Goal: Task Accomplishment & Management: Use online tool/utility

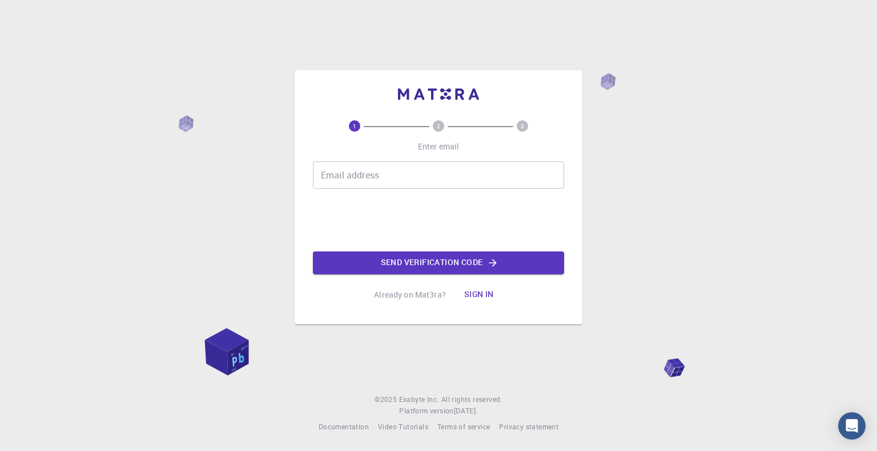
click at [475, 296] on button "Sign in" at bounding box center [479, 295] width 48 height 23
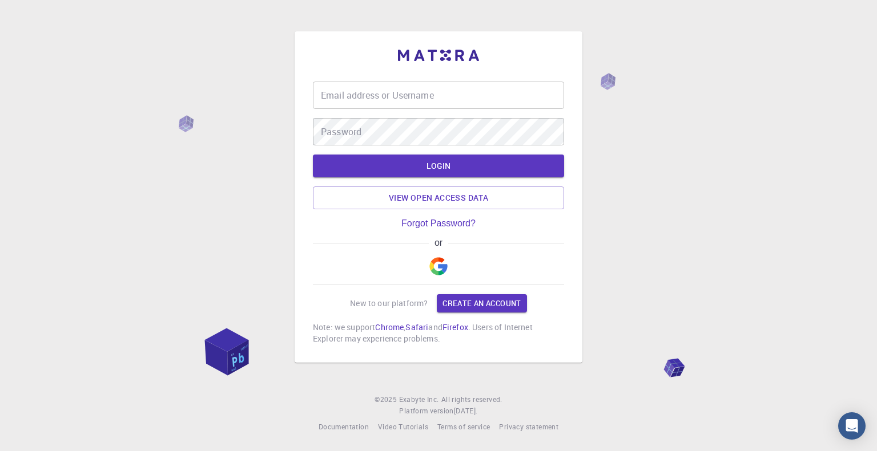
click at [434, 268] on img "button" at bounding box center [438, 266] width 18 height 18
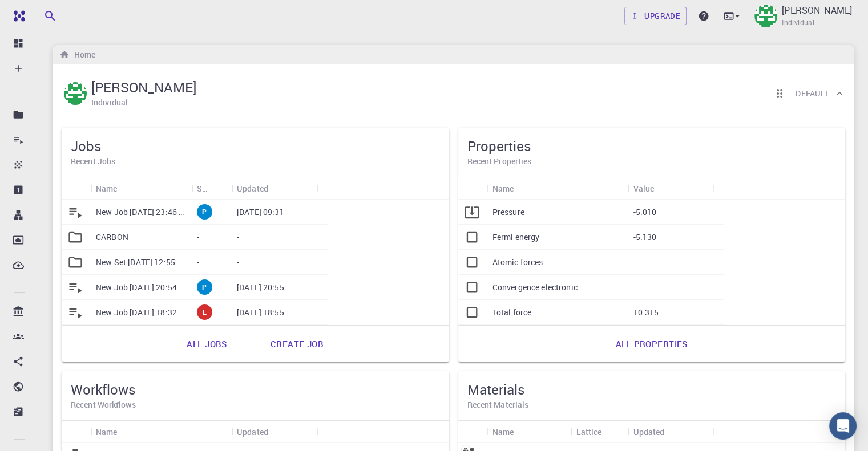
scroll to position [57, 0]
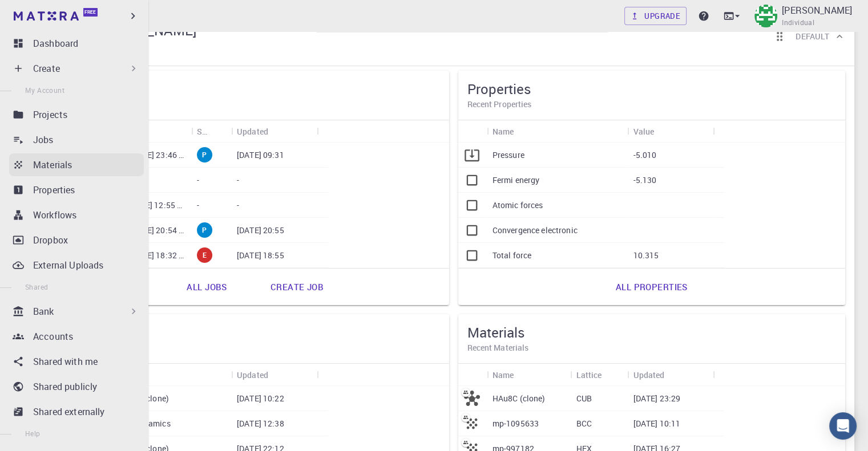
click at [34, 160] on p "Materials" at bounding box center [52, 165] width 39 height 14
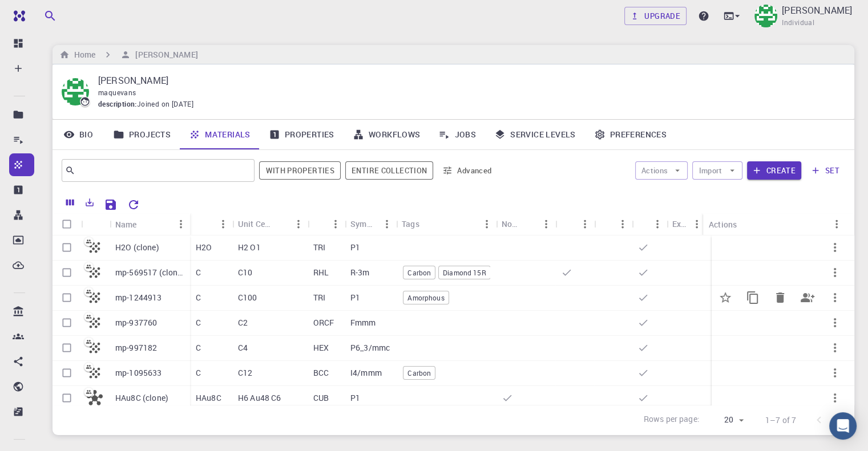
click at [68, 297] on input "Select row" at bounding box center [67, 298] width 22 height 22
checkbox input "true"
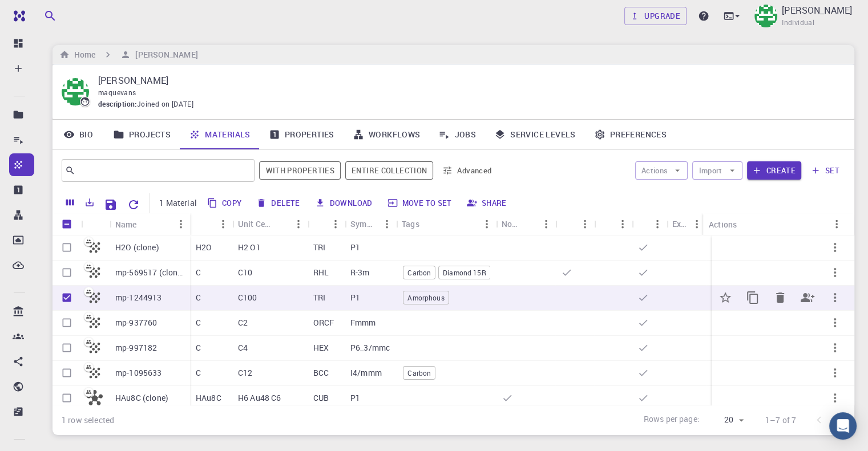
checkbox input "true"
click at [829, 295] on icon "button" at bounding box center [835, 298] width 14 height 14
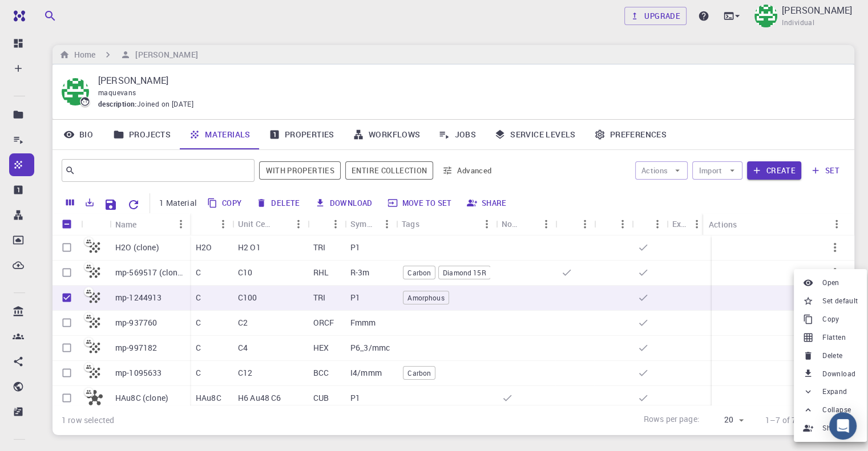
click at [512, 292] on div at bounding box center [434, 225] width 868 height 451
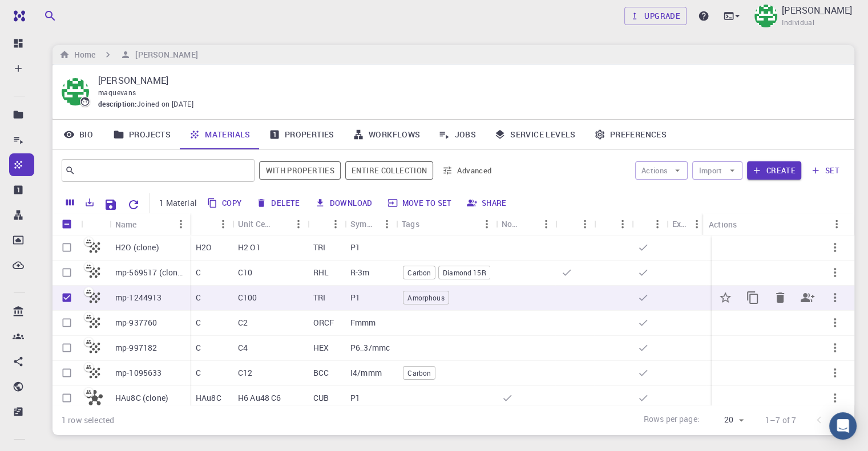
click at [152, 301] on p "mp-1244913" at bounding box center [138, 297] width 47 height 11
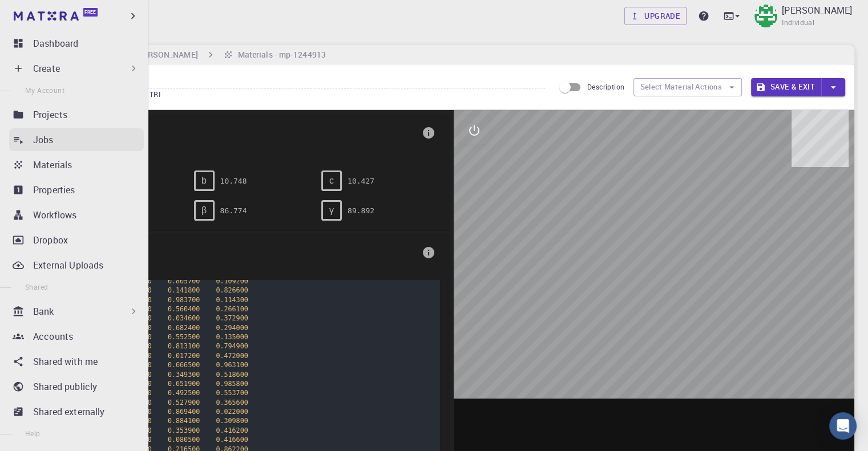
click at [45, 143] on p "Jobs" at bounding box center [43, 140] width 21 height 14
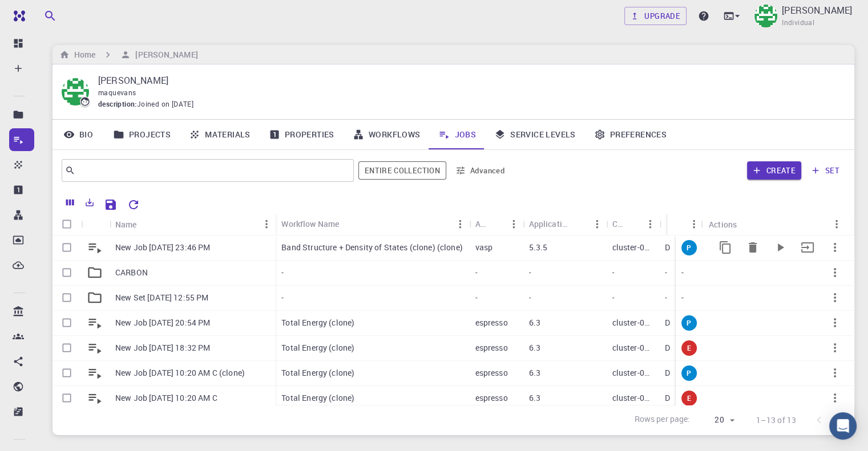
click at [328, 245] on p "Band Structure + Density of States (clone) (clone)" at bounding box center [371, 247] width 181 height 11
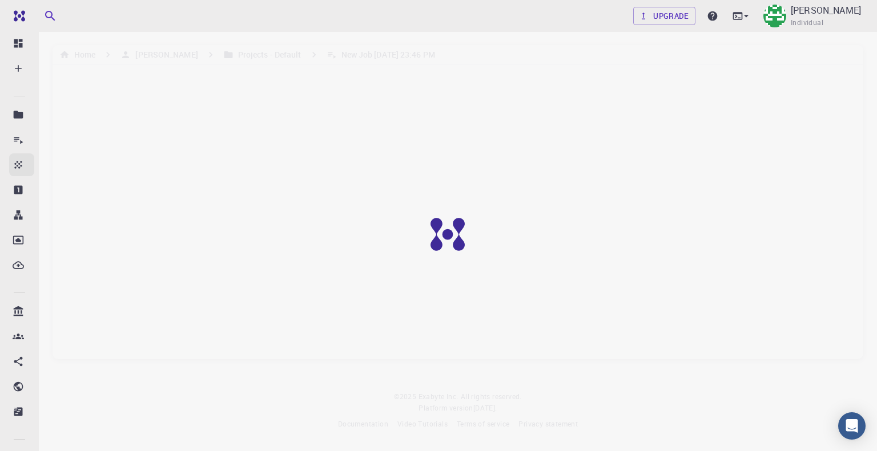
click at [17, 159] on icon at bounding box center [18, 164] width 11 height 11
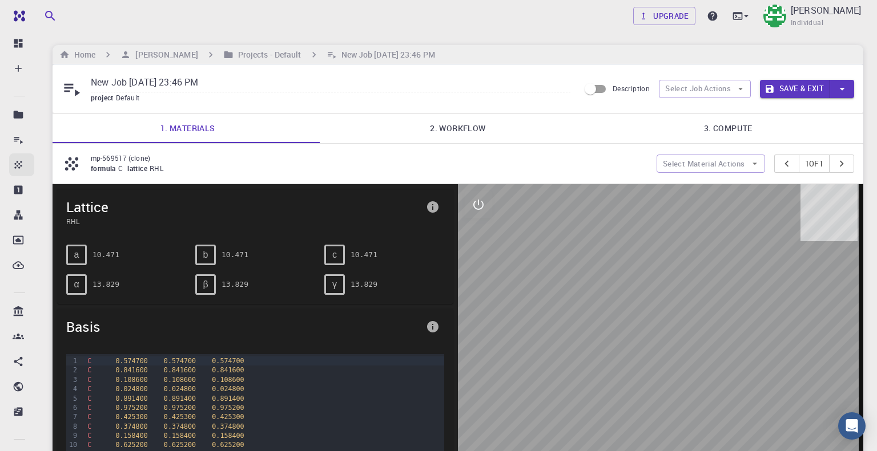
click at [17, 165] on icon at bounding box center [17, 164] width 7 height 7
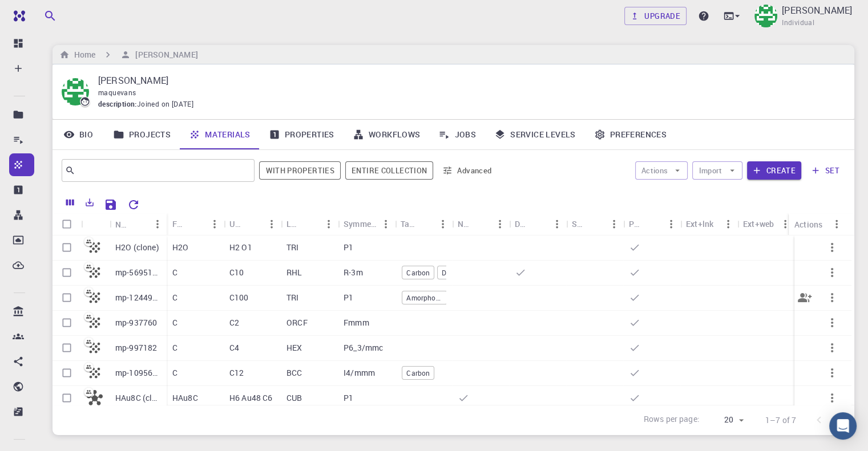
click at [296, 301] on p "TRI" at bounding box center [292, 297] width 12 height 11
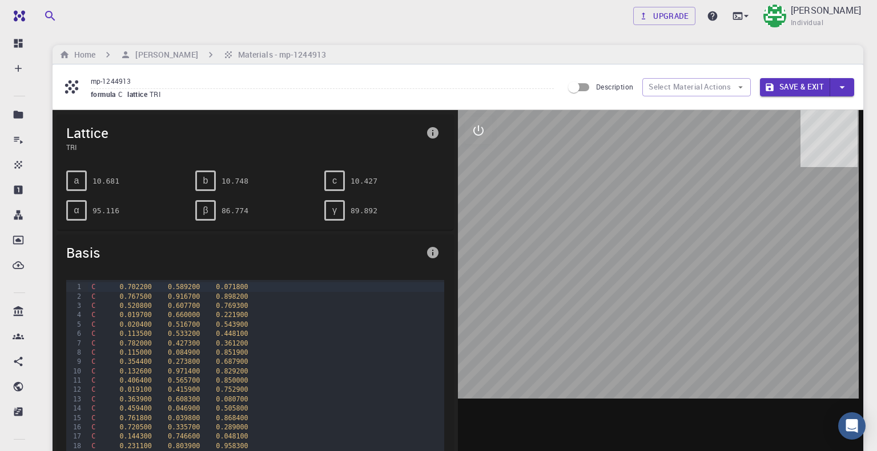
click at [797, 87] on button "Save & Exit" at bounding box center [795, 87] width 70 height 18
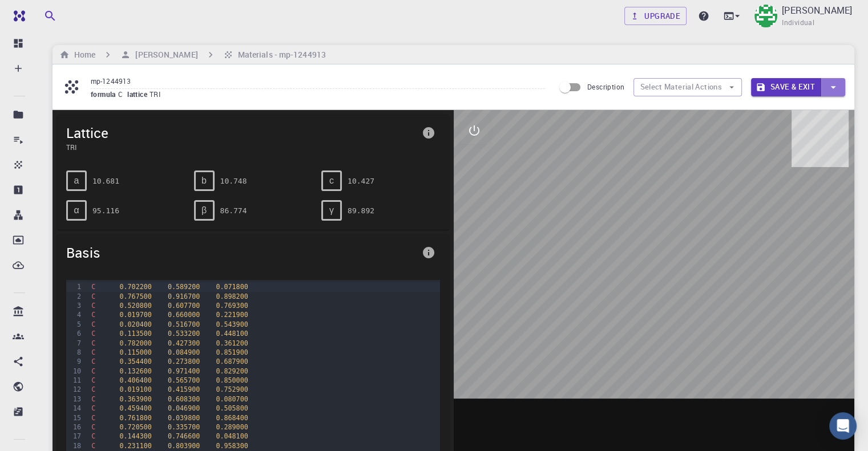
click at [836, 88] on icon "button" at bounding box center [833, 87] width 13 height 13
click at [761, 123] on li "Save" at bounding box center [777, 126] width 52 height 17
click at [694, 90] on button "Select Material Actions" at bounding box center [713, 87] width 108 height 18
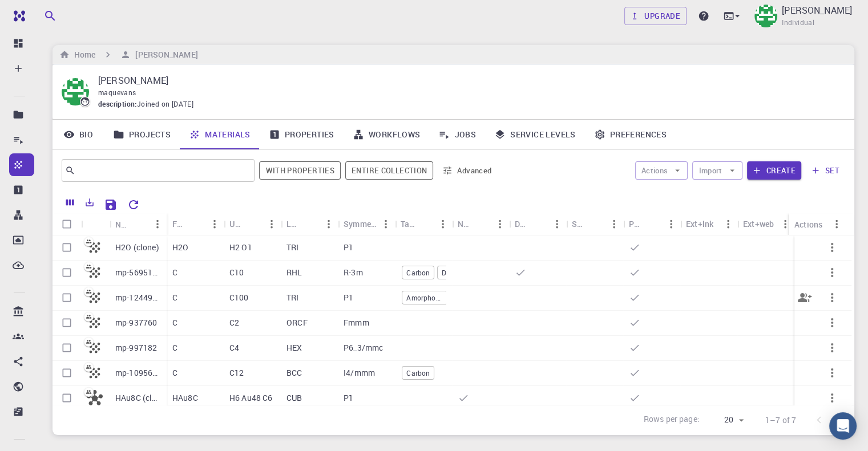
click at [366, 299] on div "P1" at bounding box center [366, 298] width 57 height 25
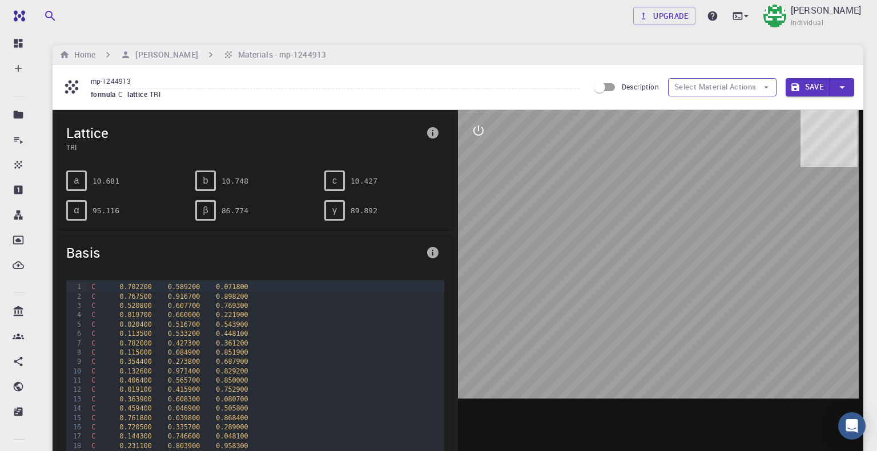
click at [761, 88] on icon "button" at bounding box center [766, 87] width 10 height 10
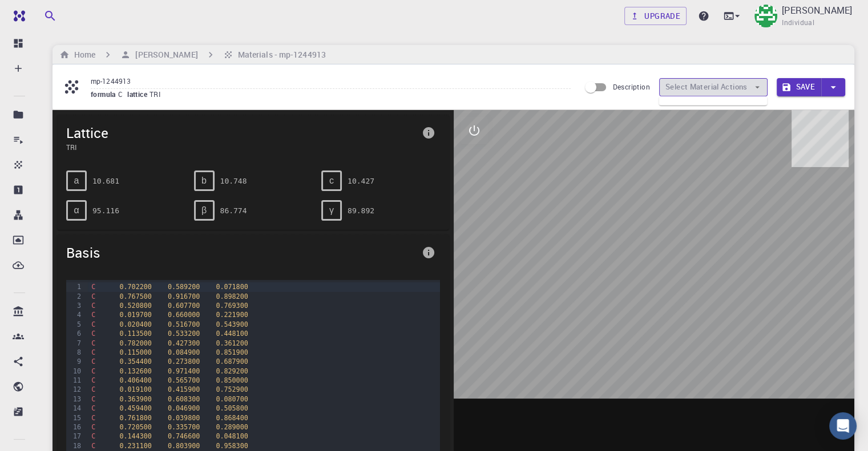
click at [756, 88] on icon "button" at bounding box center [757, 87] width 10 height 10
click at [514, 75] on input "mp-1244913" at bounding box center [331, 81] width 480 height 15
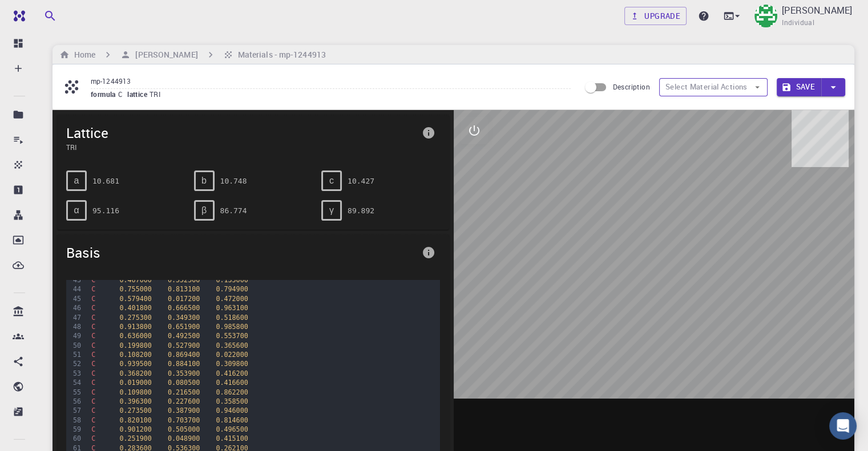
click at [749, 84] on button "Select Material Actions" at bounding box center [713, 87] width 108 height 18
click at [712, 102] on ul at bounding box center [713, 100] width 108 height 9
click at [427, 257] on icon "info" at bounding box center [429, 253] width 14 height 14
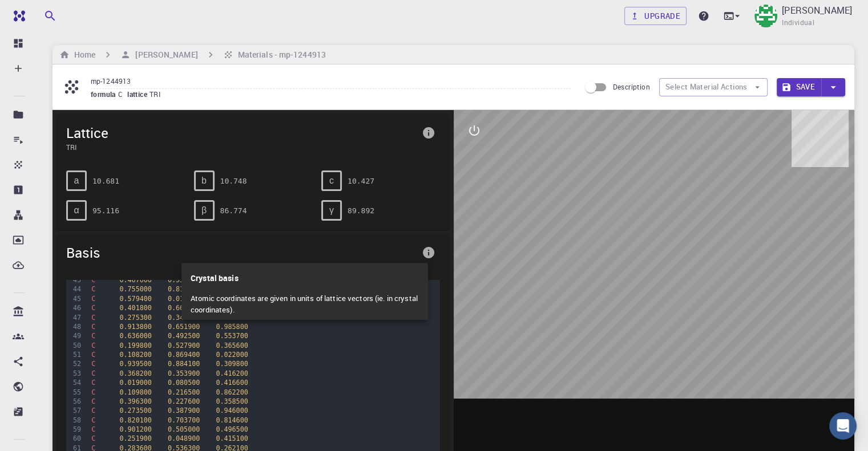
click at [427, 257] on div at bounding box center [434, 225] width 868 height 451
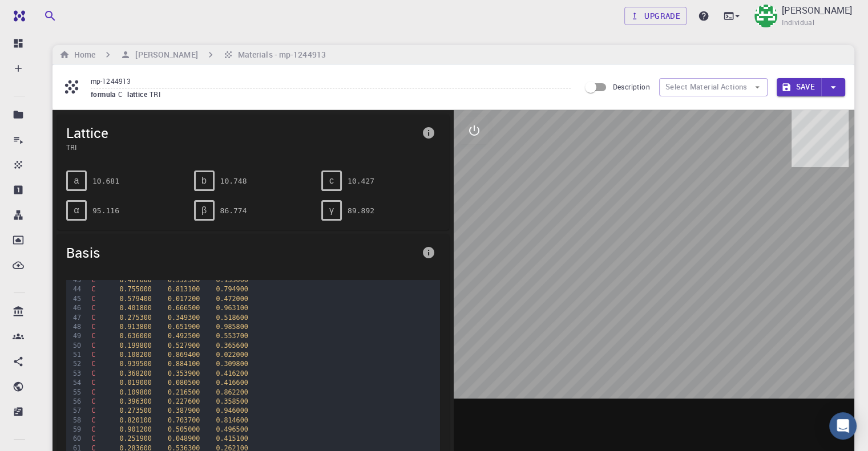
click at [472, 132] on icon "interactive" at bounding box center [474, 131] width 14 height 14
click at [475, 160] on icon "view" at bounding box center [474, 158] width 14 height 14
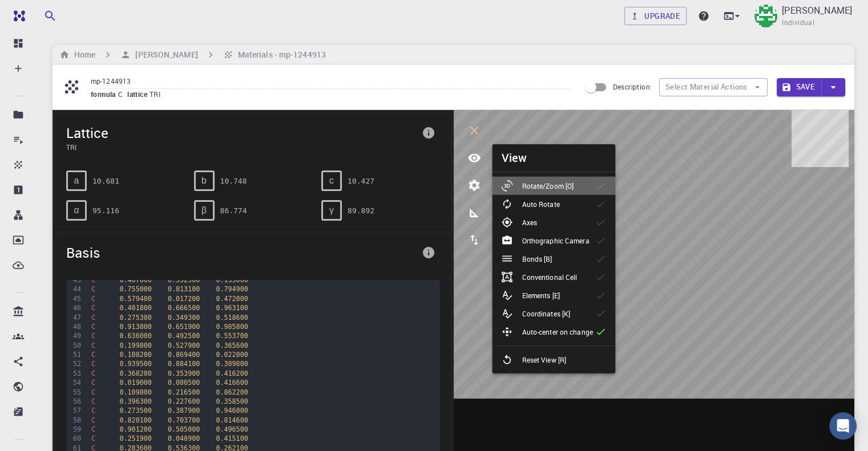
click at [569, 191] on div "Rotate/Zoom [O]" at bounding box center [542, 185] width 82 height 11
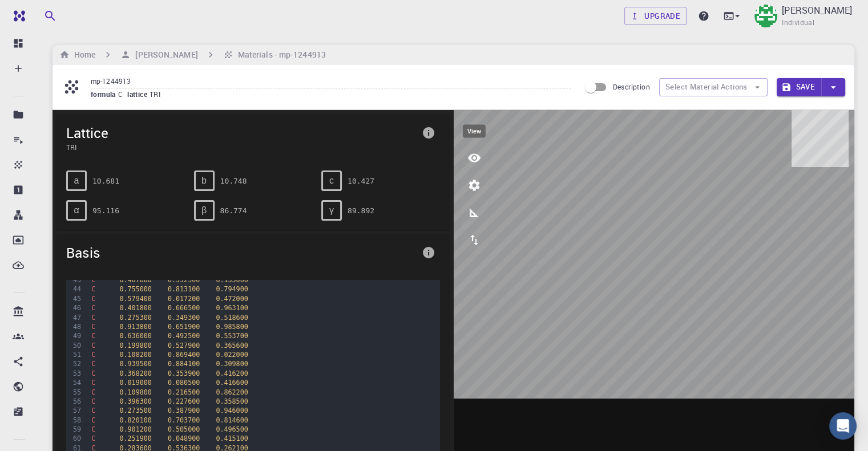
click at [480, 164] on button "view" at bounding box center [474, 157] width 27 height 27
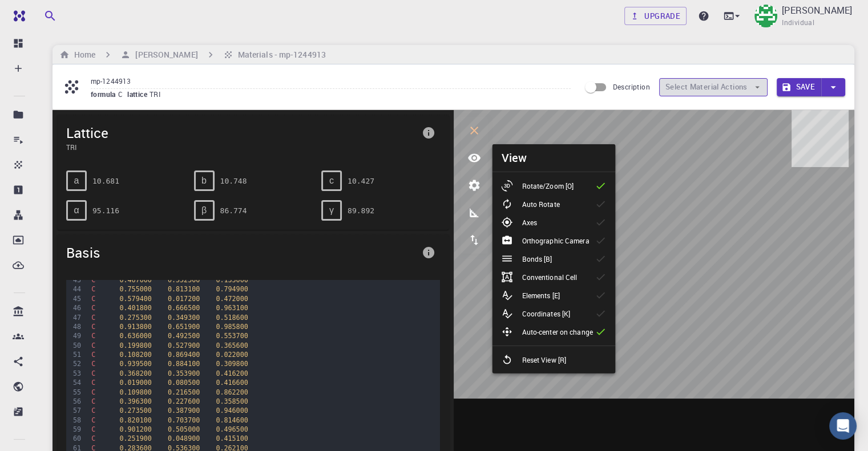
click at [753, 91] on icon "button" at bounding box center [757, 87] width 10 height 10
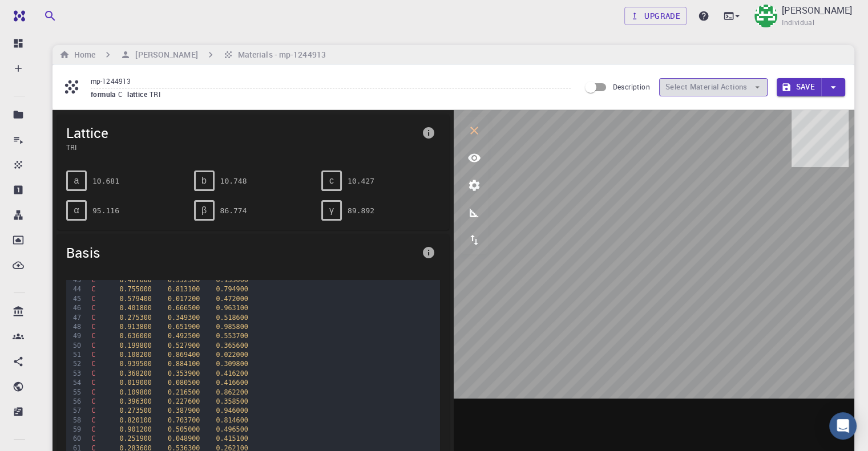
click at [672, 86] on button "Select Material Actions" at bounding box center [713, 87] width 108 height 18
click at [463, 216] on button "measurements" at bounding box center [474, 212] width 27 height 27
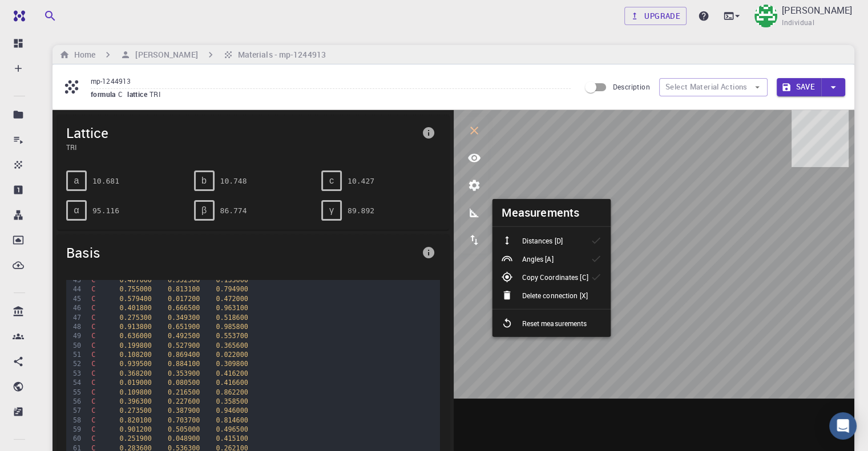
click at [532, 245] on p "Distances [D]" at bounding box center [542, 241] width 41 height 10
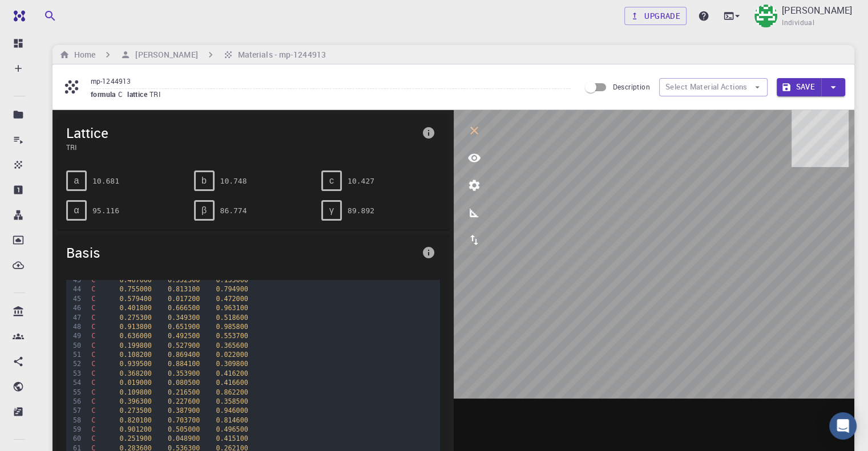
click at [474, 212] on icon "measurements" at bounding box center [474, 213] width 14 height 14
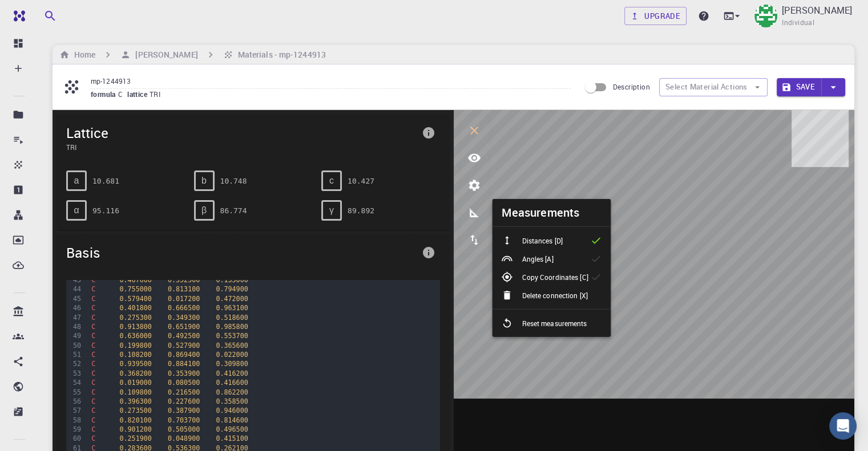
click at [524, 255] on p "Angles [A]" at bounding box center [537, 259] width 31 height 10
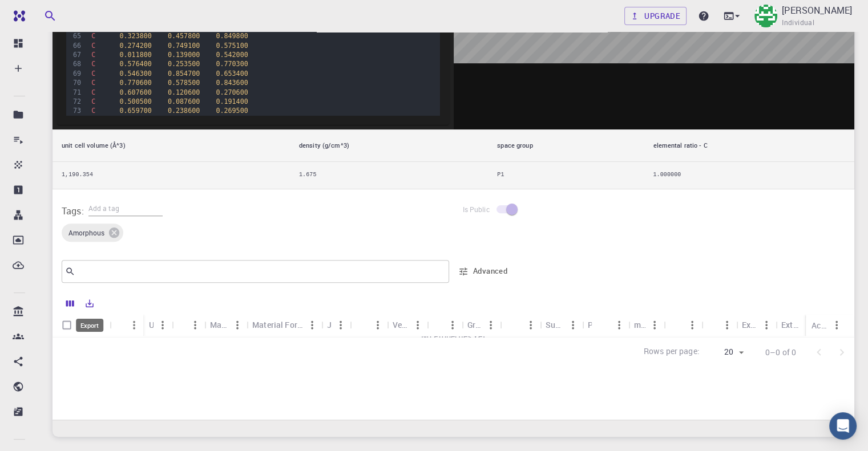
scroll to position [342, 0]
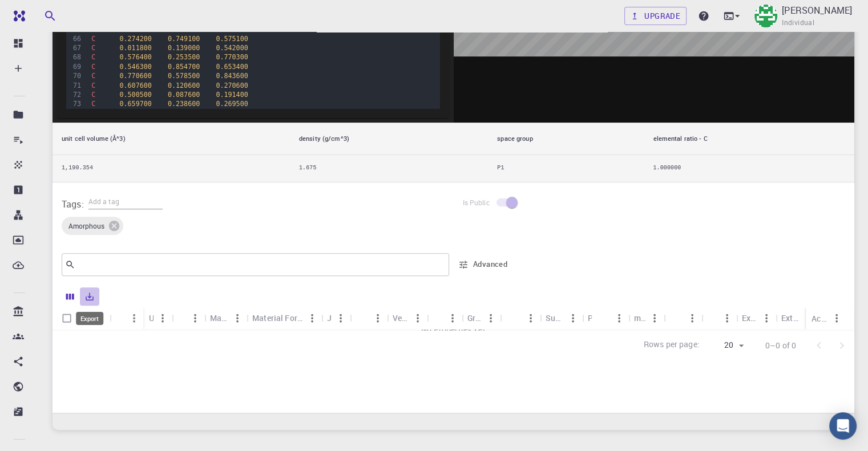
click at [83, 298] on button "Export" at bounding box center [89, 297] width 19 height 18
click at [135, 320] on li "Download as CSV" at bounding box center [128, 319] width 97 height 21
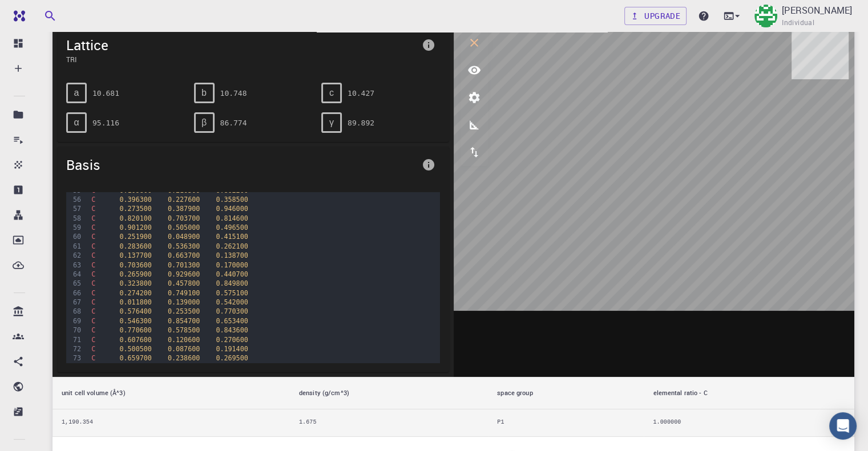
scroll to position [0, 0]
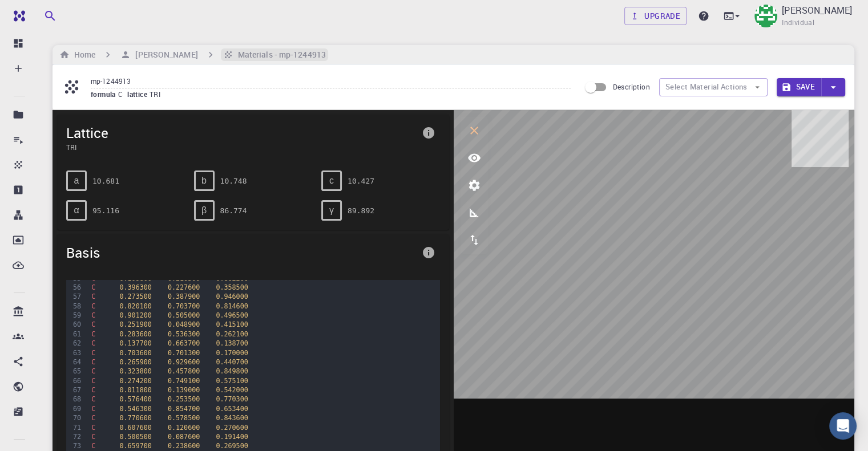
click at [305, 53] on h6 "Materials - mp-1244913" at bounding box center [279, 55] width 92 height 13
click at [195, 49] on h6 "[PERSON_NAME]" at bounding box center [164, 55] width 67 height 13
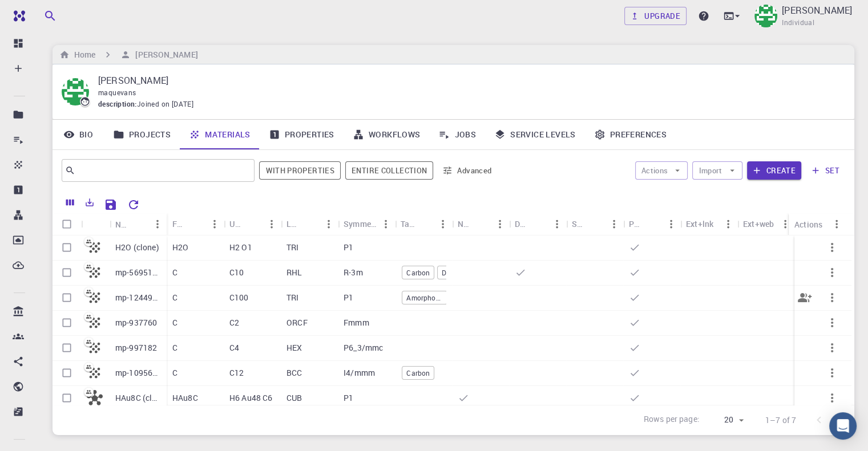
click at [829, 304] on icon "button" at bounding box center [832, 298] width 14 height 14
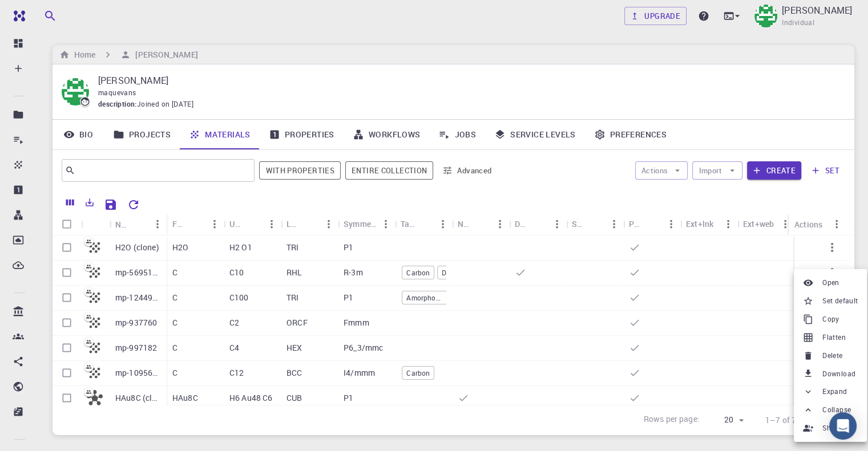
click at [759, 294] on div at bounding box center [434, 225] width 868 height 451
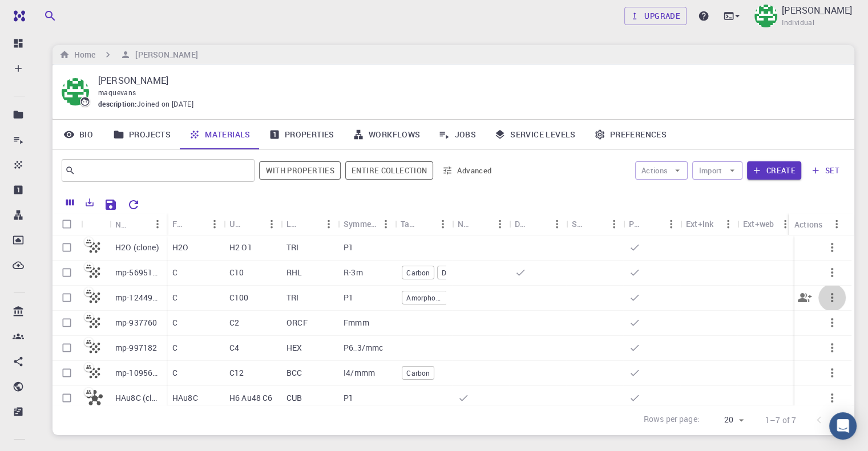
click at [825, 296] on icon "button" at bounding box center [832, 298] width 14 height 14
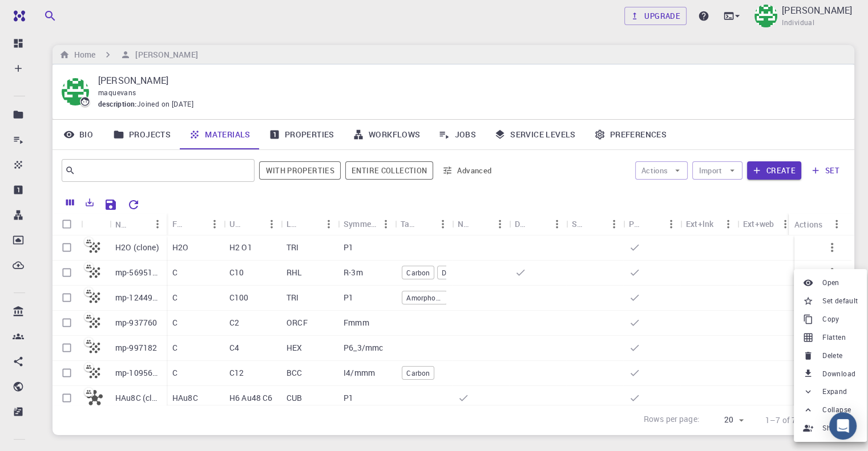
click at [69, 296] on div at bounding box center [434, 225] width 868 height 451
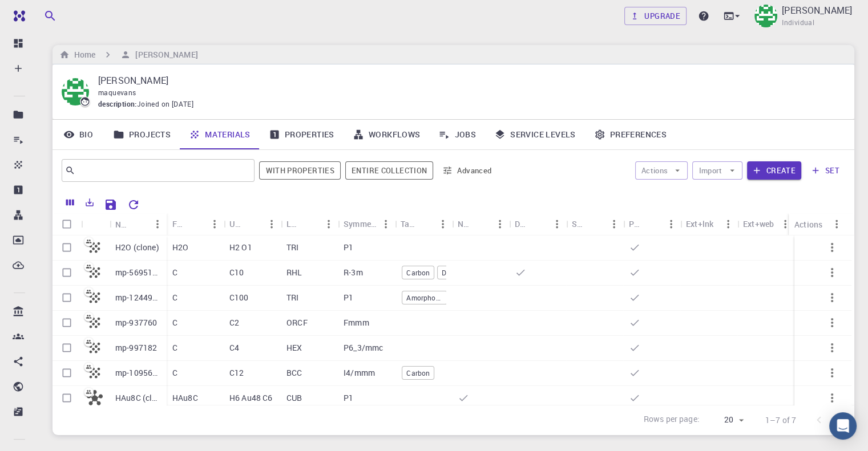
click at [64, 298] on input "Select row" at bounding box center [67, 298] width 22 height 22
checkbox input "true"
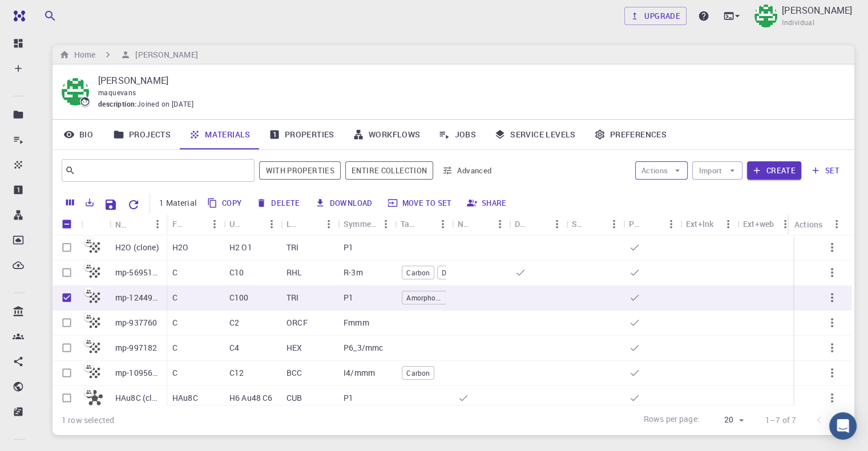
click at [667, 166] on button "Actions" at bounding box center [661, 170] width 53 height 18
click at [674, 195] on span "Create Job" at bounding box center [683, 192] width 36 height 11
click at [678, 169] on icon "button" at bounding box center [677, 170] width 10 height 10
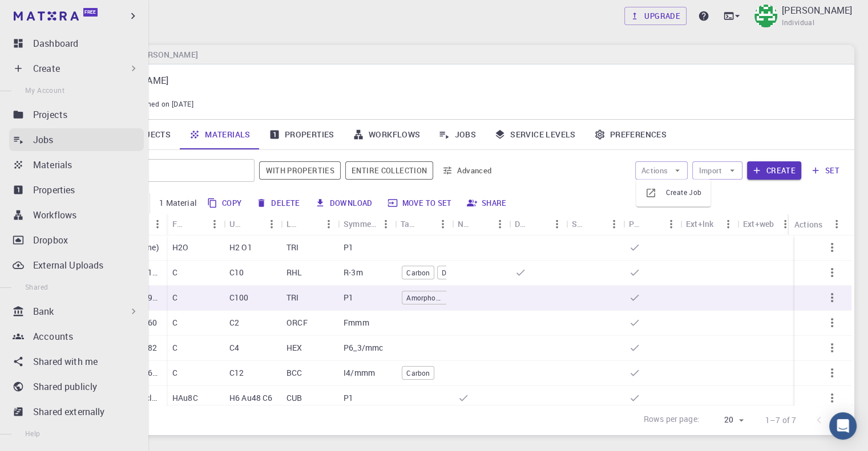
click at [64, 145] on div "Jobs" at bounding box center [88, 140] width 111 height 14
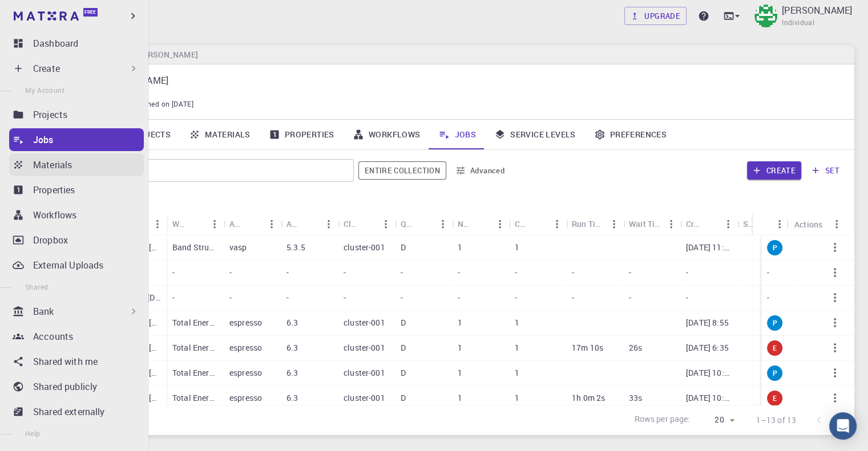
click at [28, 161] on link "Materials" at bounding box center [76, 165] width 135 height 23
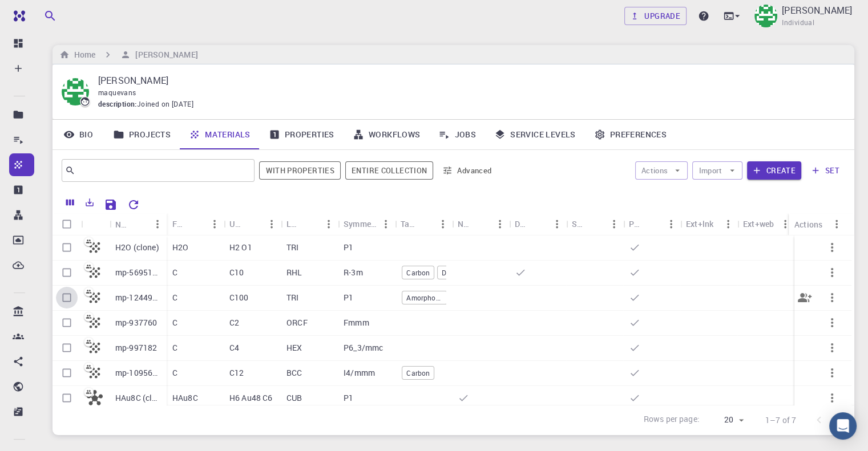
click at [70, 301] on input "Select row" at bounding box center [67, 298] width 22 height 22
checkbox input "true"
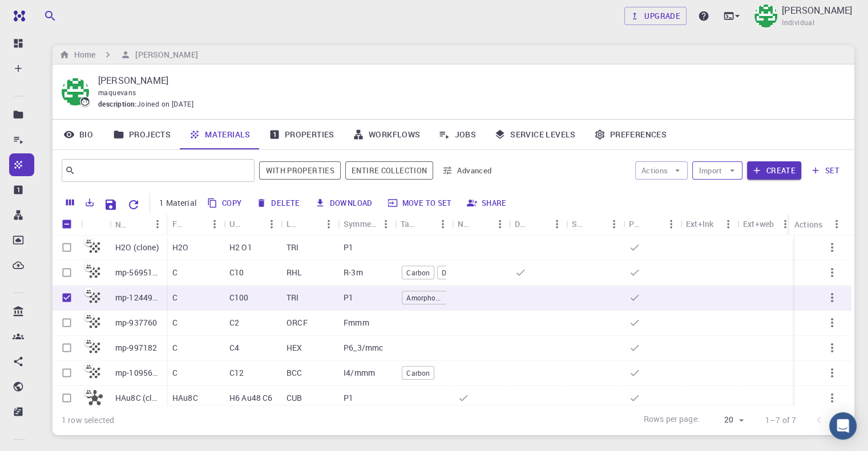
click at [724, 168] on button "Import" at bounding box center [717, 170] width 50 height 18
click at [672, 168] on button "Actions" at bounding box center [661, 170] width 53 height 18
click at [660, 194] on div at bounding box center [655, 192] width 21 height 11
click at [825, 294] on icon "button" at bounding box center [832, 298] width 14 height 14
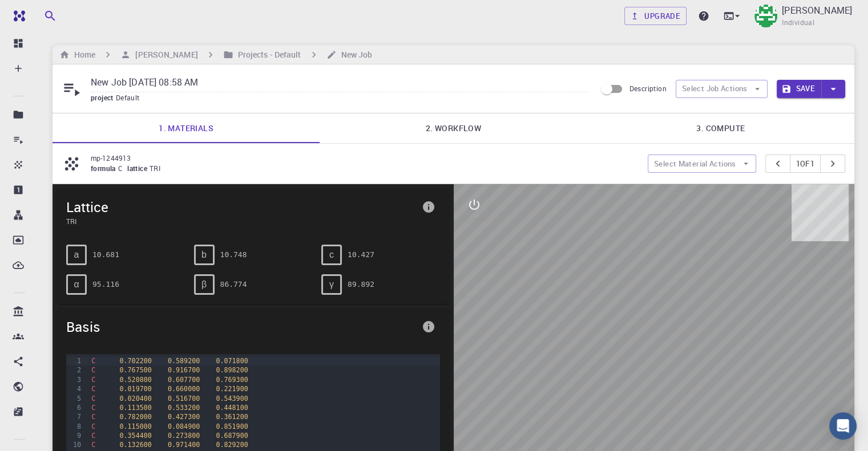
click at [462, 131] on link "2. Workflow" at bounding box center [453, 129] width 267 height 30
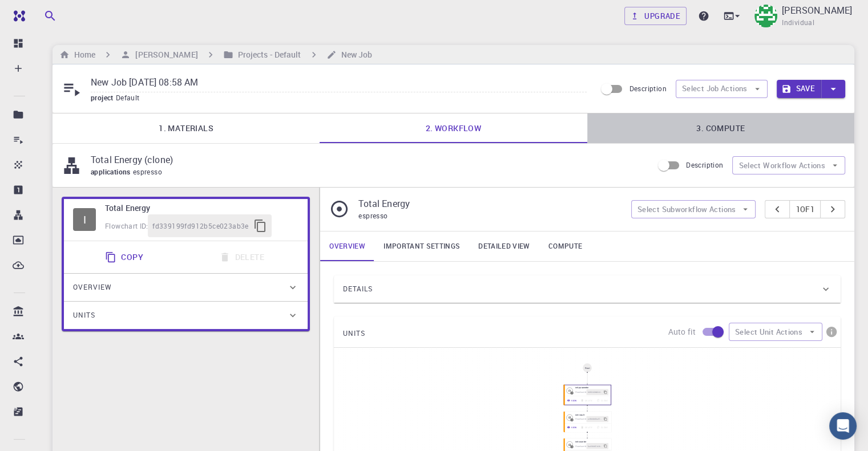
click at [728, 126] on link "3. Compute" at bounding box center [720, 129] width 267 height 30
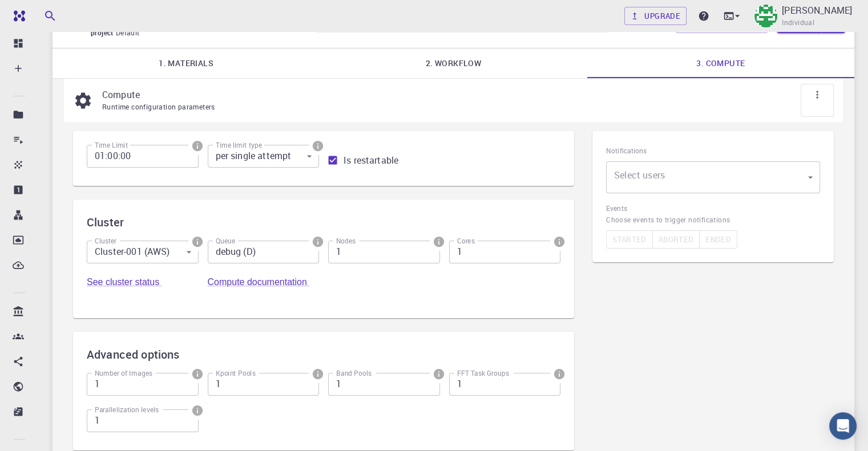
scroll to position [112, 0]
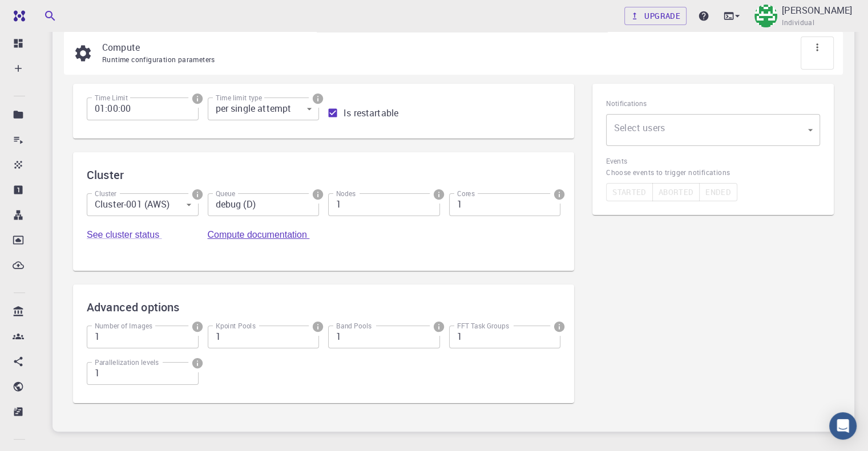
click at [310, 230] on link "Compute documentation" at bounding box center [259, 235] width 102 height 10
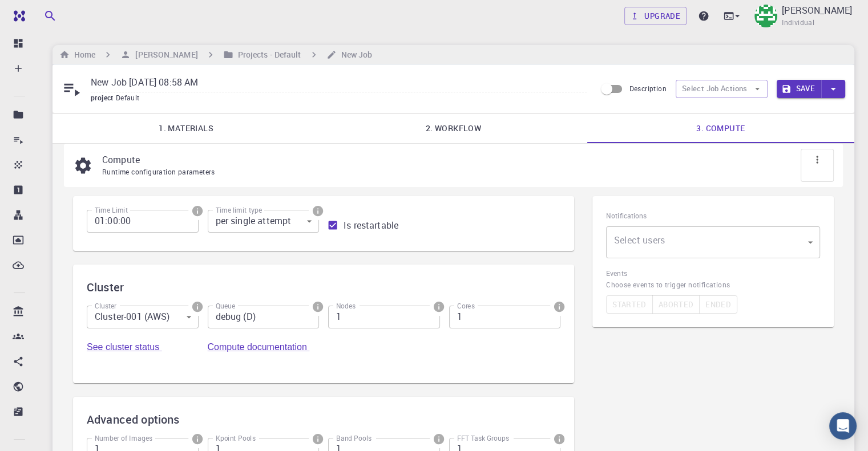
click at [697, 244] on body "Free Dashboard Create New Job New Material Create Material Upload File Import f…" at bounding box center [434, 316] width 868 height 633
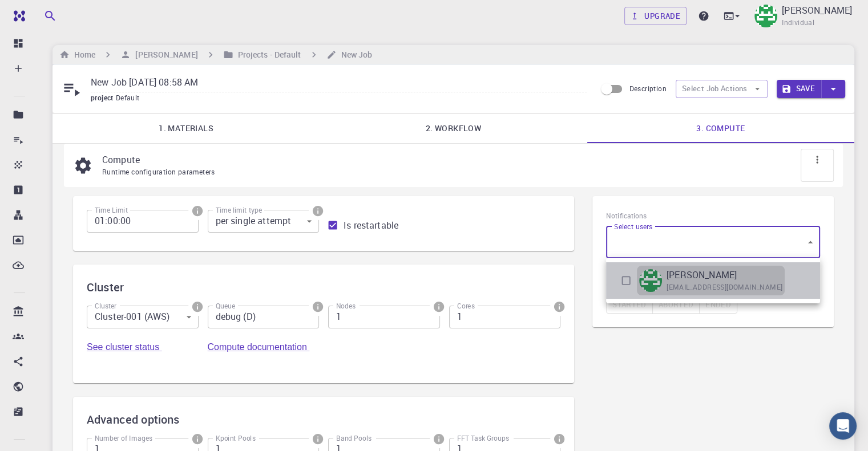
click at [651, 276] on img at bounding box center [650, 280] width 23 height 23
type input "[object Object]"
checkbox input "true"
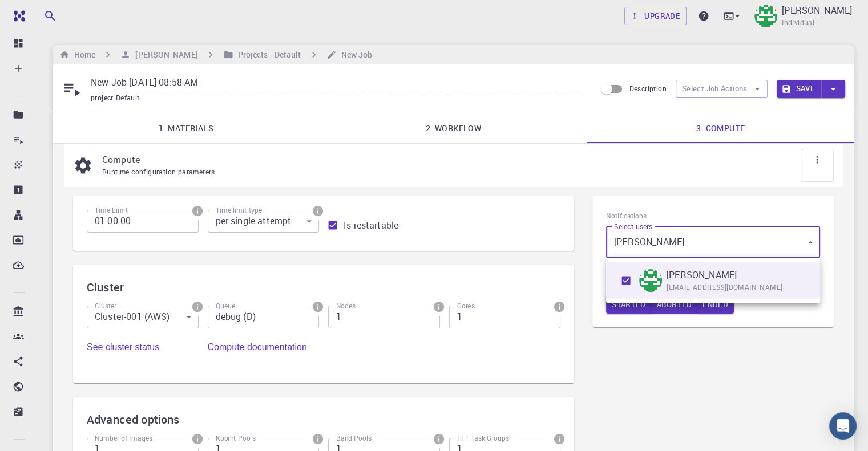
click at [624, 308] on div at bounding box center [434, 225] width 868 height 451
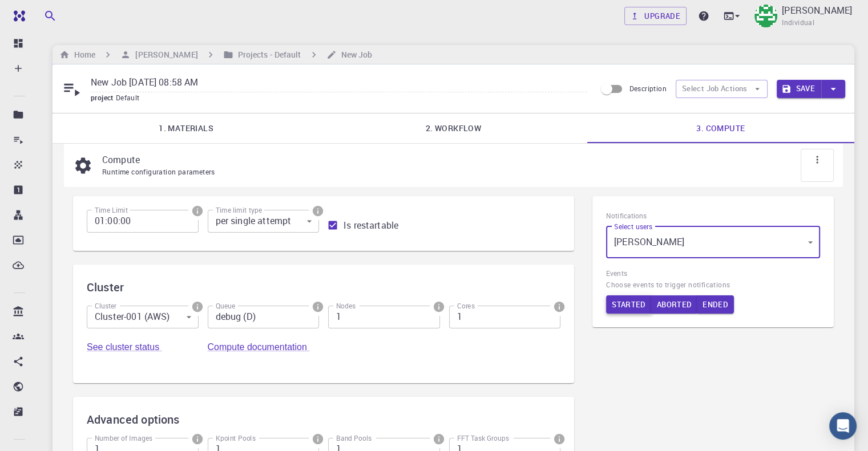
click at [625, 306] on button "Started" at bounding box center [629, 305] width 46 height 18
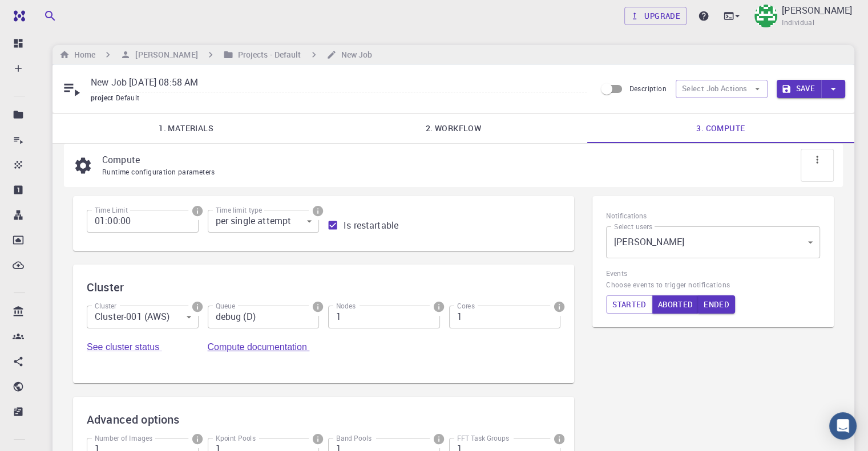
click at [310, 342] on link "Compute documentation" at bounding box center [259, 347] width 102 height 10
click at [827, 86] on icon "button" at bounding box center [833, 89] width 13 height 13
click at [753, 88] on div at bounding box center [434, 225] width 868 height 451
click at [756, 90] on icon "button" at bounding box center [757, 89] width 10 height 10
click at [593, 163] on p "Compute" at bounding box center [463, 160] width 722 height 14
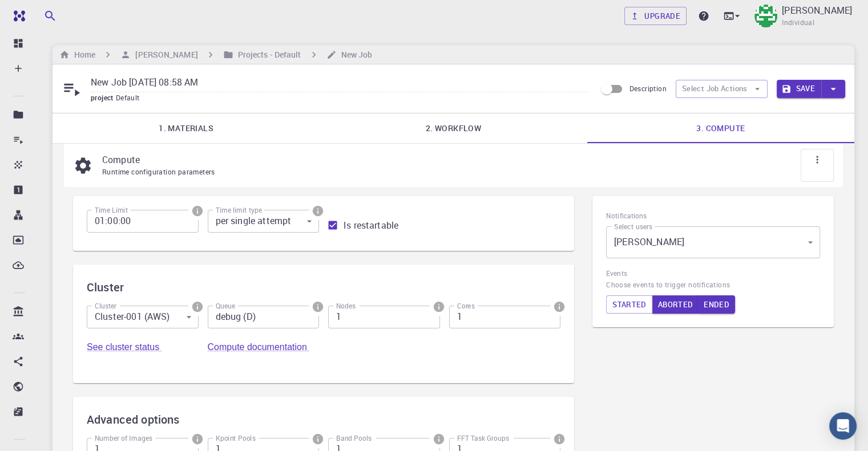
click at [823, 167] on div at bounding box center [817, 165] width 33 height 33
click at [822, 158] on icon at bounding box center [816, 159] width 11 height 11
click at [815, 157] on icon at bounding box center [816, 159] width 11 height 11
click at [756, 243] on body "Free Dashboard Create New Job New Material Create Material Upload File Import f…" at bounding box center [434, 316] width 868 height 633
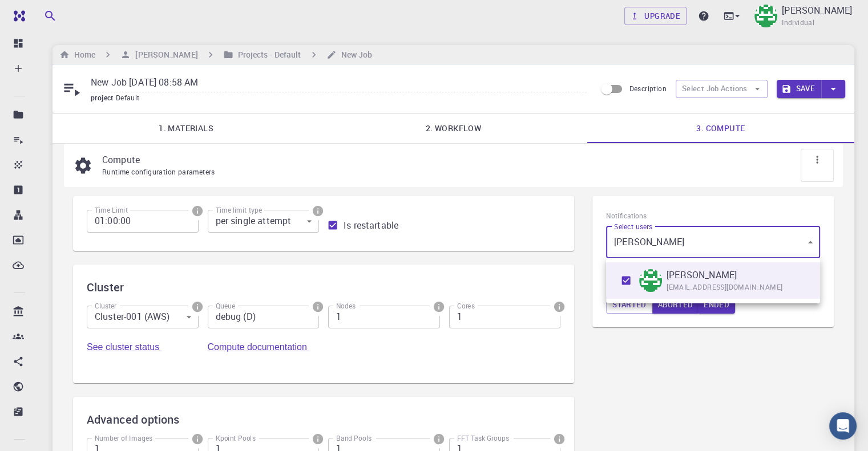
click at [663, 404] on div at bounding box center [434, 225] width 868 height 451
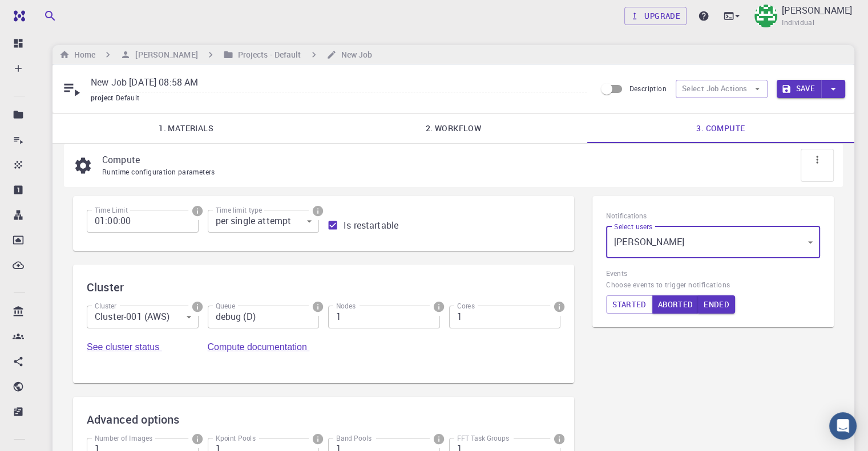
click at [455, 126] on link "2. Workflow" at bounding box center [453, 129] width 267 height 30
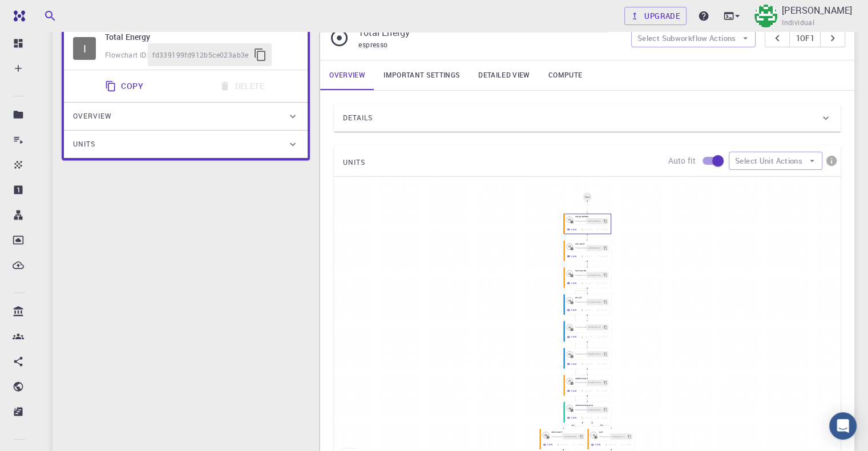
scroll to position [114, 0]
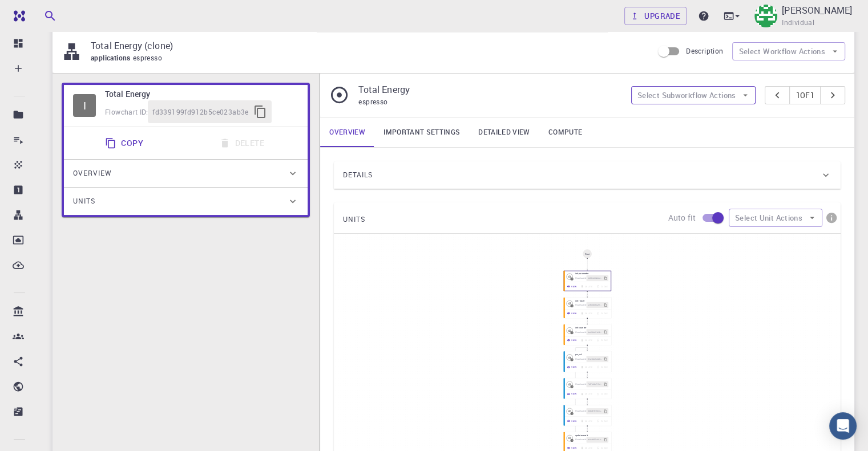
click at [708, 88] on button "Select Subworkflow Actions" at bounding box center [693, 95] width 125 height 18
click at [423, 135] on link "Important settings" at bounding box center [421, 133] width 95 height 30
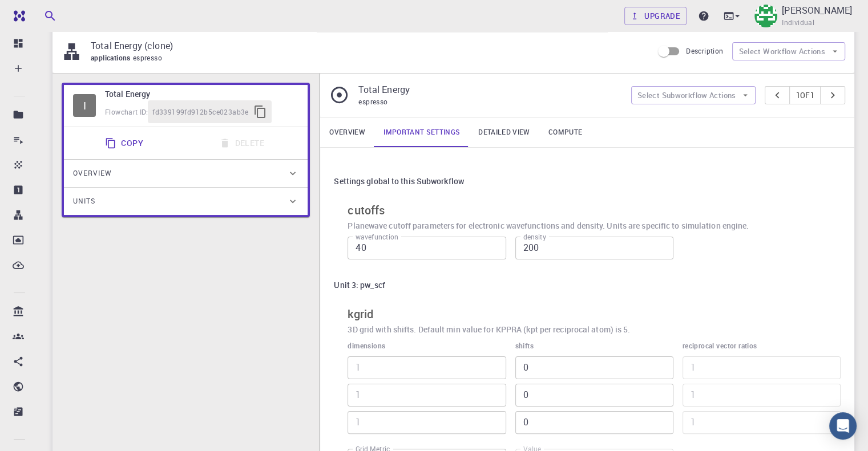
click at [554, 128] on link "Compute" at bounding box center [565, 133] width 52 height 30
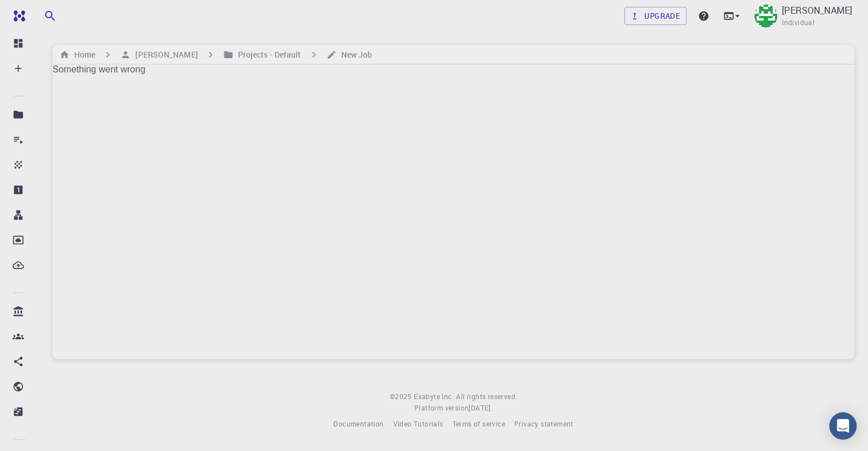
scroll to position [0, 0]
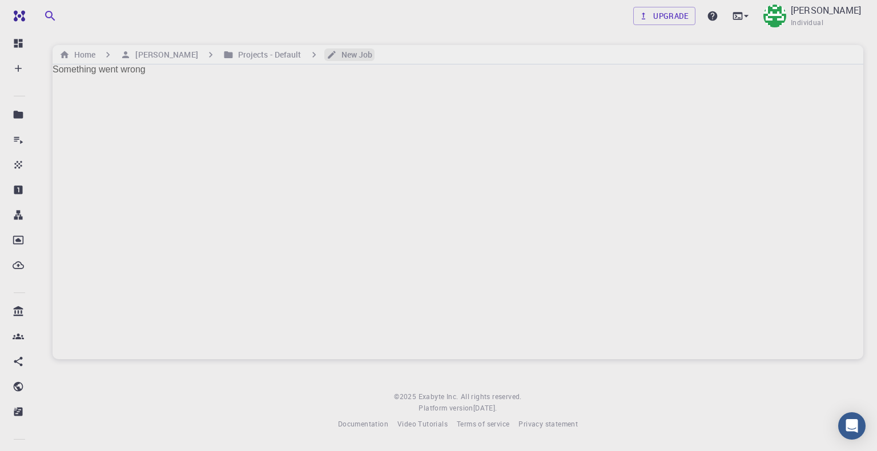
click at [373, 59] on h6 "New Job" at bounding box center [355, 55] width 36 height 13
click at [337, 52] on icon "breadcrumb" at bounding box center [331, 55] width 10 height 10
click at [301, 56] on h6 "Projects - Default" at bounding box center [267, 55] width 68 height 13
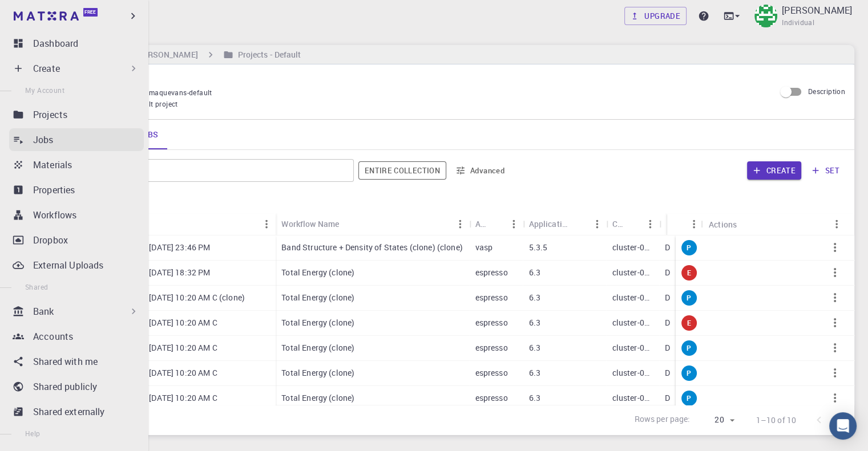
click at [104, 143] on div "Jobs" at bounding box center [88, 140] width 111 height 14
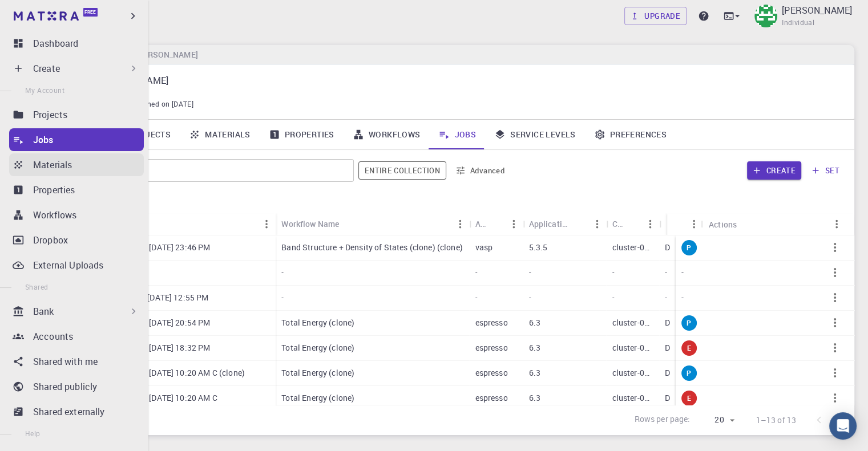
click at [47, 163] on p "Materials" at bounding box center [52, 165] width 39 height 14
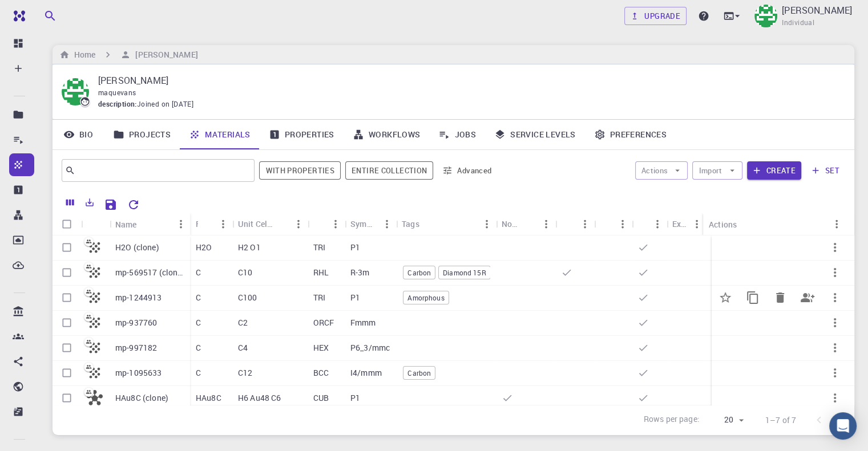
click at [68, 297] on input "Select row" at bounding box center [67, 298] width 22 height 22
checkbox input "true"
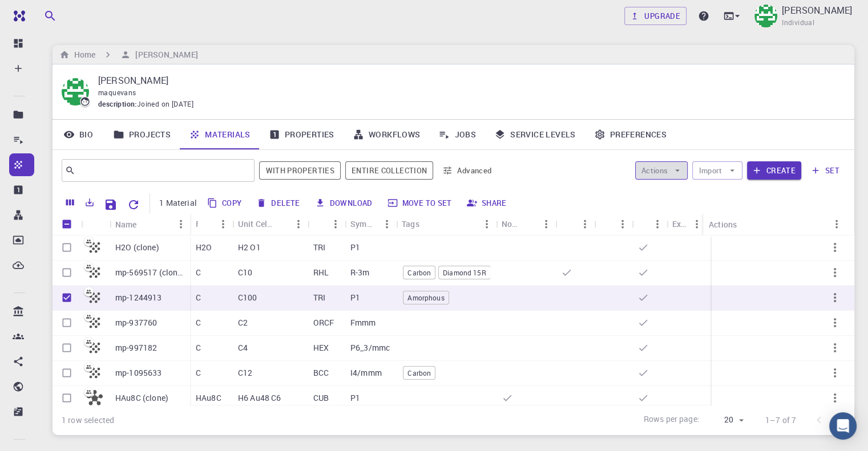
click at [647, 168] on button "Actions" at bounding box center [661, 170] width 53 height 18
click at [671, 189] on span "Create Job" at bounding box center [683, 192] width 36 height 11
click at [720, 295] on icon "Set default" at bounding box center [725, 297] width 11 height 11
click at [828, 298] on icon "button" at bounding box center [835, 298] width 14 height 14
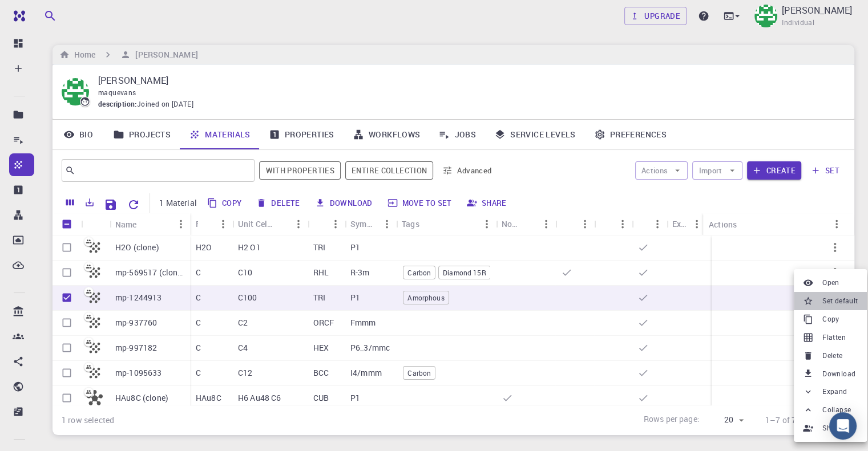
click at [822, 305] on span "Set default" at bounding box center [839, 301] width 35 height 11
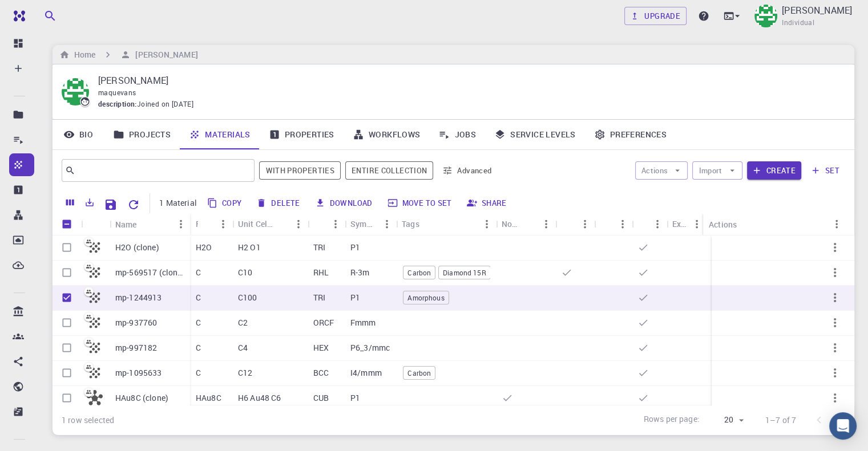
click at [298, 135] on link "Properties" at bounding box center [302, 135] width 84 height 30
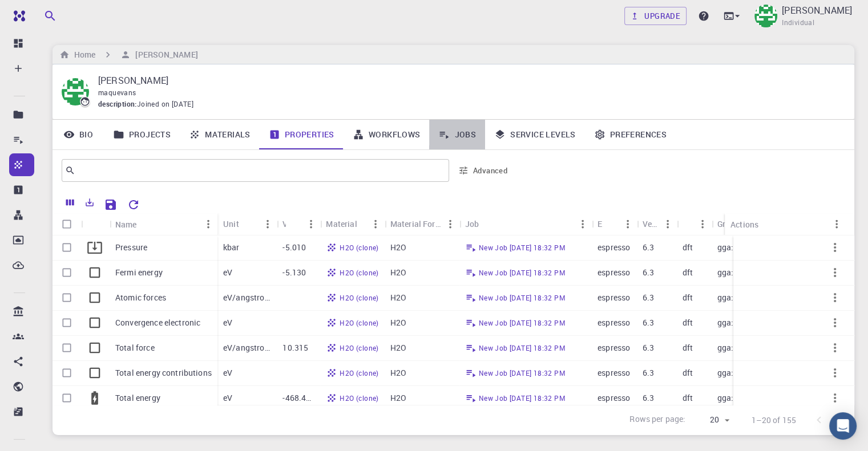
click at [463, 141] on link "Jobs" at bounding box center [457, 135] width 56 height 30
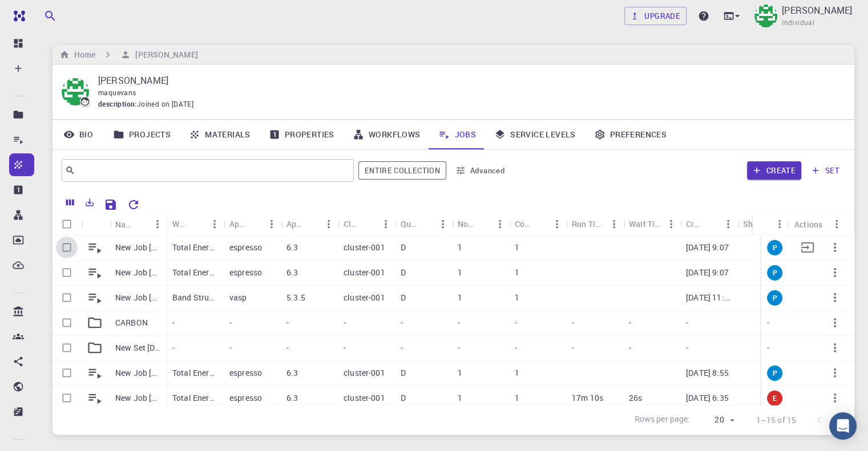
click at [71, 245] on input "Select row" at bounding box center [67, 248] width 22 height 22
checkbox input "true"
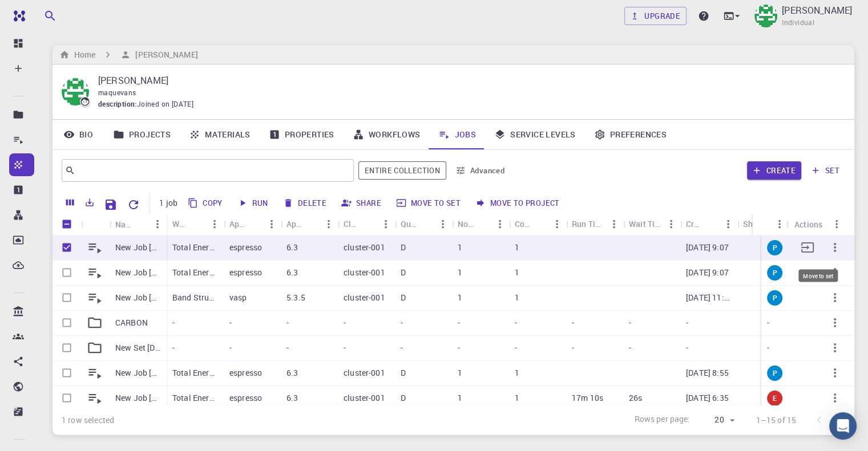
click at [801, 248] on icon "Move to set" at bounding box center [808, 248] width 14 height 14
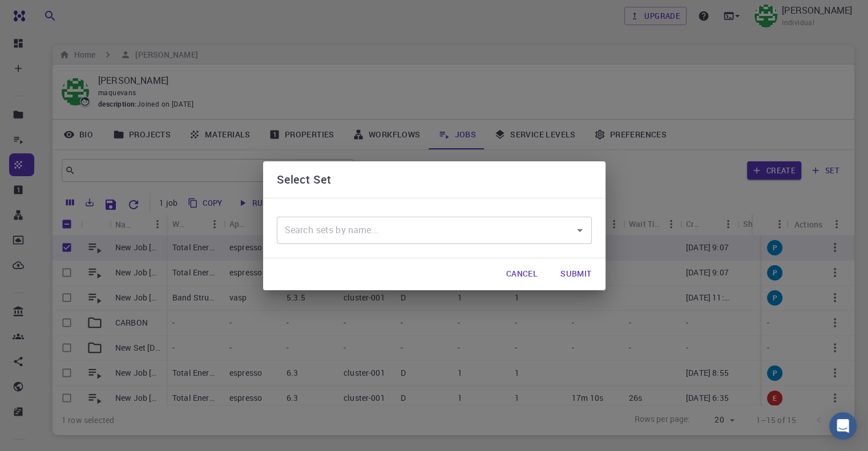
click at [405, 241] on input "text" at bounding box center [426, 231] width 288 height 22
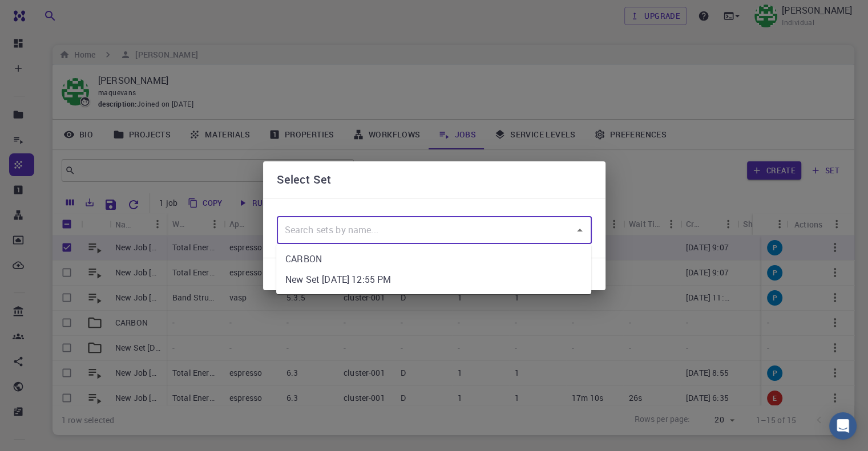
click at [346, 257] on li "CARBON" at bounding box center [433, 259] width 315 height 21
type input "CARBON"
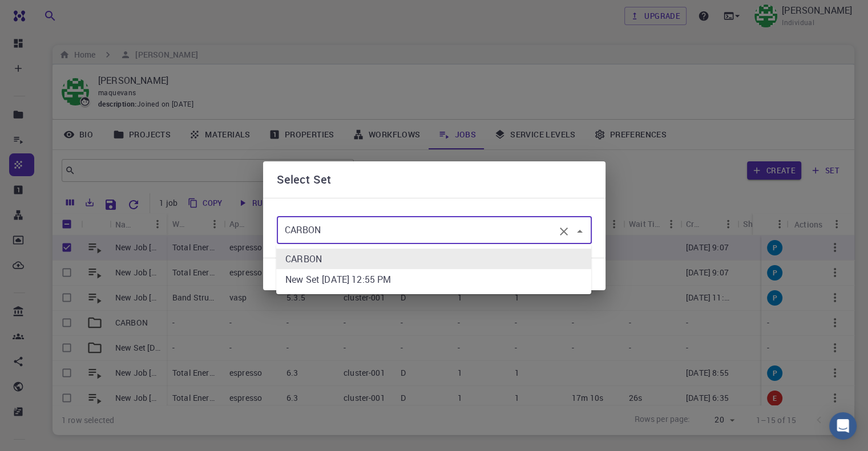
click at [491, 225] on input "CARBON" at bounding box center [418, 231] width 273 height 22
click at [560, 169] on div "Select Set" at bounding box center [434, 179] width 342 height 37
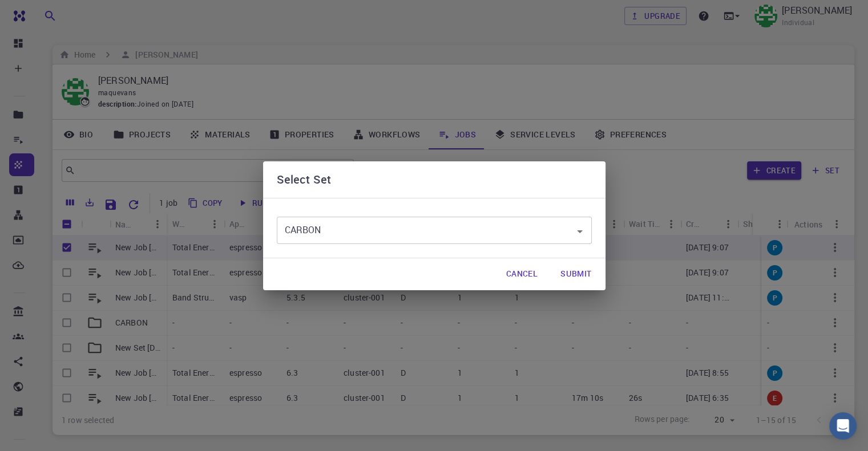
click at [564, 274] on button "Submit" at bounding box center [575, 274] width 49 height 23
click at [573, 273] on button "Submit" at bounding box center [575, 274] width 49 height 23
click at [512, 273] on button "Cancel" at bounding box center [522, 274] width 50 height 23
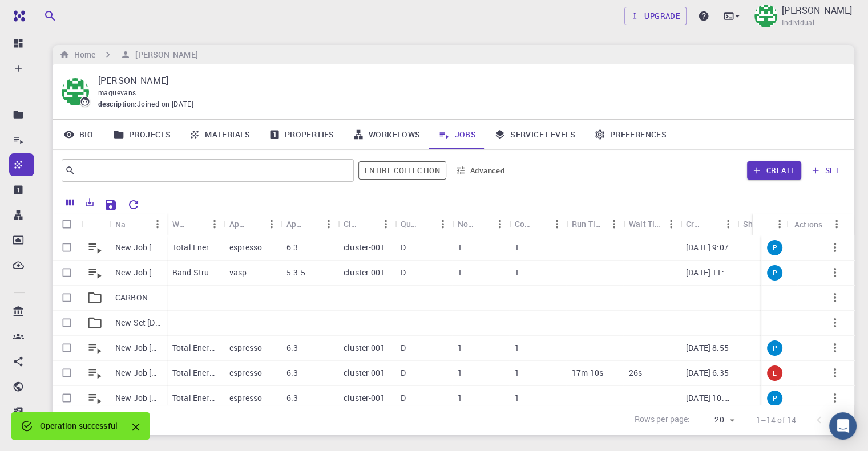
checkbox input "false"
click at [230, 246] on p "espresso" at bounding box center [245, 247] width 33 height 11
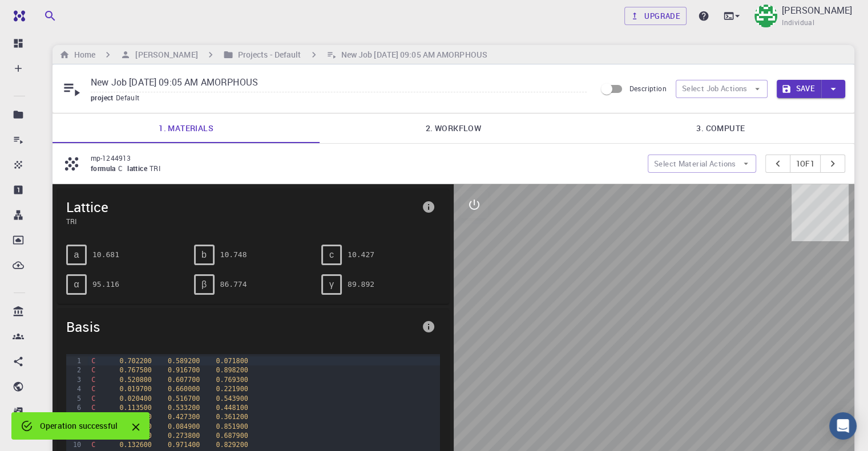
click at [466, 127] on link "2. Workflow" at bounding box center [453, 129] width 267 height 30
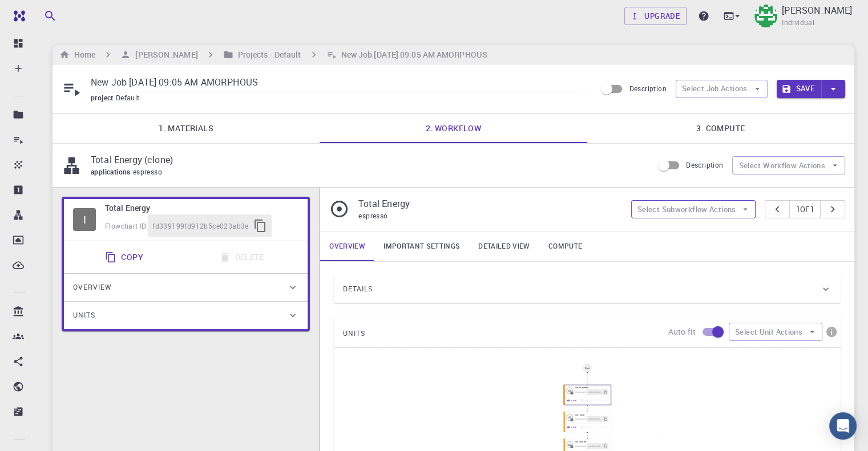
click at [718, 211] on button "Select Subworkflow Actions" at bounding box center [693, 209] width 125 height 18
click at [692, 235] on span "Add convergence" at bounding box center [700, 231] width 86 height 11
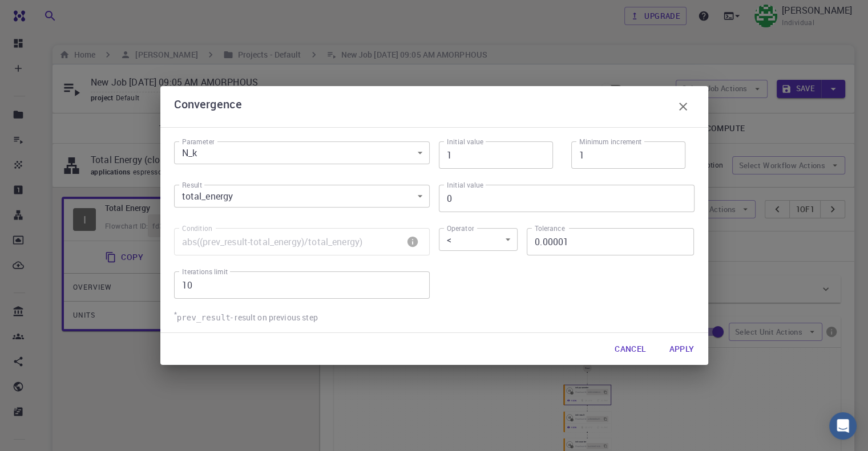
click at [677, 351] on button "Apply" at bounding box center [681, 349] width 43 height 23
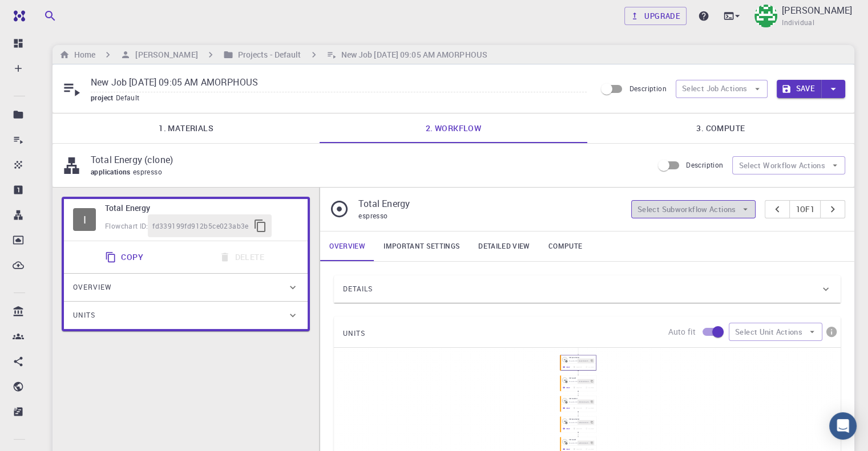
click at [735, 212] on button "Select Subworkflow Actions" at bounding box center [693, 209] width 125 height 18
click at [693, 260] on span "Collapse all" at bounding box center [700, 259] width 86 height 11
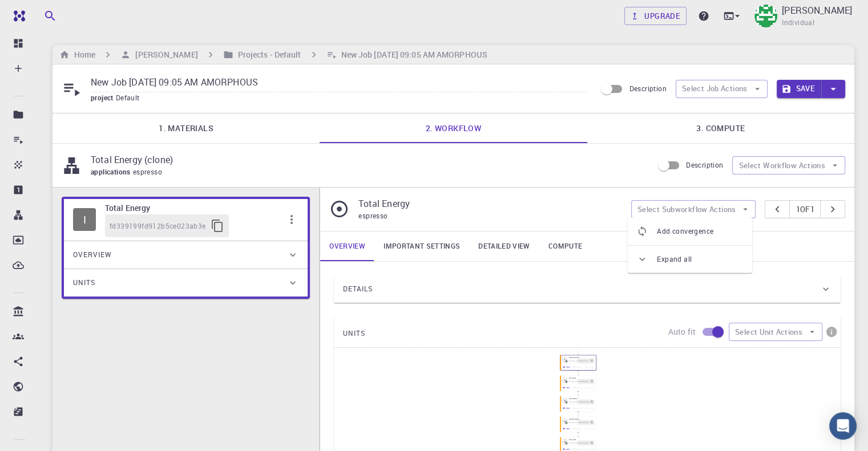
click at [585, 191] on div "Total Energy espresso Select Subworkflow Actions 1 of 1" at bounding box center [587, 209] width 534 height 43
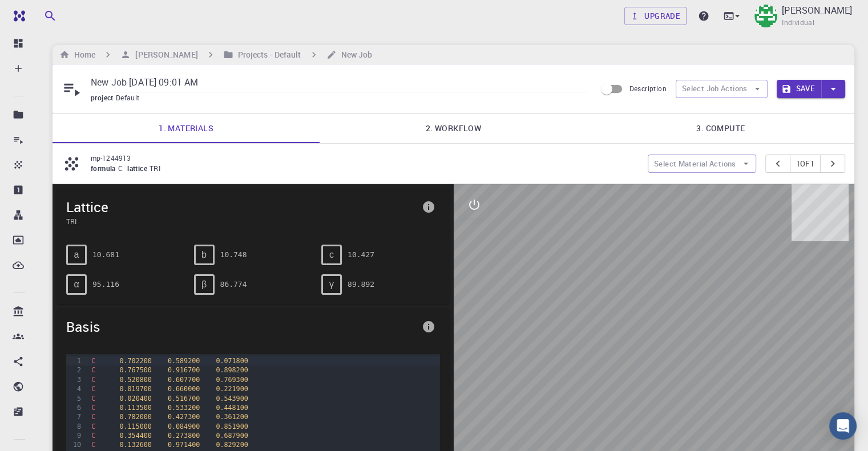
click at [459, 127] on link "2. Workflow" at bounding box center [453, 129] width 267 height 30
click at [471, 130] on link "2. Workflow" at bounding box center [453, 129] width 267 height 30
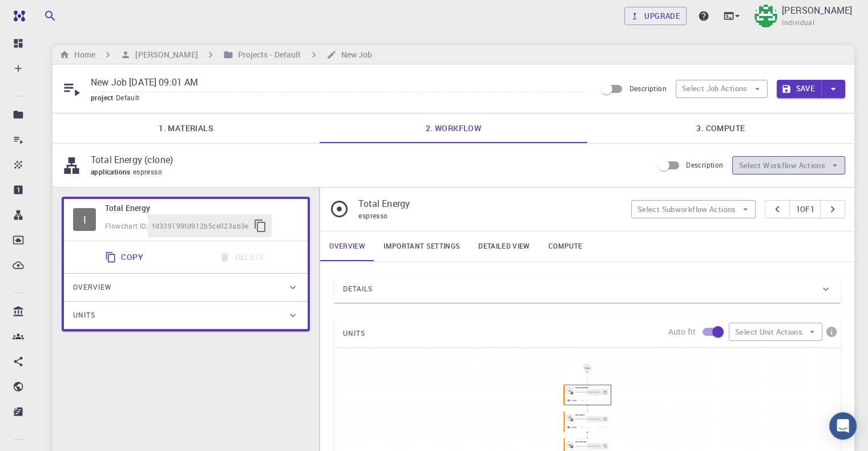
type input "/export/share/pseudo/c/gga/pbe/gbrv/1.2/us/c_pbe_gbrv_1.2.upf"
click at [797, 163] on button "Select Workflow Actions" at bounding box center [788, 165] width 113 height 18
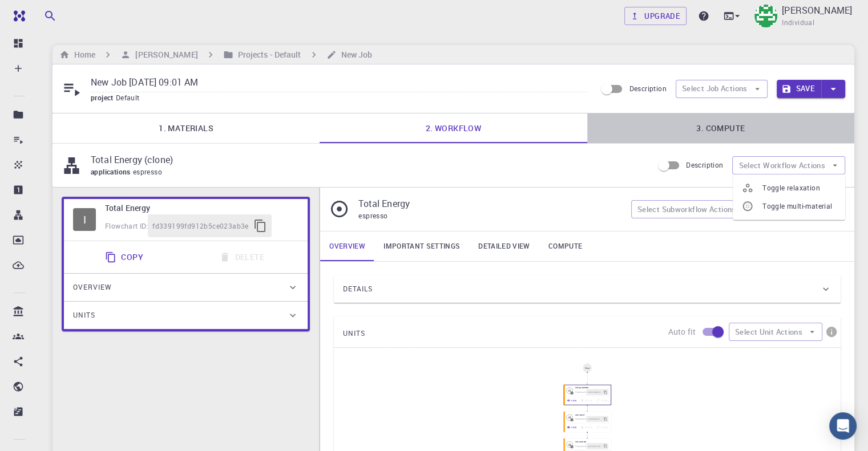
click at [730, 131] on link "3. Compute" at bounding box center [720, 129] width 267 height 30
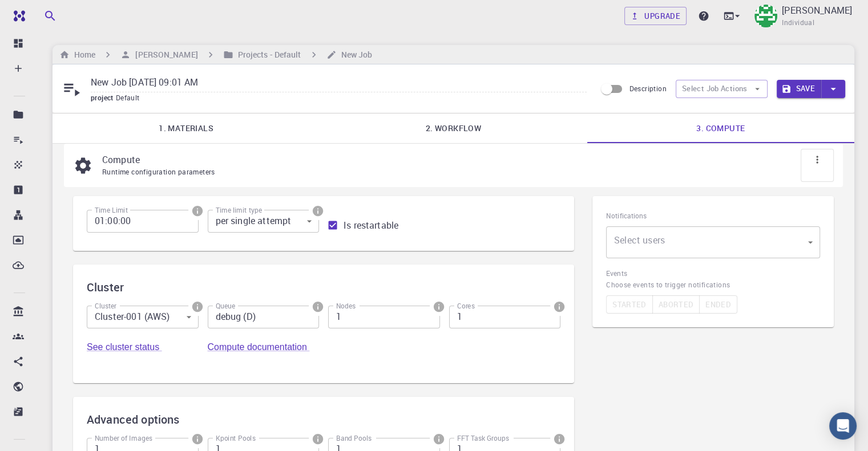
click at [805, 243] on body "Free Dashboard Create New Job New Material Create Material Upload File Import f…" at bounding box center [434, 316] width 868 height 633
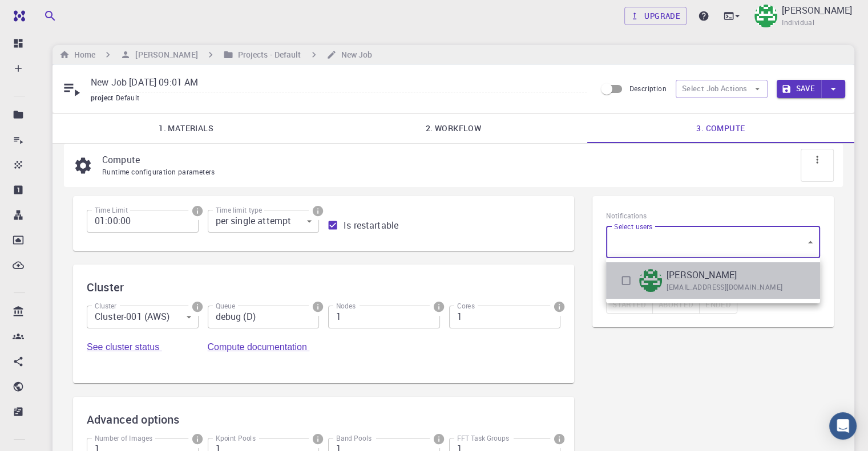
click at [610, 278] on li "Mary Quenie Velasco maquevans@gmail.com" at bounding box center [713, 280] width 214 height 37
type input "[object Object]"
checkbox input "true"
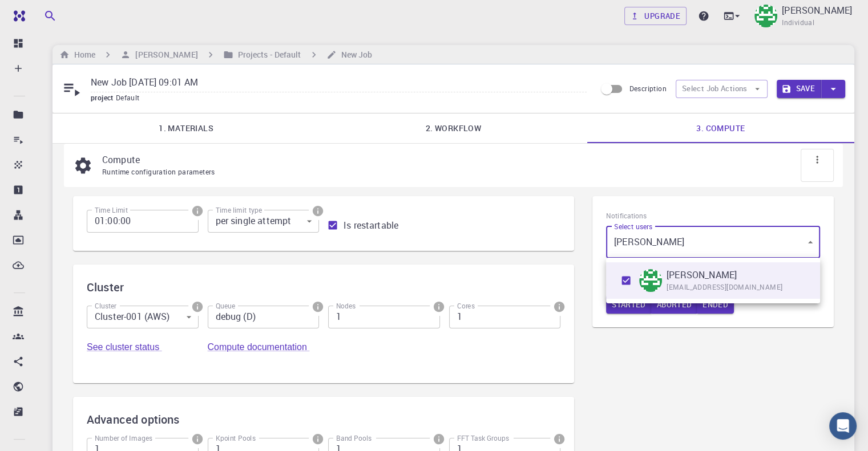
click at [680, 337] on div at bounding box center [434, 225] width 868 height 451
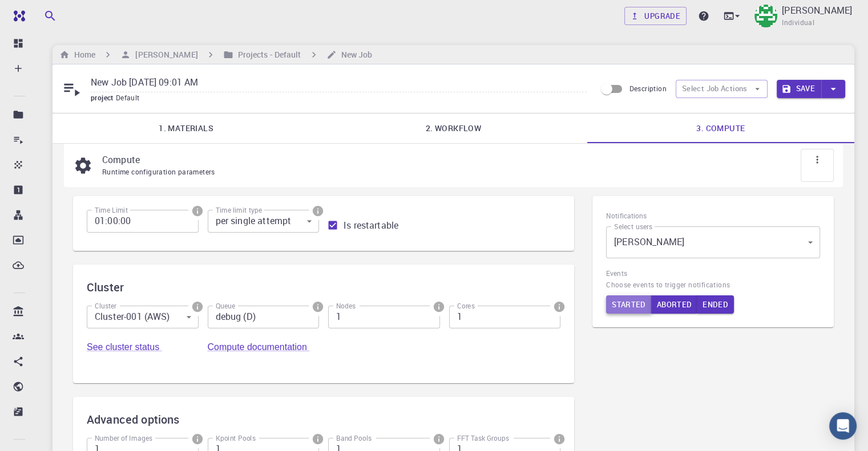
click at [632, 306] on button "Started" at bounding box center [629, 305] width 46 height 18
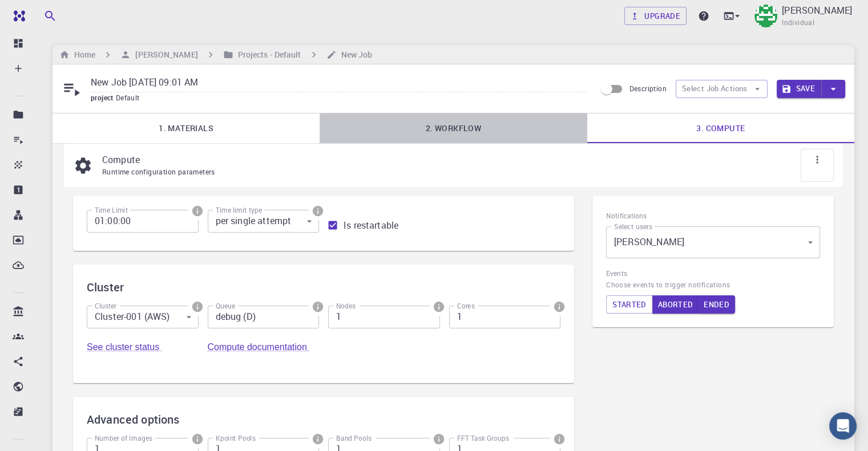
click at [475, 136] on link "2. Workflow" at bounding box center [453, 129] width 267 height 30
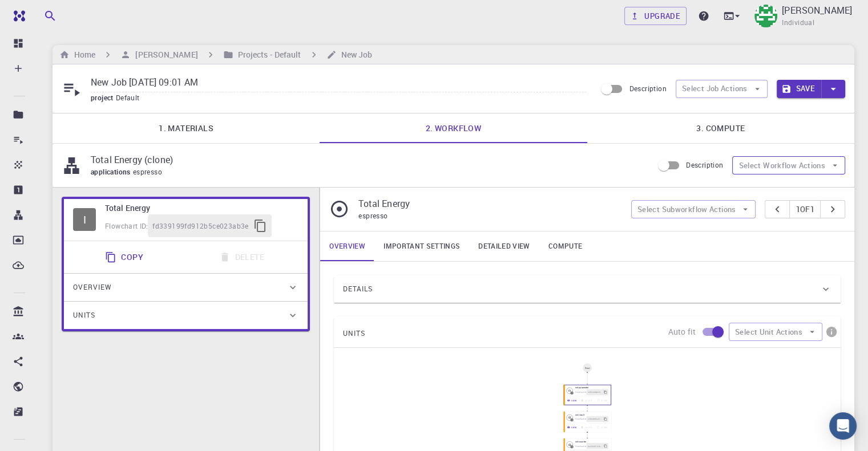
click at [832, 164] on icon "button" at bounding box center [835, 165] width 10 height 10
click at [668, 283] on div "Details" at bounding box center [581, 289] width 477 height 18
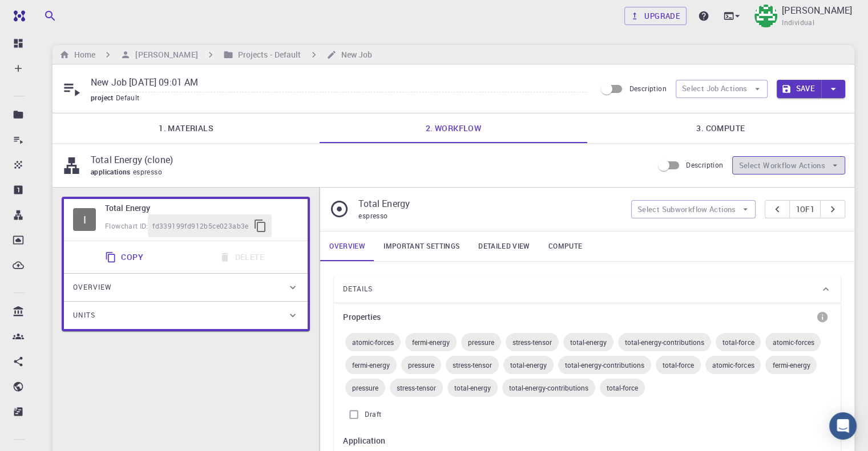
click at [817, 169] on button "Select Workflow Actions" at bounding box center [788, 165] width 113 height 18
click at [799, 208] on span "Toggle multi-material" at bounding box center [799, 206] width 74 height 11
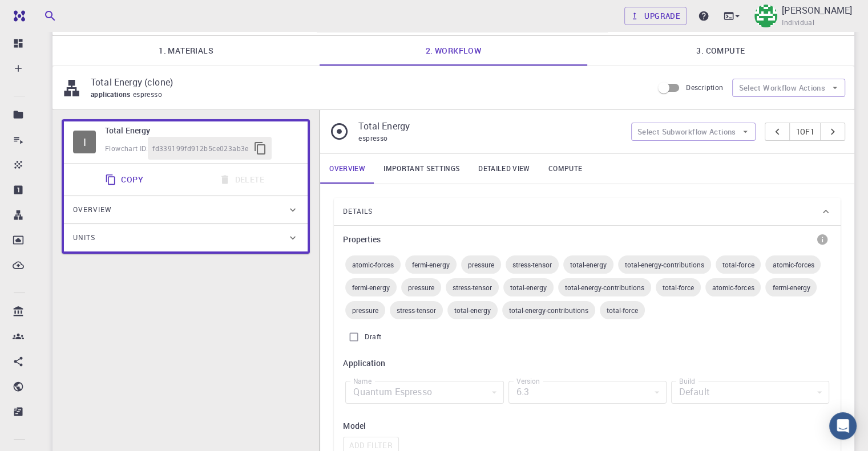
scroll to position [171, 0]
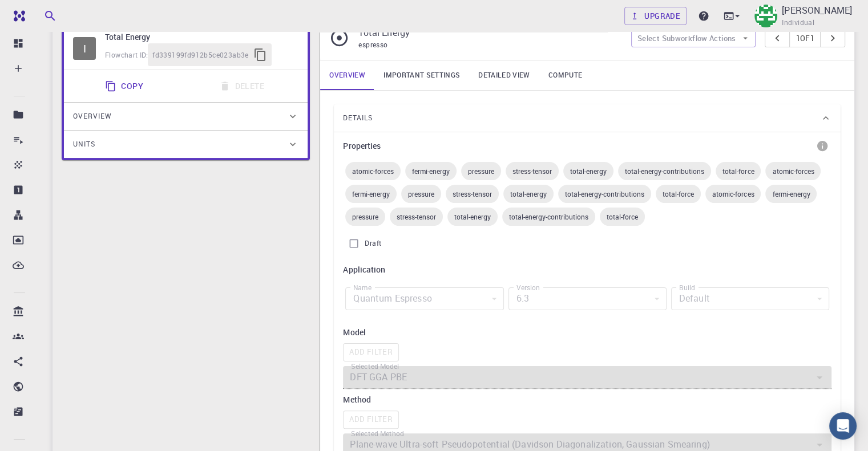
click at [381, 176] on div "atomic-forces" at bounding box center [372, 171] width 55 height 18
click at [383, 171] on span "atomic-forces" at bounding box center [372, 171] width 55 height 9
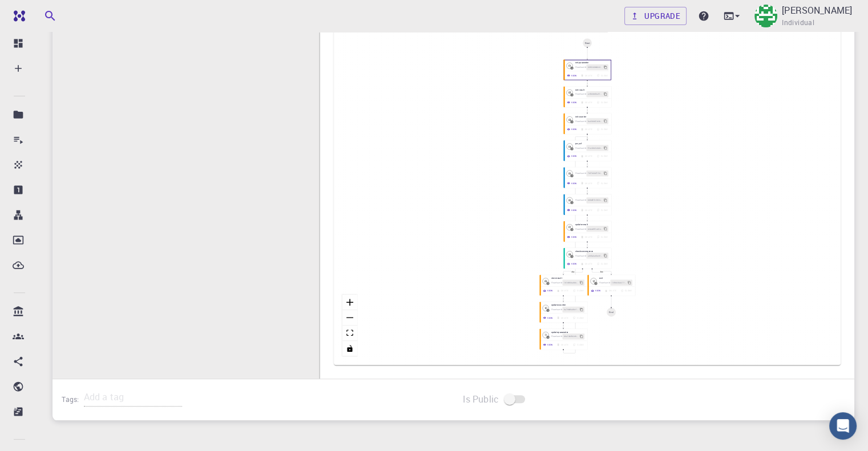
scroll to position [831, 0]
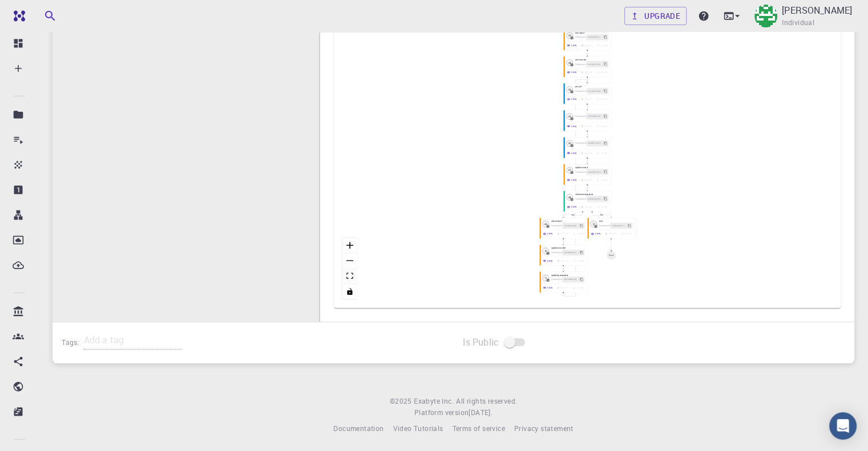
click at [514, 341] on span at bounding box center [515, 342] width 19 height 8
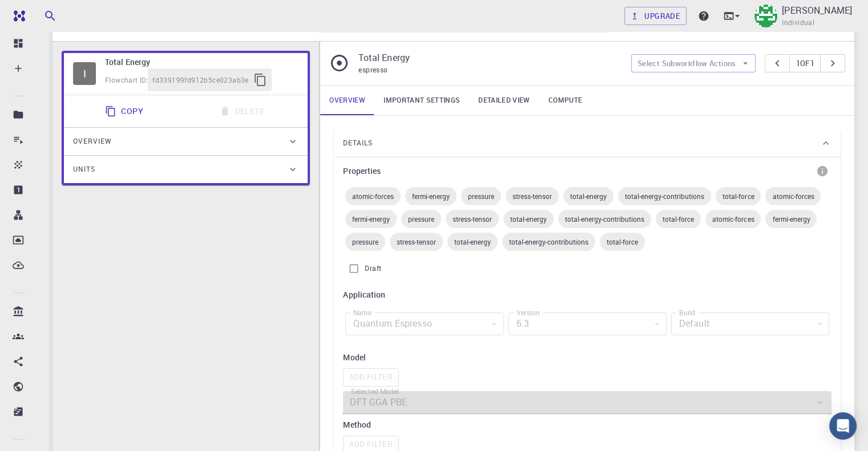
scroll to position [0, 0]
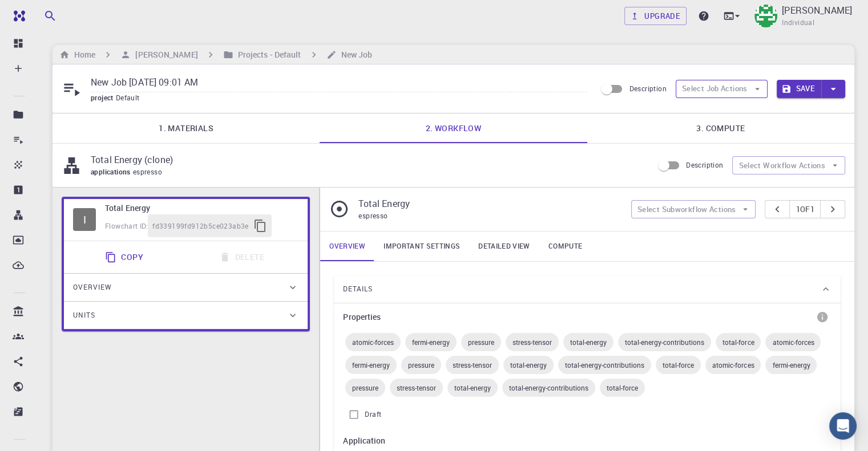
click at [750, 88] on button "Select Job Actions" at bounding box center [722, 89] width 92 height 18
click at [627, 156] on p "Total Energy (clone)" at bounding box center [367, 160] width 553 height 14
click at [737, 134] on link "3. Compute" at bounding box center [720, 129] width 267 height 30
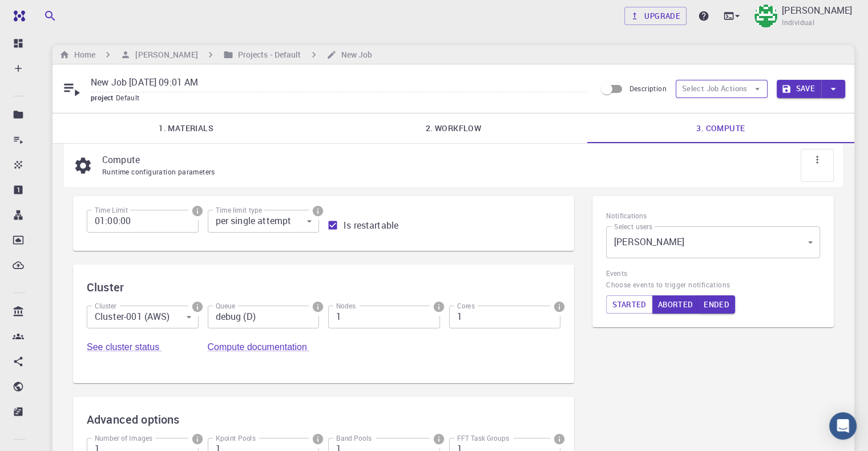
click at [758, 94] on button "Select Job Actions" at bounding box center [722, 89] width 92 height 18
click at [114, 159] on p "Compute" at bounding box center [463, 160] width 722 height 14
click at [734, 132] on link "3. Compute" at bounding box center [720, 129] width 267 height 30
click at [813, 154] on icon at bounding box center [816, 159] width 11 height 11
click at [821, 190] on div at bounding box center [820, 194] width 21 height 11
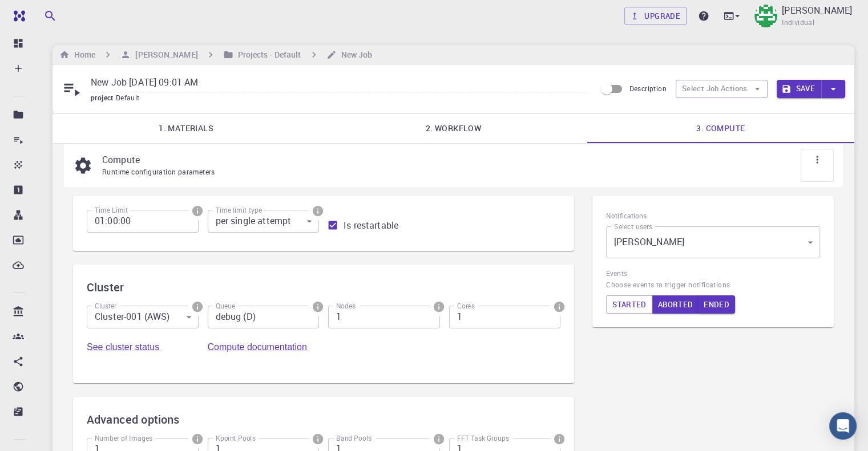
click at [120, 172] on span "Runtime configuration parameters" at bounding box center [158, 171] width 113 height 9
click at [192, 171] on span "Runtime configuration parameters" at bounding box center [158, 171] width 113 height 9
click at [477, 133] on link "2. Workflow" at bounding box center [453, 129] width 267 height 30
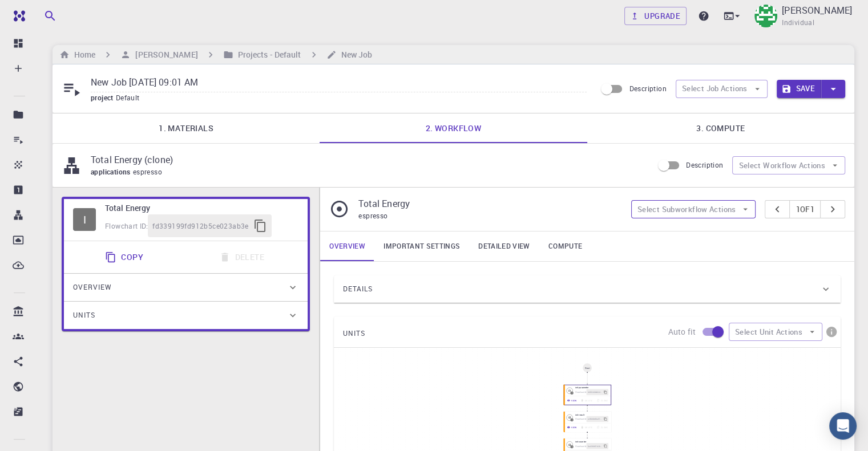
click at [734, 206] on button "Select Subworkflow Actions" at bounding box center [693, 209] width 125 height 18
click at [793, 238] on div "Overview Important settings Detailed view Compute" at bounding box center [587, 247] width 534 height 30
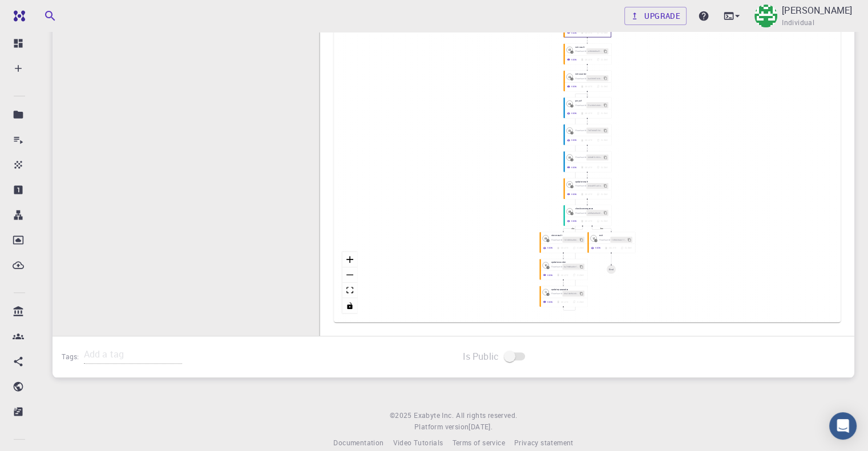
scroll to position [382, 0]
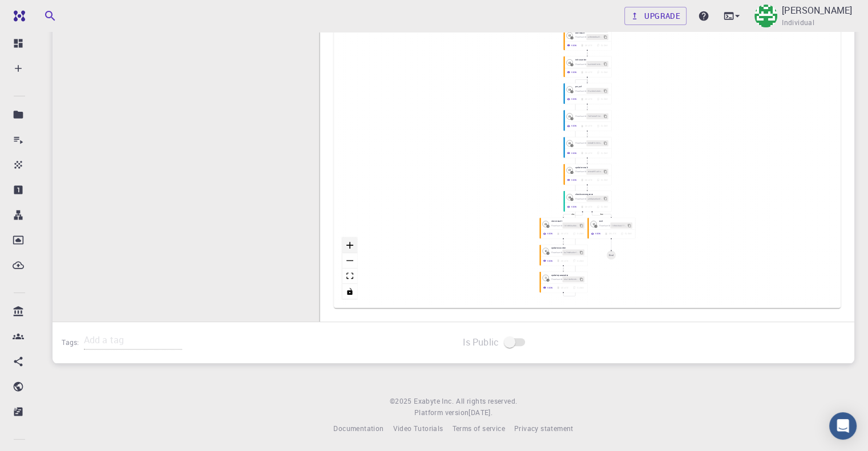
click at [352, 252] on button "zoom in" at bounding box center [349, 245] width 15 height 15
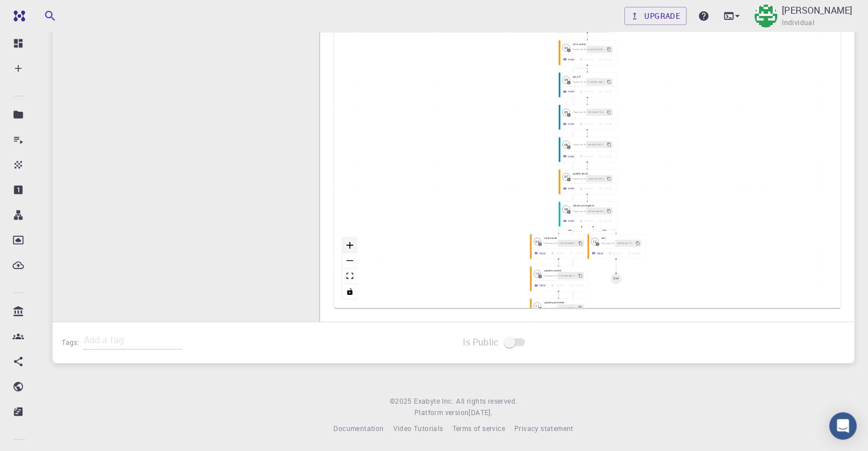
click at [349, 244] on icon "zoom in" at bounding box center [349, 245] width 7 height 7
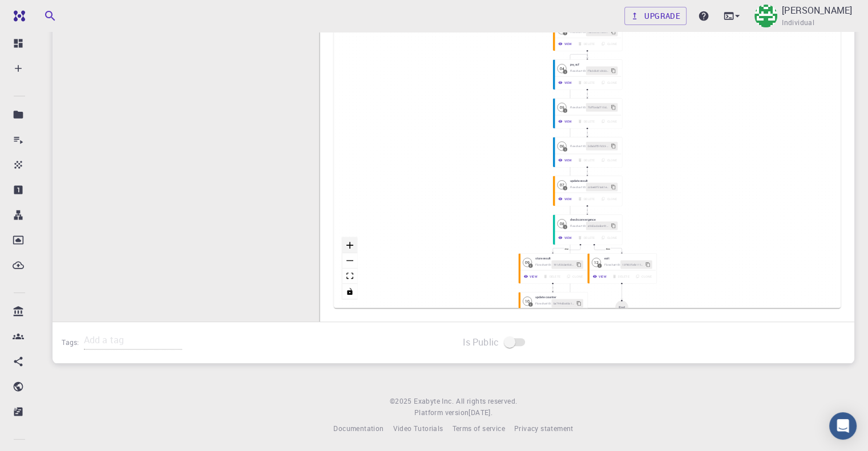
click at [349, 244] on icon "zoom in" at bounding box center [349, 245] width 7 height 7
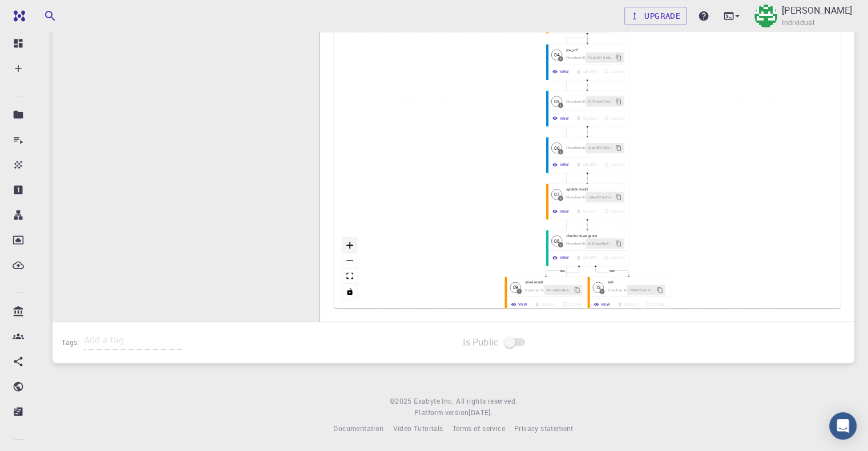
click at [349, 244] on icon "zoom in" at bounding box center [349, 245] width 7 height 7
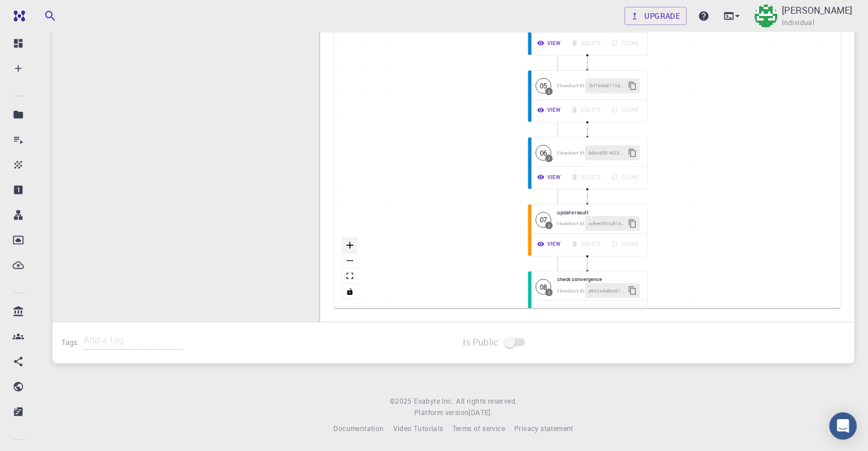
click at [349, 244] on icon "zoom in" at bounding box center [349, 245] width 7 height 7
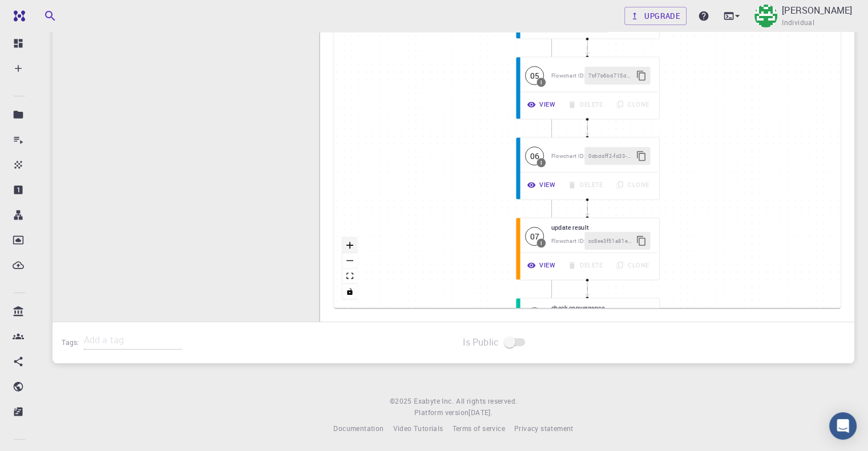
click at [349, 244] on icon "zoom in" at bounding box center [349, 245] width 7 height 7
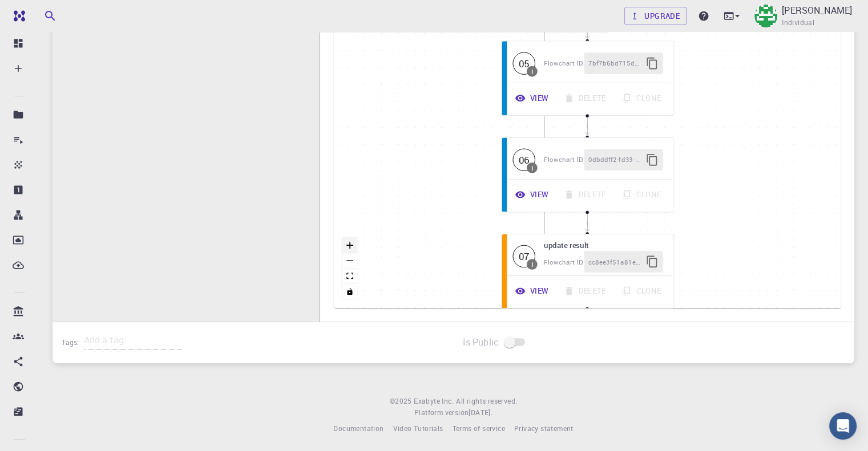
click at [349, 244] on icon "zoom in" at bounding box center [349, 245] width 7 height 7
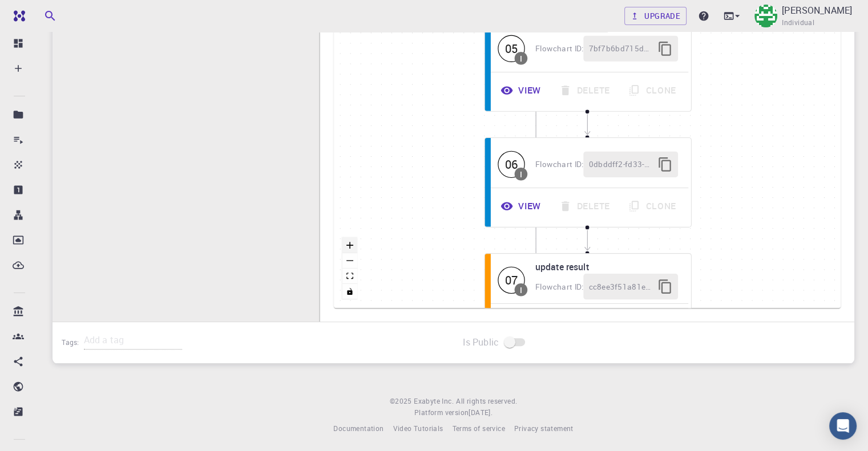
click at [349, 244] on icon "zoom in" at bounding box center [349, 245] width 7 height 7
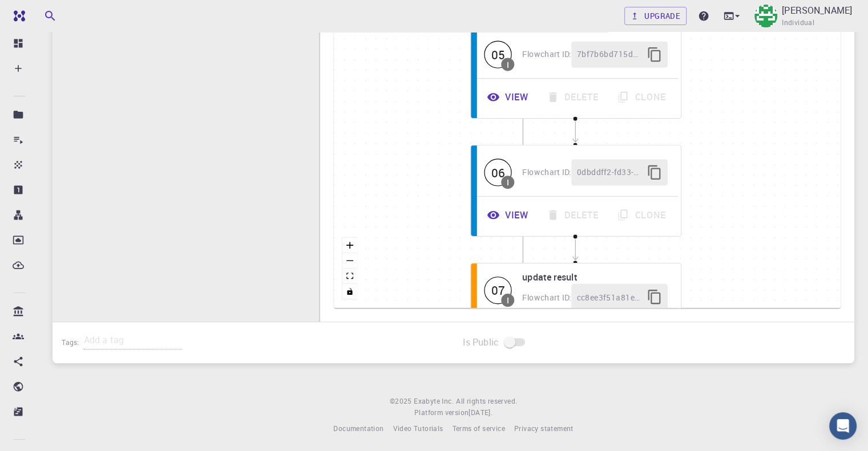
click at [419, 158] on div "then else Start 01 I init parameter Flowchart ID: 0dfd3499492d8c41678362a4 View…" at bounding box center [587, 137] width 507 height 342
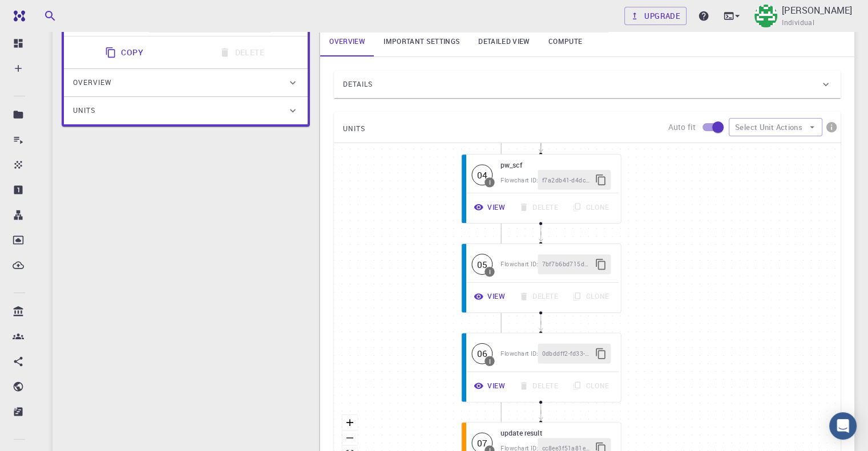
scroll to position [196, 0]
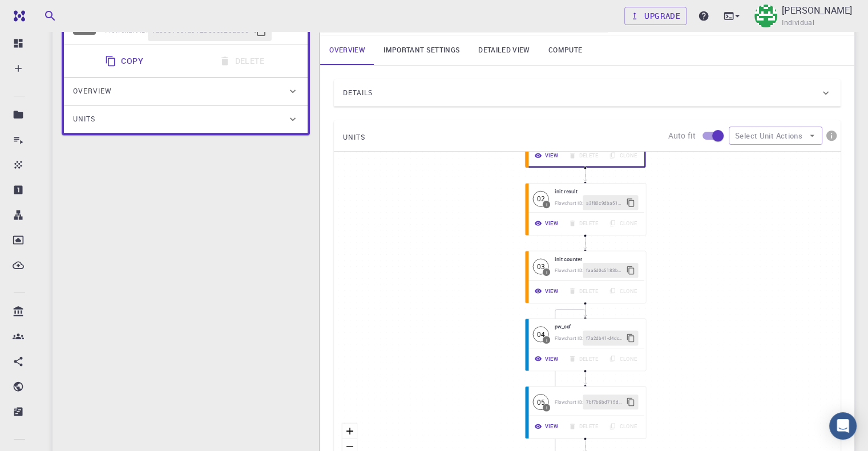
drag, startPoint x: 772, startPoint y: 214, endPoint x: 768, endPoint y: 366, distance: 151.8
click at [769, 374] on div "then else Start 01 I init parameter Flowchart ID: 0dfd3499492d8c41678362a4 View…" at bounding box center [587, 323] width 507 height 342
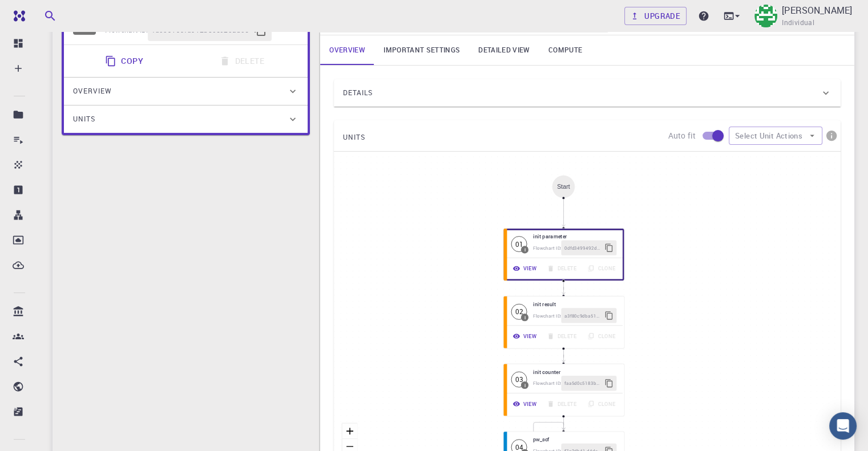
drag, startPoint x: 749, startPoint y: 234, endPoint x: 734, endPoint y: 330, distance: 96.9
click at [734, 330] on div "then else Start 01 I init parameter Flowchart ID: 0dfd3499492d8c41678362a4 View…" at bounding box center [587, 323] width 507 height 342
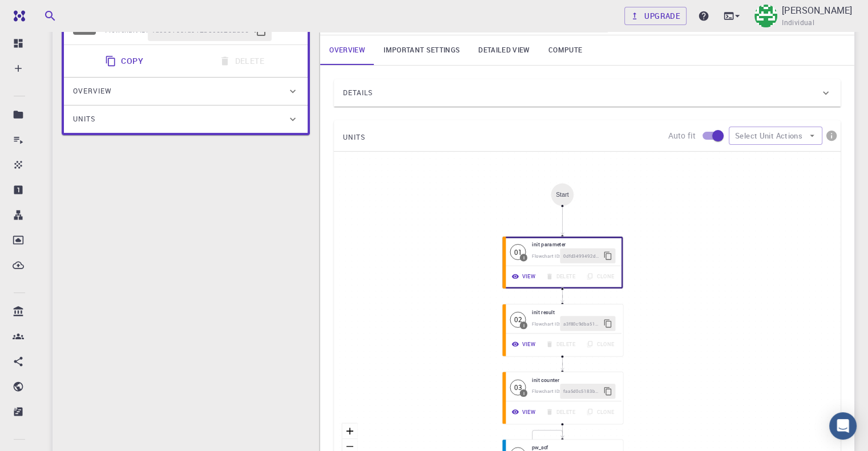
click at [563, 195] on div "Start" at bounding box center [562, 194] width 13 height 7
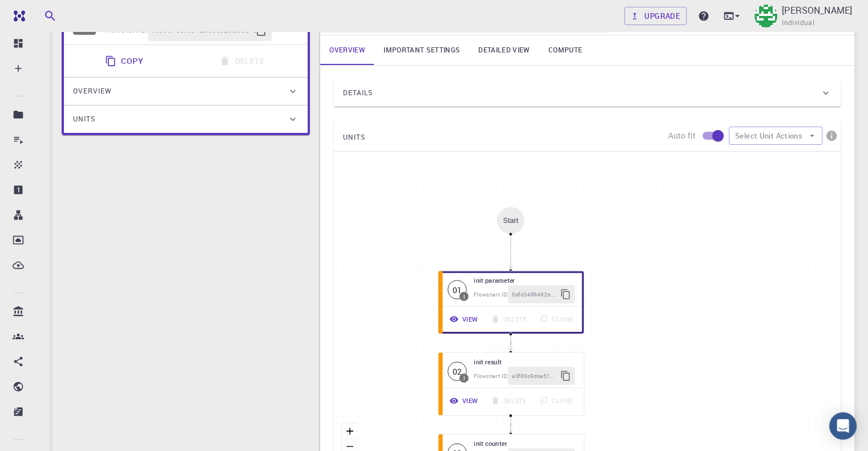
drag, startPoint x: 673, startPoint y: 212, endPoint x: 793, endPoint y: 310, distance: 155.3
click at [793, 310] on div "then else Start 01 I init parameter Flowchart ID: 0dfd3499492d8c41678362a4 View…" at bounding box center [587, 323] width 507 height 342
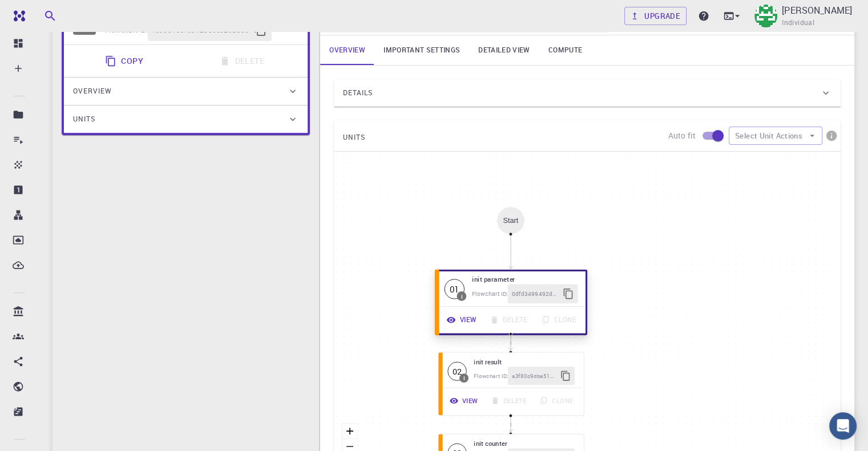
click at [459, 318] on button "View" at bounding box center [462, 319] width 43 height 19
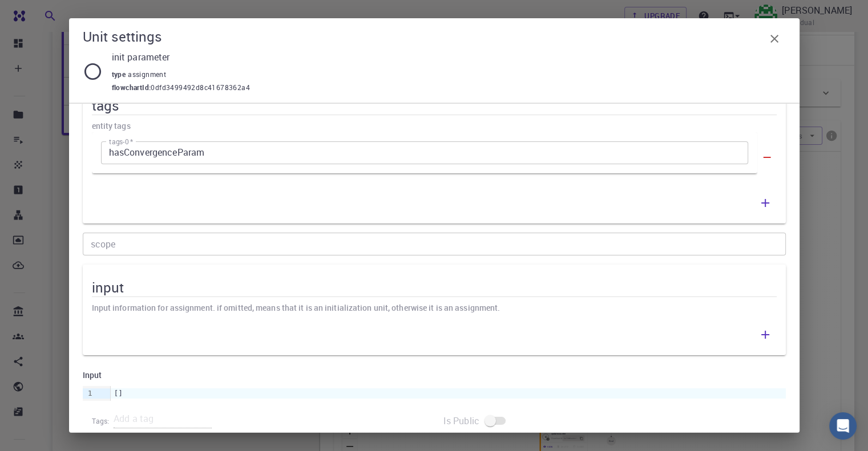
scroll to position [955, 0]
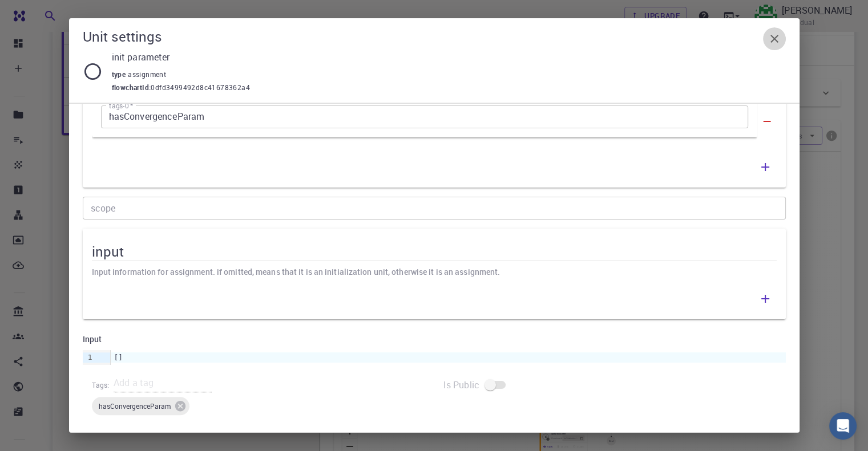
click at [772, 39] on icon "button" at bounding box center [775, 39] width 14 height 14
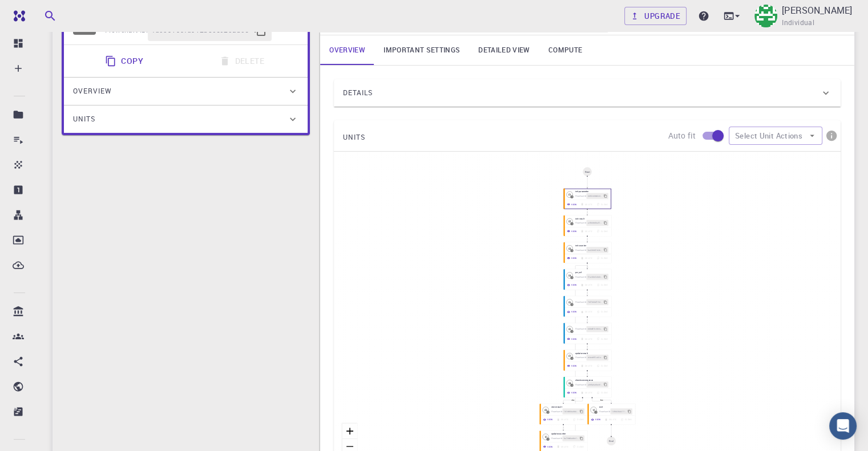
click at [587, 171] on div "Start" at bounding box center [587, 172] width 5 height 3
click at [767, 134] on button "Select Unit Actions" at bounding box center [776, 136] width 94 height 18
click at [833, 134] on icon "info" at bounding box center [831, 136] width 10 height 10
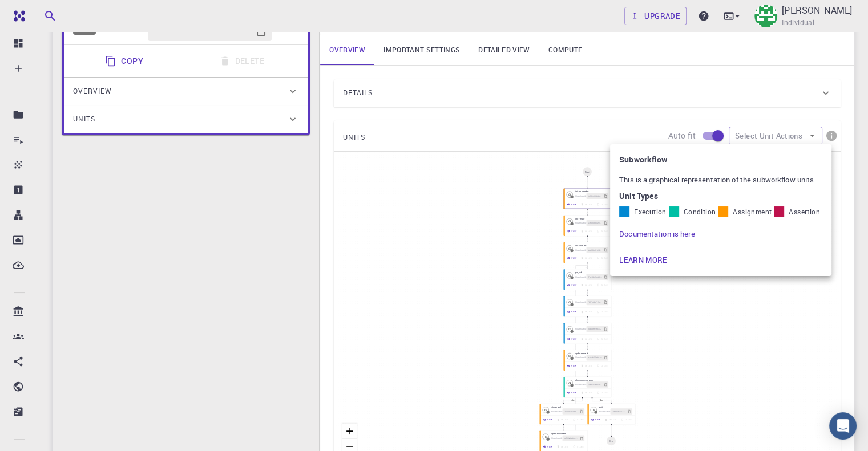
click at [762, 308] on div at bounding box center [434, 225] width 868 height 451
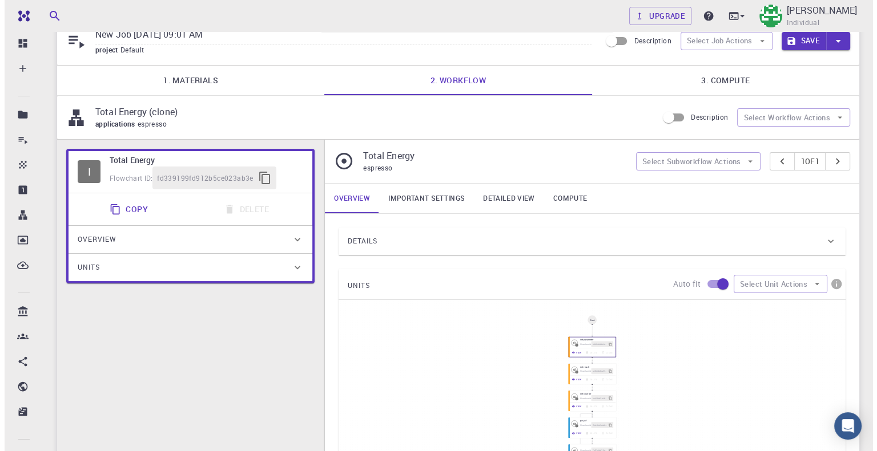
scroll to position [0, 0]
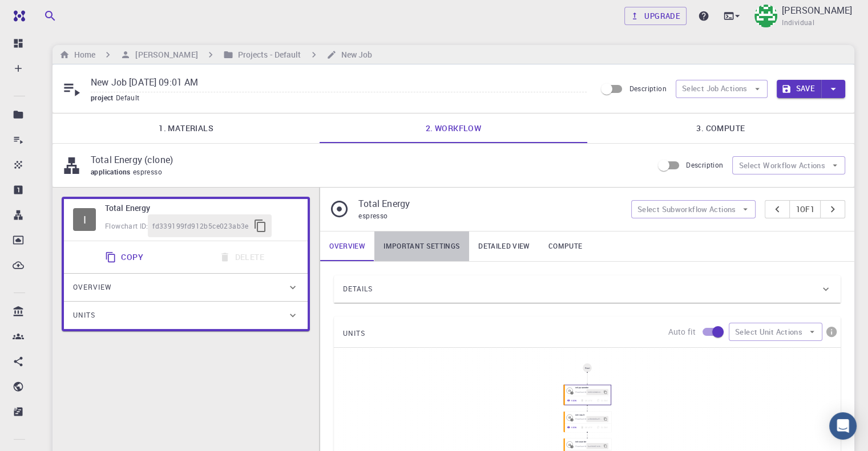
click at [410, 251] on link "Important settings" at bounding box center [421, 247] width 95 height 30
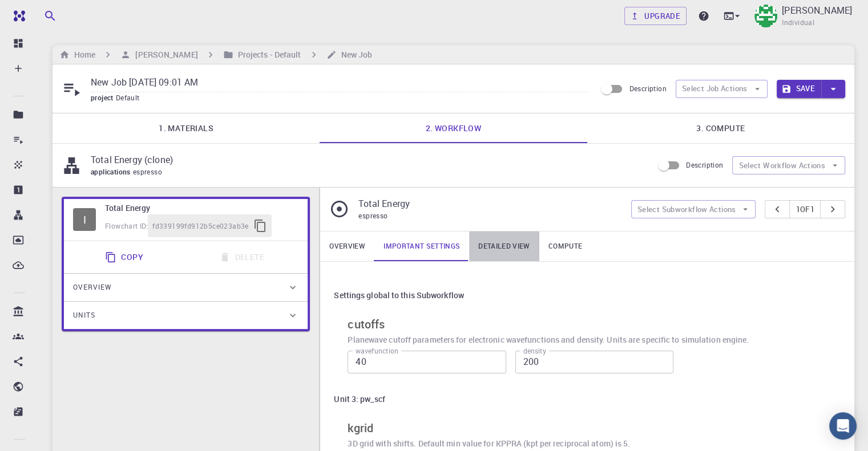
click at [504, 250] on link "Detailed view" at bounding box center [504, 247] width 70 height 30
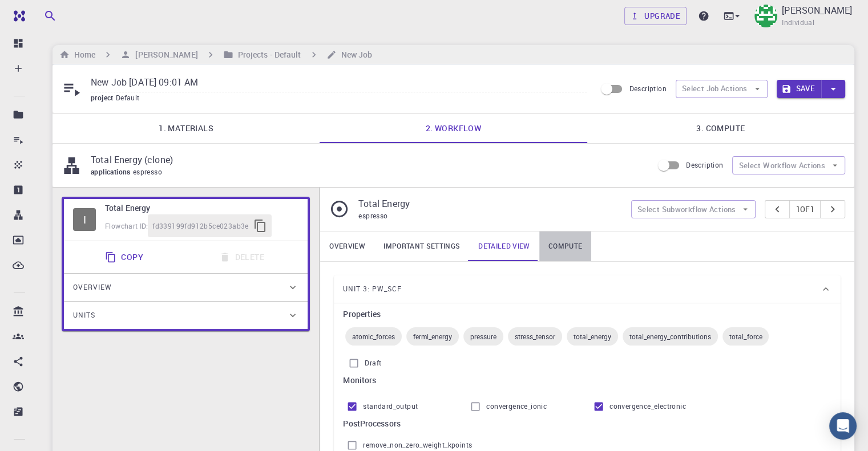
click at [564, 247] on link "Compute" at bounding box center [565, 247] width 52 height 30
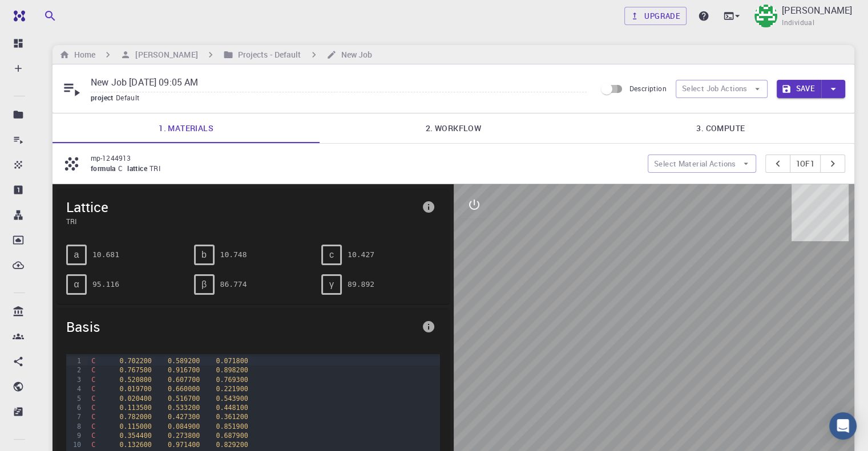
click at [613, 94] on input "Description" at bounding box center [606, 89] width 65 height 22
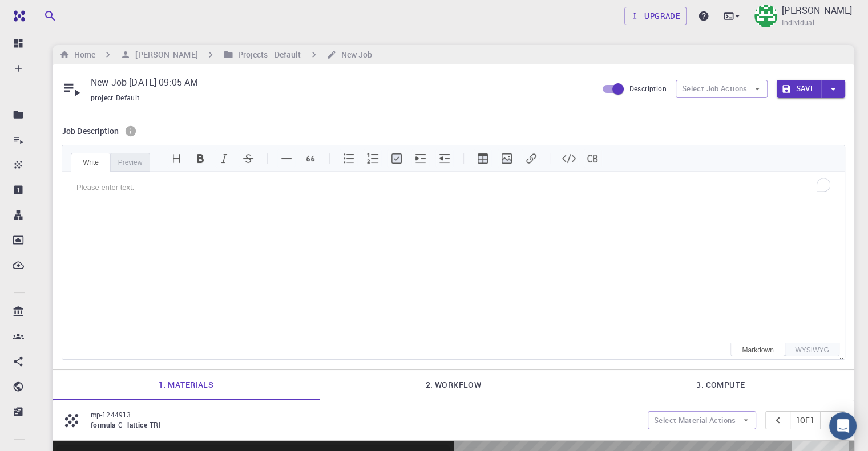
click at [620, 85] on input "Description" at bounding box center [617, 89] width 65 height 22
checkbox input "false"
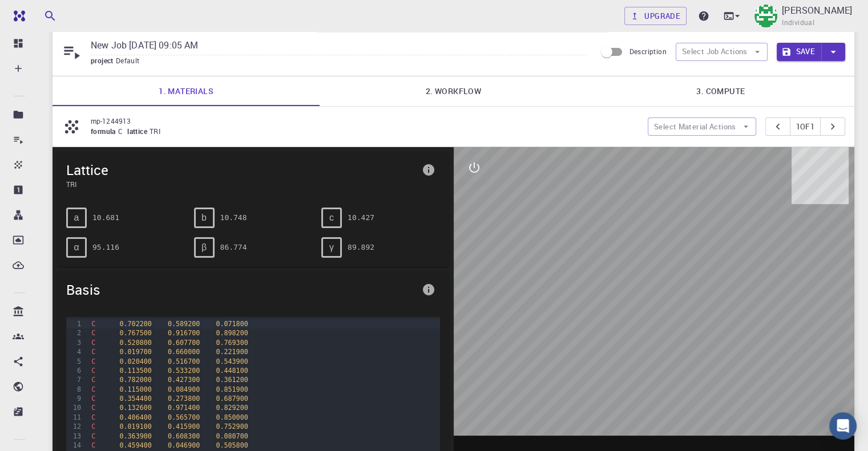
scroll to position [57, 0]
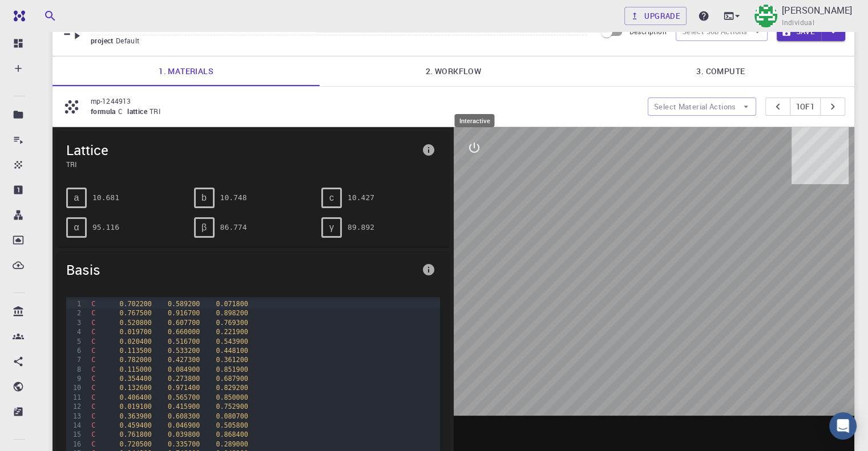
click at [470, 144] on icon "interactive" at bounding box center [474, 148] width 10 height 10
click at [127, 100] on p "mp-1244913" at bounding box center [365, 101] width 548 height 10
click at [736, 107] on button "Select Material Actions" at bounding box center [702, 107] width 108 height 18
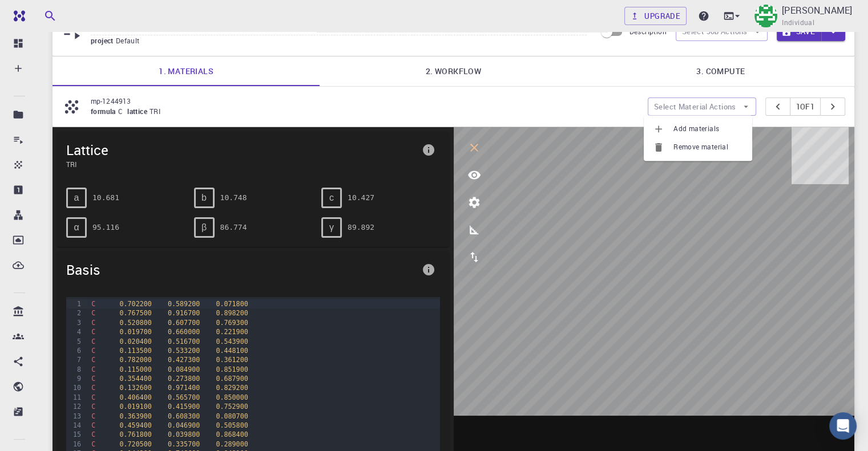
click at [598, 106] on div "formula C lattice TRI" at bounding box center [365, 111] width 548 height 11
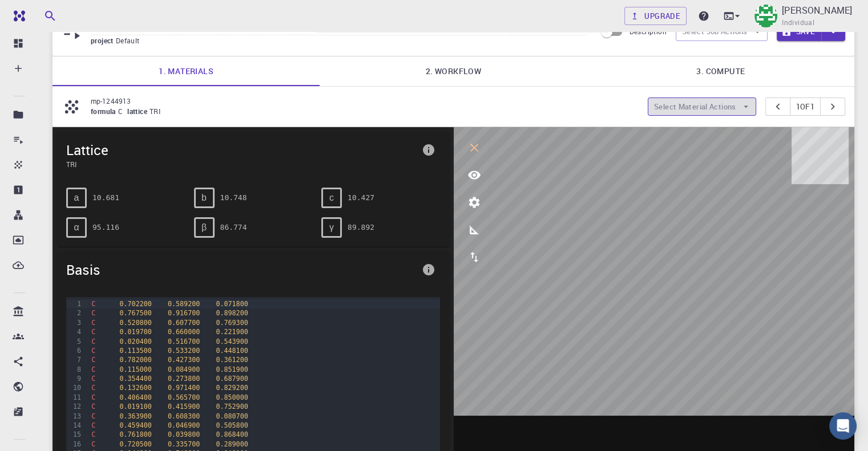
click at [713, 107] on button "Select Material Actions" at bounding box center [702, 107] width 108 height 18
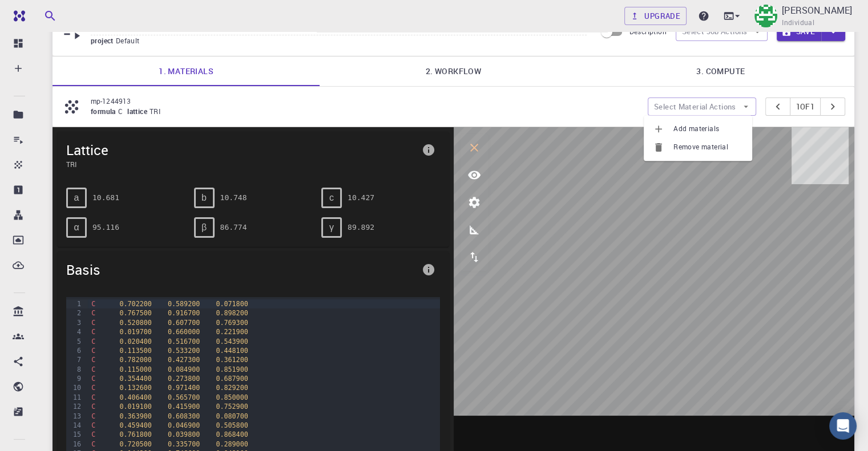
click at [696, 126] on span "Add materials" at bounding box center [708, 128] width 70 height 11
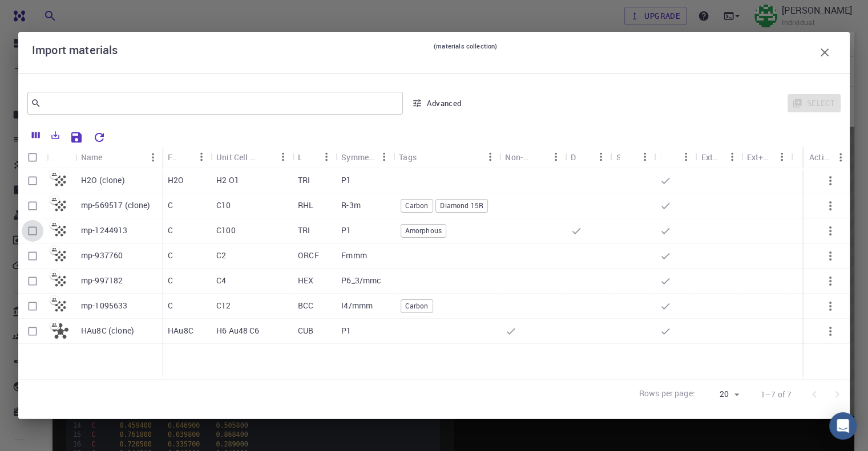
click at [39, 230] on input "Select row" at bounding box center [33, 231] width 22 height 22
checkbox input "true"
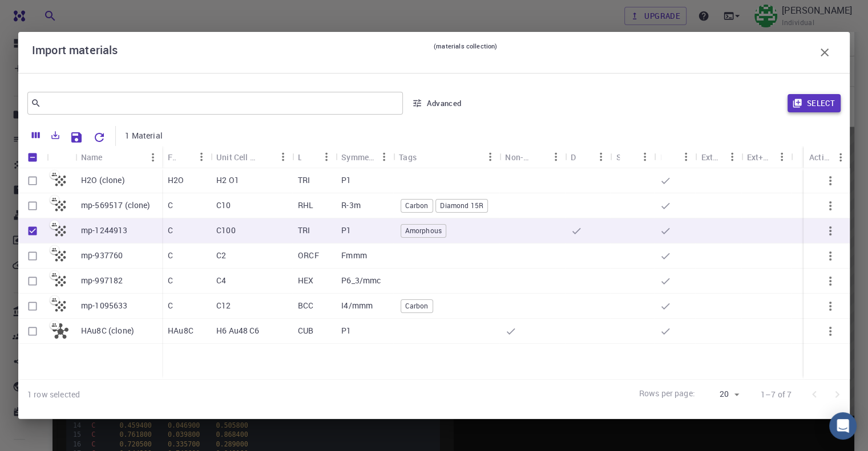
click at [817, 104] on button "Select" at bounding box center [813, 103] width 53 height 18
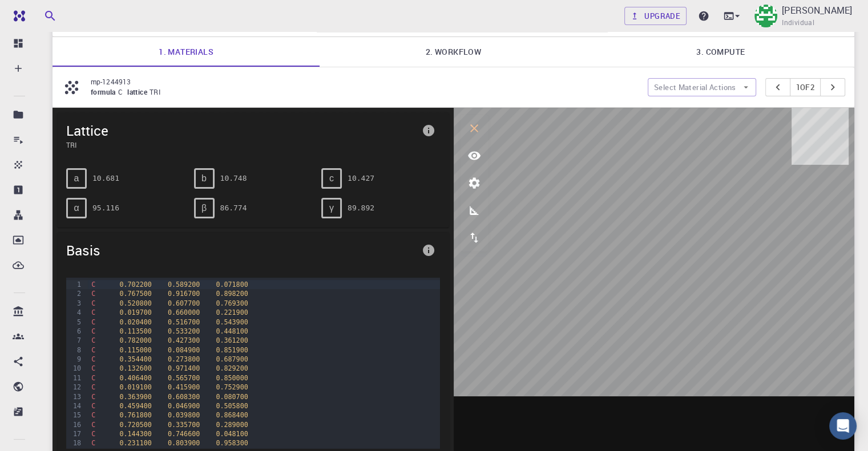
scroll to position [10, 0]
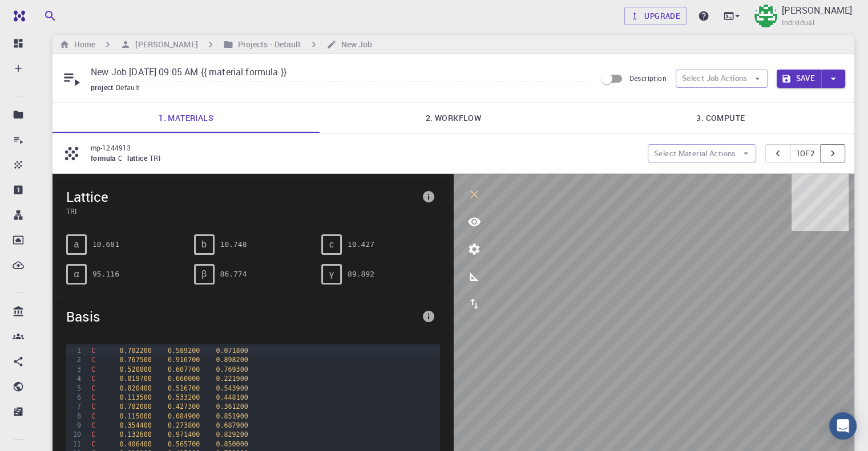
click at [831, 154] on icon "pager" at bounding box center [832, 153] width 13 height 13
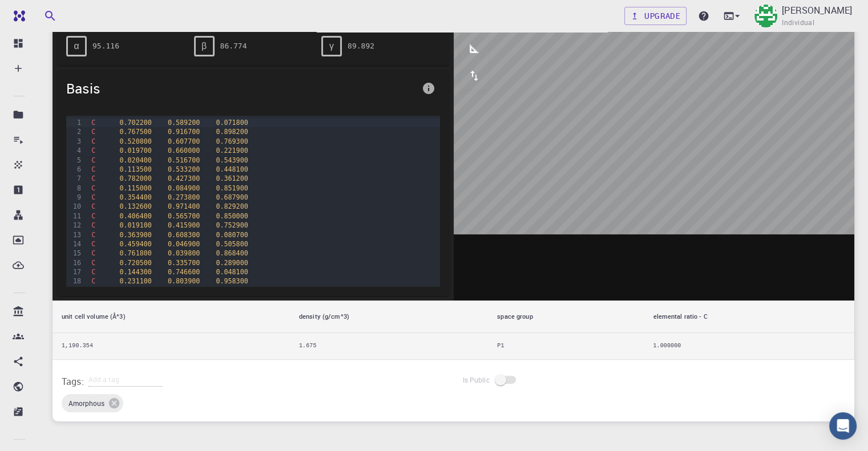
scroll to position [0, 0]
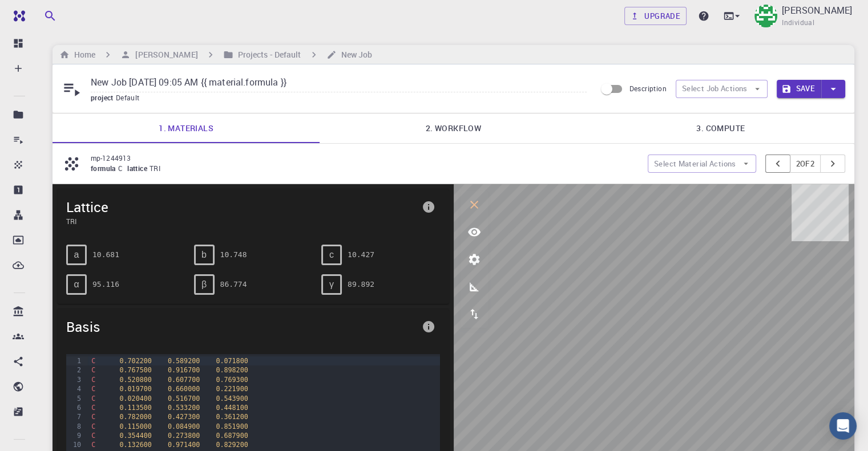
click at [774, 168] on icon "pager" at bounding box center [778, 163] width 13 height 13
click at [830, 163] on icon "pager" at bounding box center [832, 163] width 13 height 13
click at [774, 163] on icon "pager" at bounding box center [778, 163] width 13 height 13
click at [471, 229] on icon "view" at bounding box center [474, 232] width 13 height 9
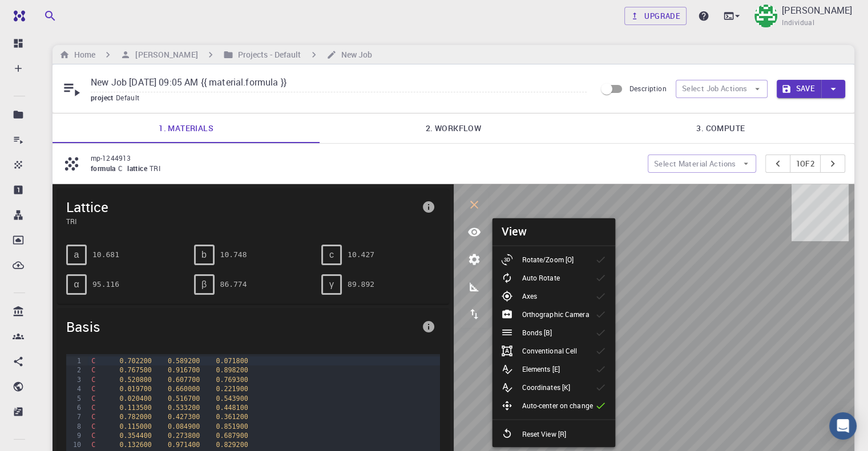
click at [557, 258] on p "Rotate/Zoom [O]" at bounding box center [548, 260] width 52 height 10
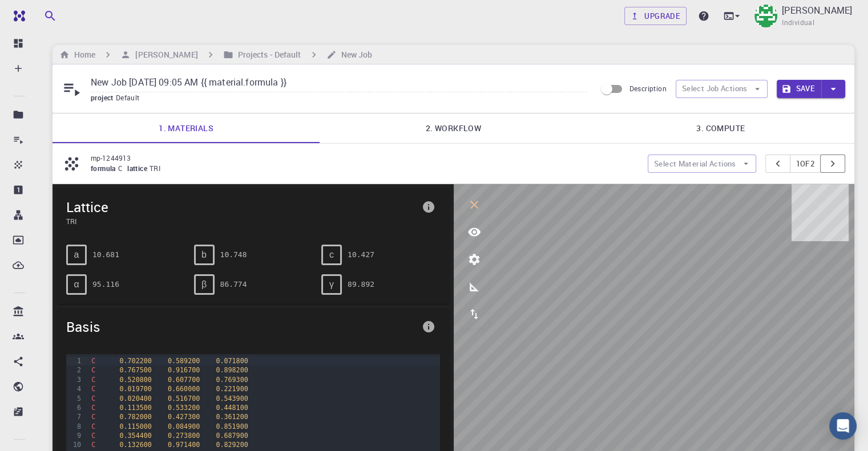
click at [831, 167] on icon "pager" at bounding box center [832, 163] width 13 height 13
click at [772, 164] on icon "pager" at bounding box center [778, 163] width 13 height 13
click at [716, 90] on button "Select Job Actions" at bounding box center [722, 89] width 92 height 18
click at [450, 123] on link "2. Workflow" at bounding box center [453, 129] width 267 height 30
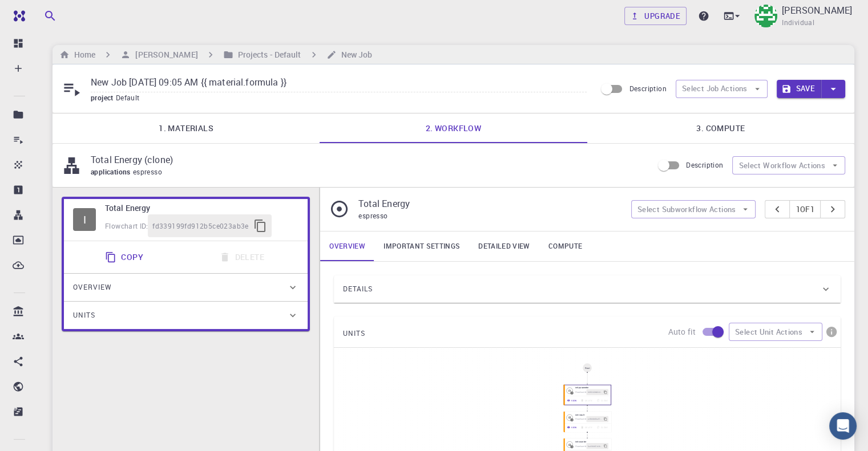
click at [249, 84] on input "New Job [DATE] 09:05 AM {{ material.formula }}" at bounding box center [339, 83] width 496 height 19
drag, startPoint x: 326, startPoint y: 82, endPoint x: 229, endPoint y: 78, distance: 97.1
click at [229, 78] on input "New Job [DATE] 09:05 AM {{ material.formula }}" at bounding box center [339, 83] width 496 height 19
type input "New Job [DATE] 09:05 AM AMORPHOUS"
click at [504, 104] on div "New Job [DATE] 09:05 AM AMORPHOUS project Default Description Select Job Action…" at bounding box center [453, 88] width 802 height 49
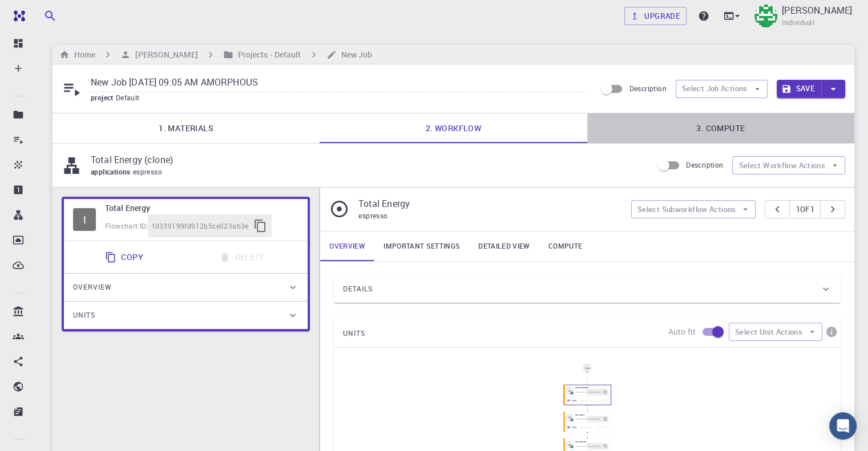
click at [716, 125] on link "3. Compute" at bounding box center [720, 129] width 267 height 30
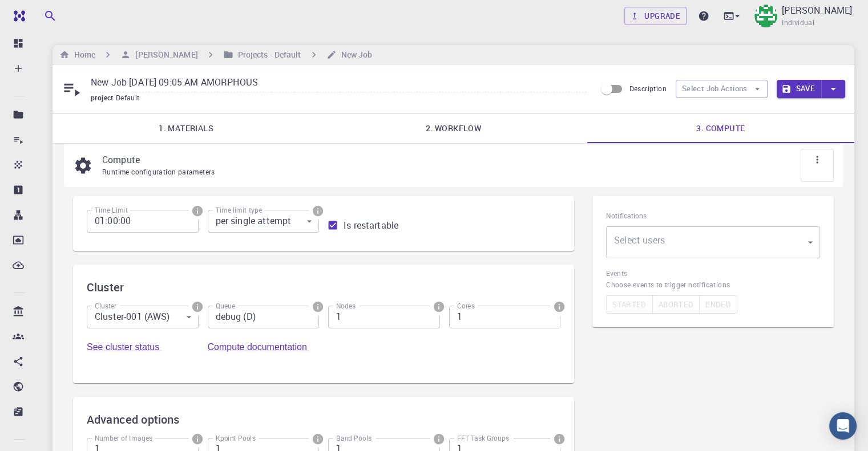
click at [656, 251] on body "Free Dashboard Create New Job New Material Create Material Upload File Import f…" at bounding box center [434, 316] width 868 height 633
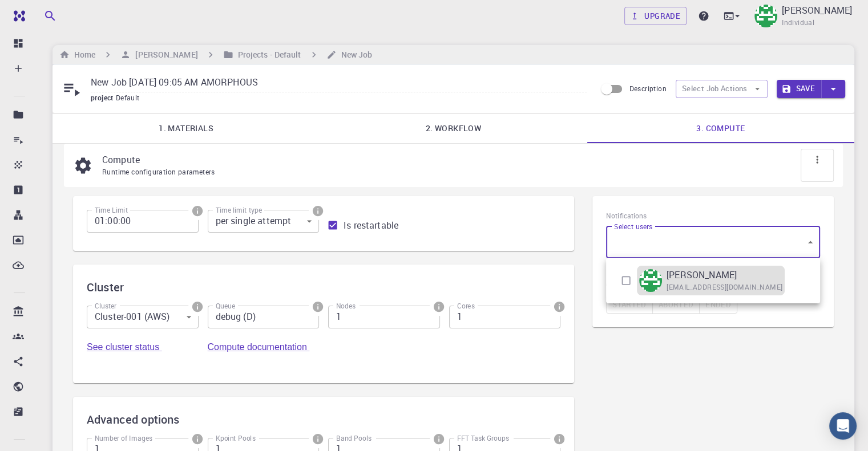
click at [648, 278] on img at bounding box center [650, 280] width 23 height 23
type input "[object Object]"
checkbox input "true"
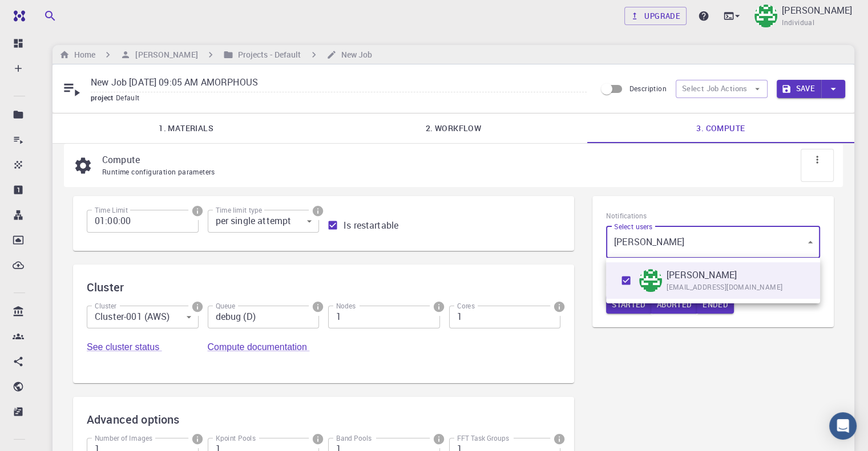
click at [630, 327] on div at bounding box center [434, 225] width 868 height 451
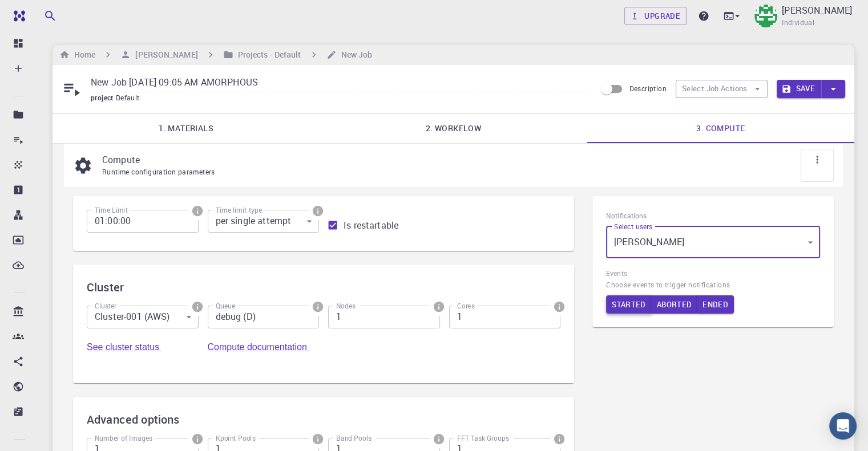
click at [622, 304] on button "Started" at bounding box center [629, 305] width 46 height 18
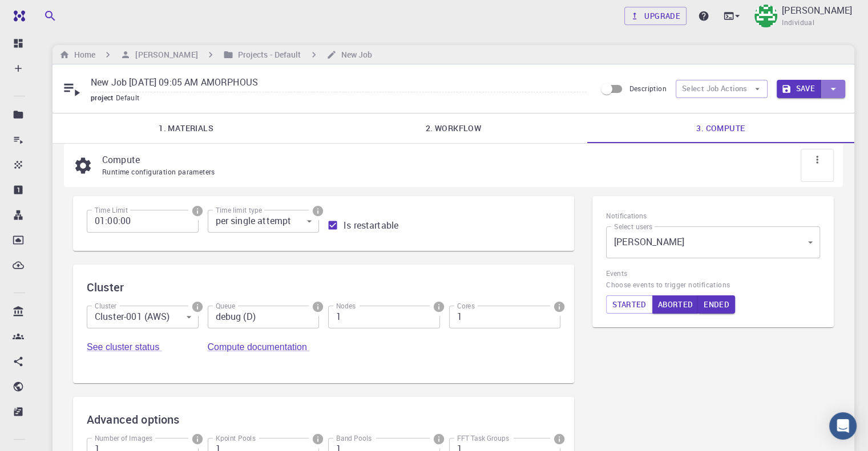
click at [837, 84] on icon "button" at bounding box center [833, 89] width 13 height 13
click at [794, 135] on li "Save" at bounding box center [808, 133] width 65 height 21
click at [791, 93] on button "Save" at bounding box center [799, 89] width 45 height 18
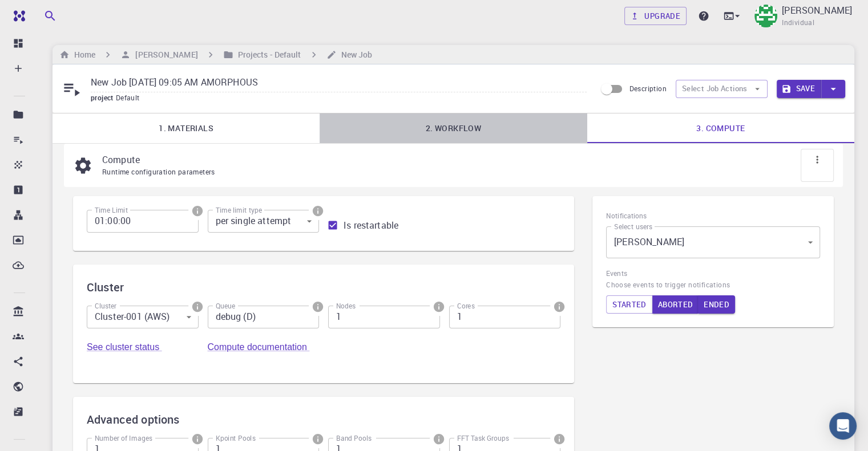
click at [446, 130] on link "2. Workflow" at bounding box center [453, 129] width 267 height 30
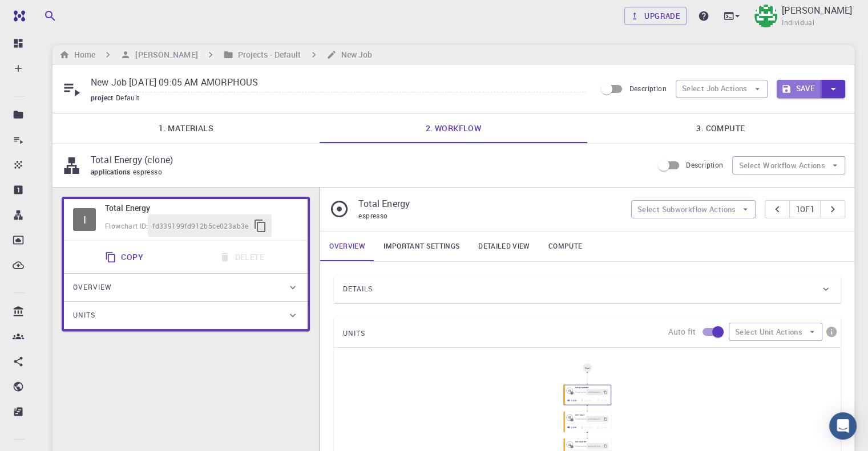
click at [788, 87] on icon "button" at bounding box center [786, 89] width 8 height 8
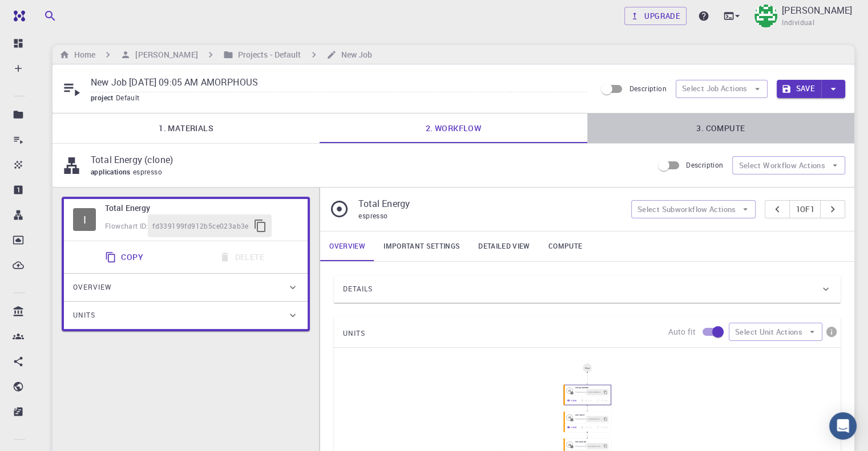
click at [710, 130] on link "3. Compute" at bounding box center [720, 129] width 267 height 30
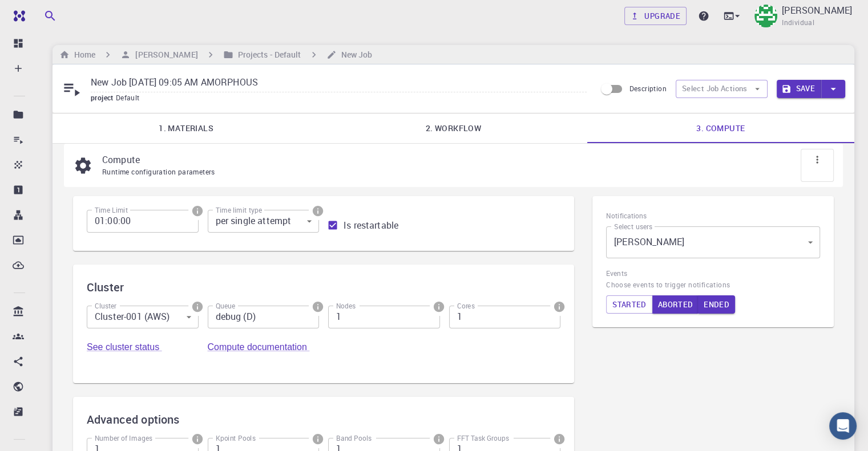
click at [219, 223] on body "Free Dashboard Create New Job New Material Create Material Upload File Import f…" at bounding box center [434, 316] width 868 height 633
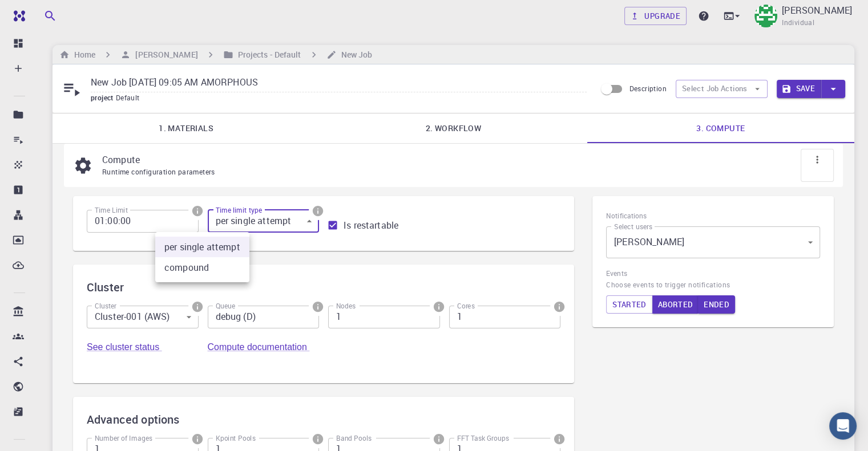
click at [354, 225] on div at bounding box center [434, 225] width 868 height 451
click at [447, 118] on link "2. Workflow" at bounding box center [453, 129] width 267 height 30
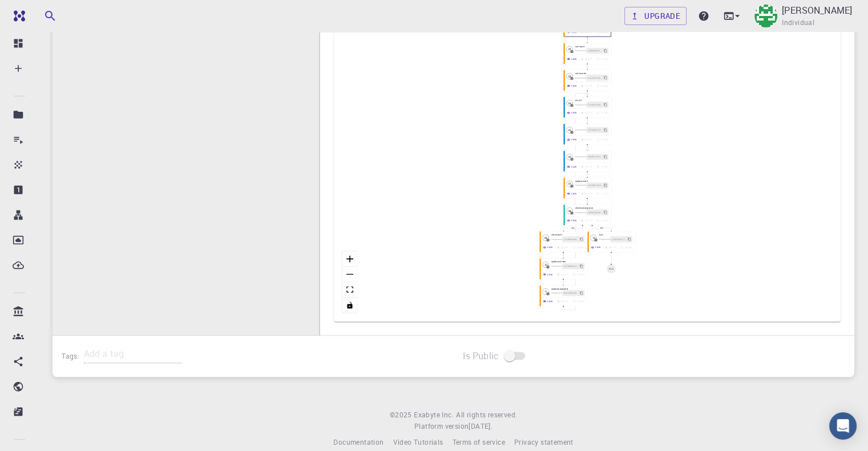
scroll to position [382, 0]
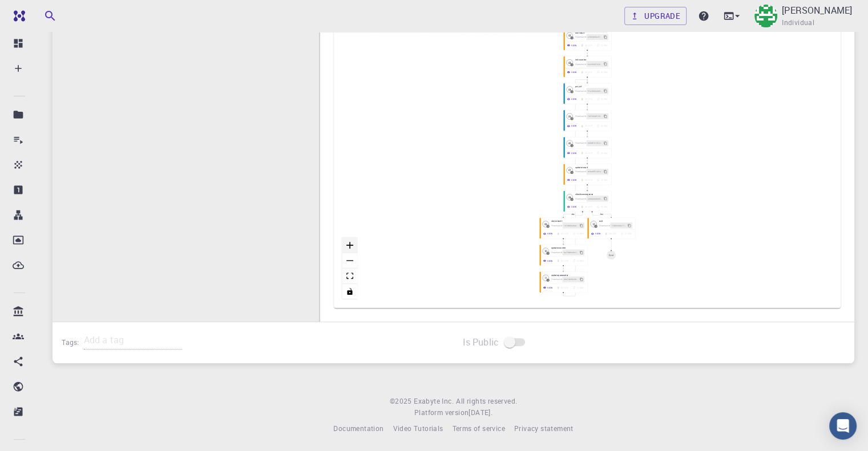
click at [351, 246] on icon "zoom in" at bounding box center [349, 245] width 7 height 7
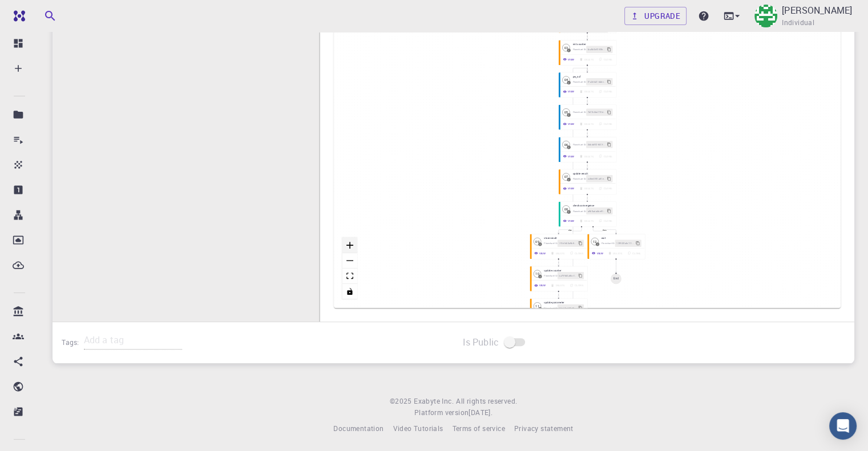
click at [351, 246] on icon "zoom in" at bounding box center [349, 245] width 7 height 7
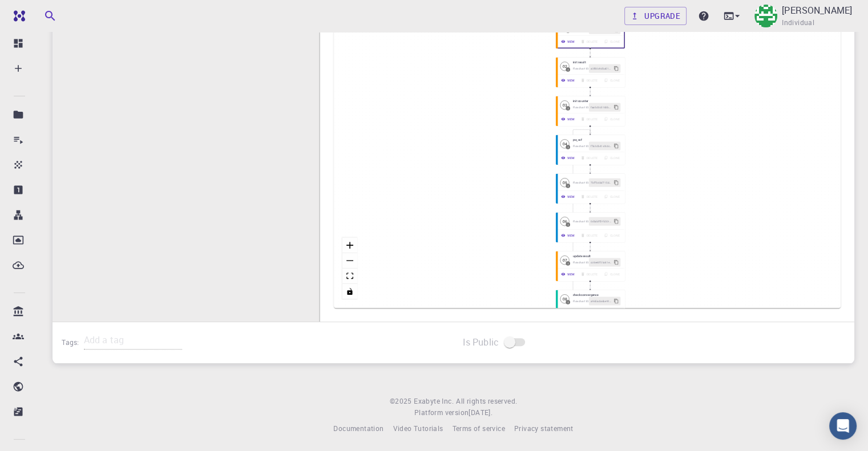
drag, startPoint x: 424, startPoint y: 152, endPoint x: 415, endPoint y: 266, distance: 114.4
click at [415, 278] on div "then else Start 01 I init parameter Flowchart ID: 0dfd3499492d8c41678362a4 View…" at bounding box center [587, 137] width 507 height 342
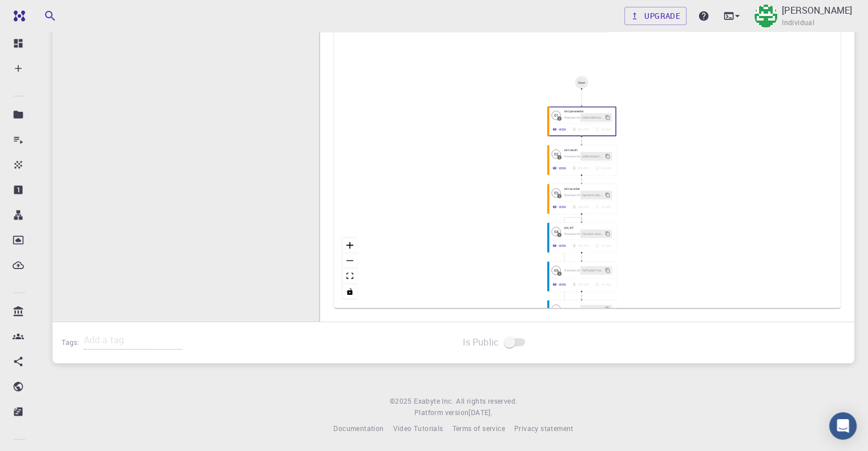
drag, startPoint x: 438, startPoint y: 128, endPoint x: 441, endPoint y: 171, distance: 42.3
click at [441, 171] on div "then else Start 01 I init parameter Flowchart ID: 0dfd3499492d8c41678362a4 View…" at bounding box center [587, 137] width 507 height 342
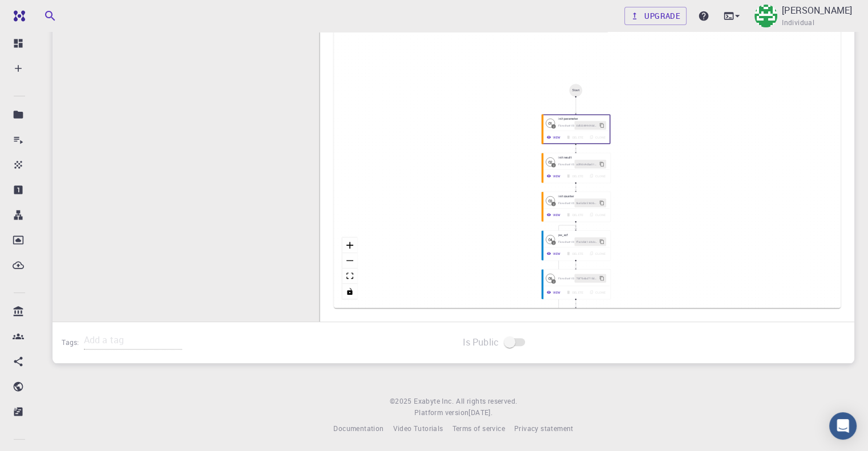
click at [222, 160] on div "I Total Energy Flowchart ID: fd339199fd912b5ce023ab3e Copy Delete Overview Prop…" at bounding box center [185, 72] width 266 height 535
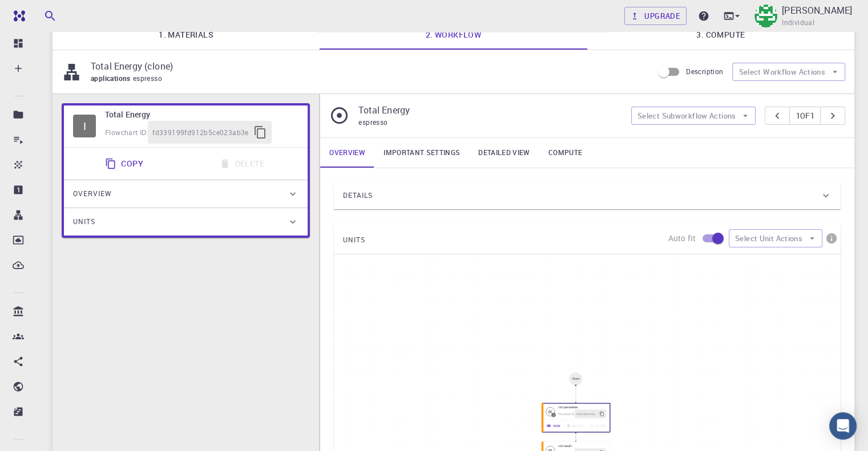
scroll to position [86, 0]
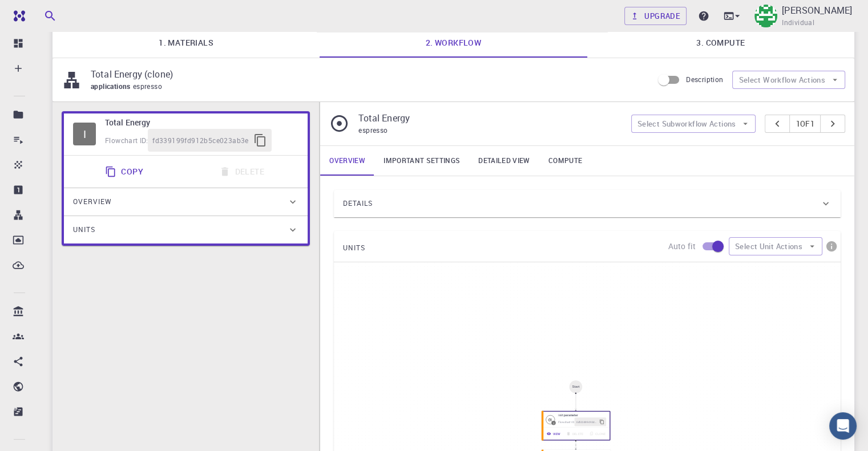
click at [415, 187] on div "Details Properties atomic-forces fermi-energy pressure stress-tensor total-ener…" at bounding box center [587, 397] width 534 height 442
click at [418, 195] on div "Details" at bounding box center [581, 204] width 477 height 18
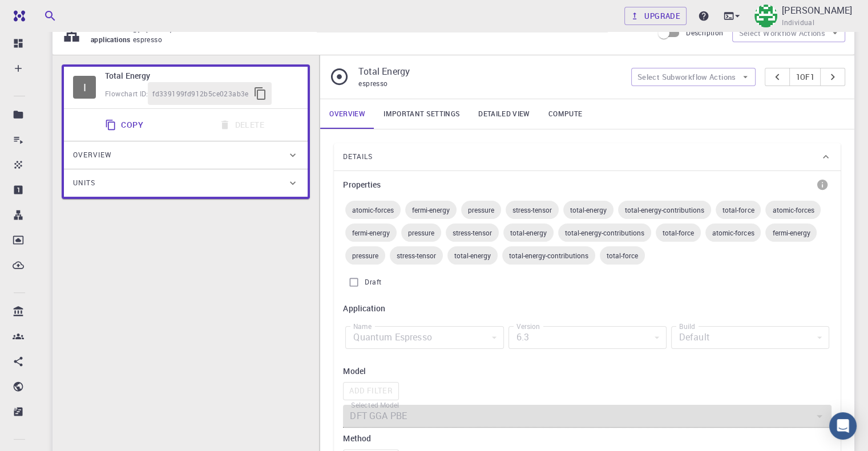
scroll to position [200, 0]
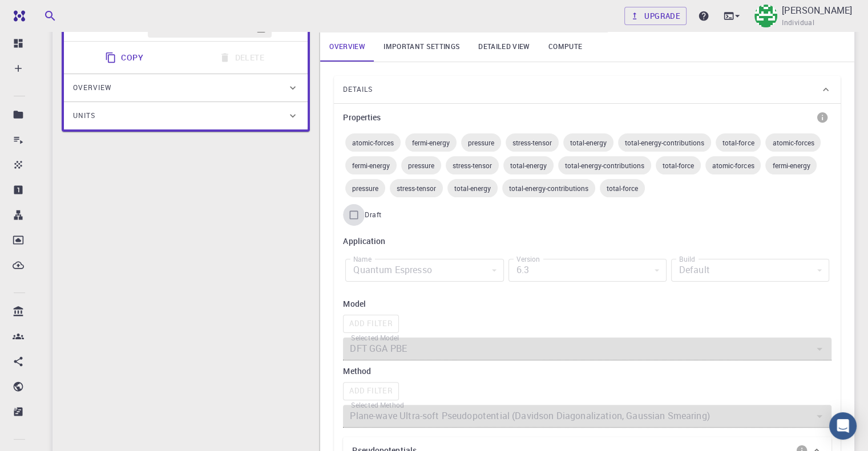
click at [354, 216] on input "Draft" at bounding box center [354, 215] width 22 height 22
checkbox input "true"
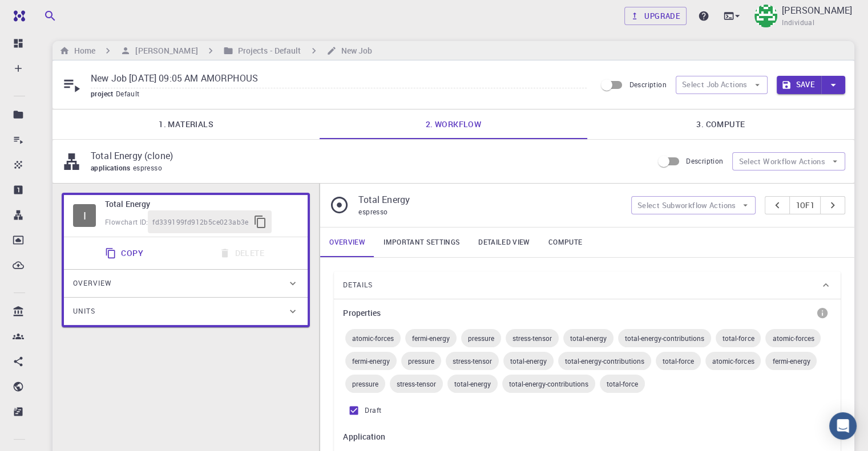
scroll to position [0, 0]
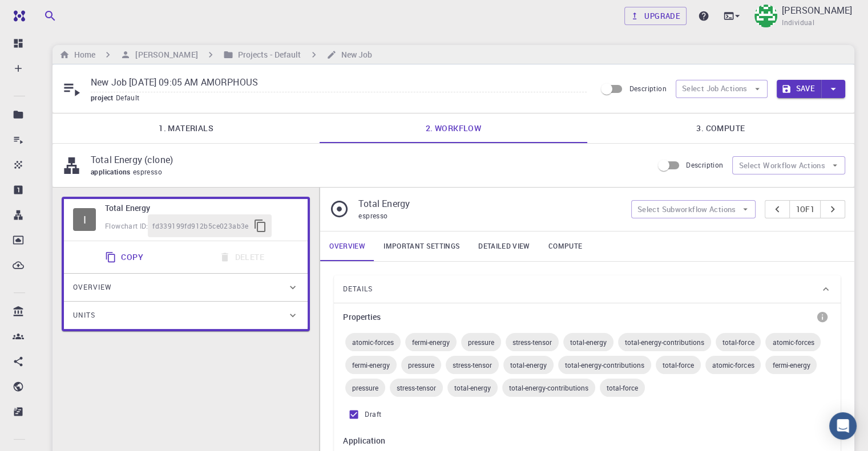
click at [405, 248] on link "Important settings" at bounding box center [421, 247] width 95 height 30
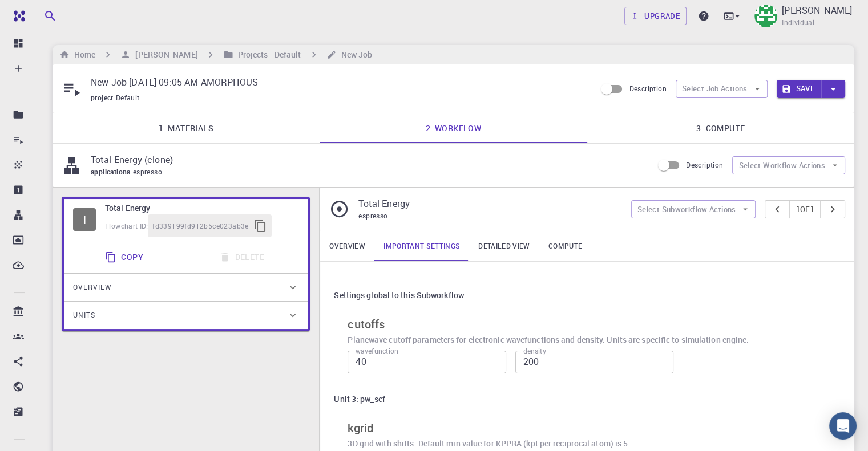
click at [499, 244] on link "Detailed view" at bounding box center [504, 247] width 70 height 30
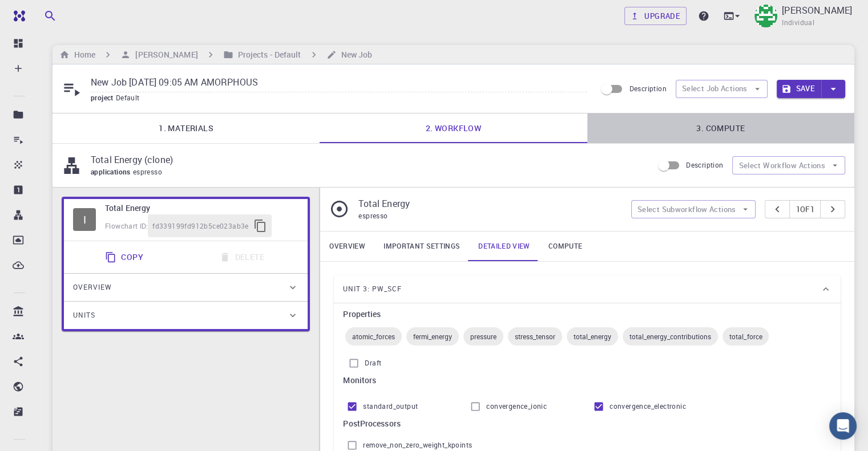
click at [704, 134] on link "3. Compute" at bounding box center [720, 129] width 267 height 30
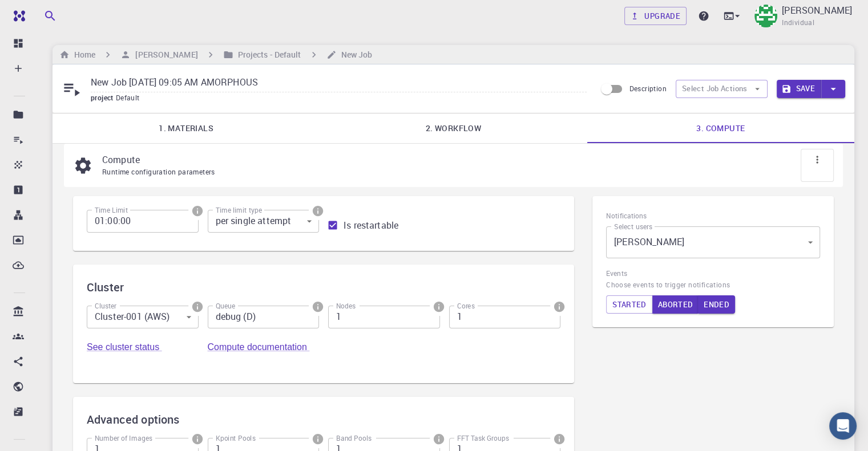
click at [810, 153] on div at bounding box center [817, 165] width 33 height 33
click at [815, 158] on icon at bounding box center [816, 159] width 11 height 11
click at [827, 192] on div at bounding box center [820, 194] width 21 height 11
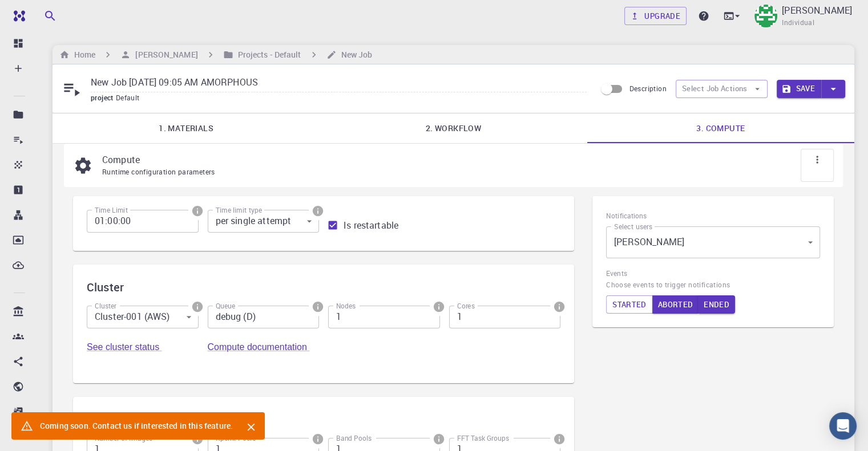
scroll to position [112, 0]
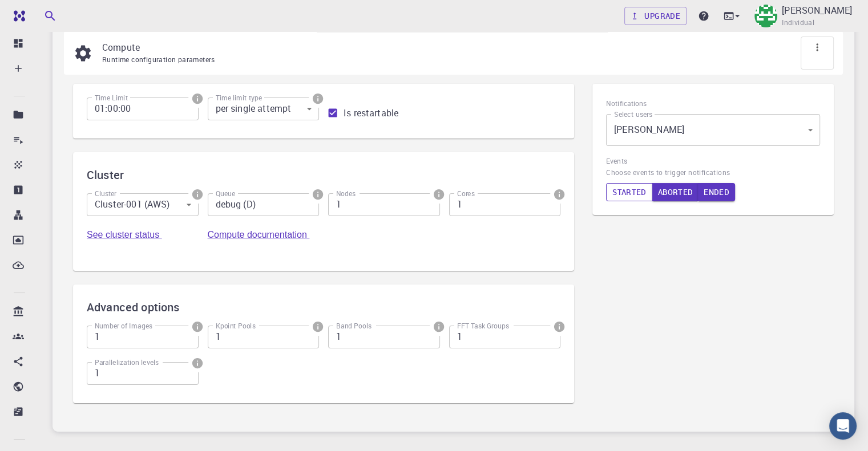
click at [623, 190] on button "Started" at bounding box center [629, 192] width 47 height 18
click at [623, 190] on button "Started" at bounding box center [629, 192] width 46 height 18
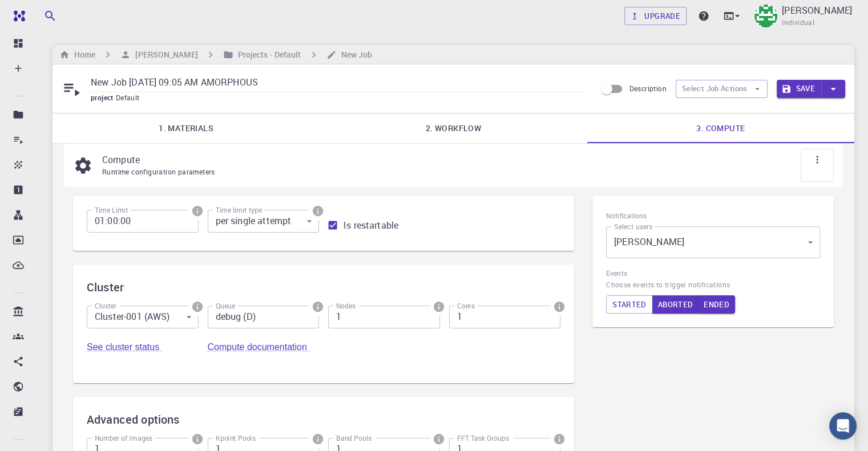
click at [797, 88] on button "Save" at bounding box center [799, 89] width 45 height 18
click at [822, 157] on icon at bounding box center [816, 159] width 11 height 11
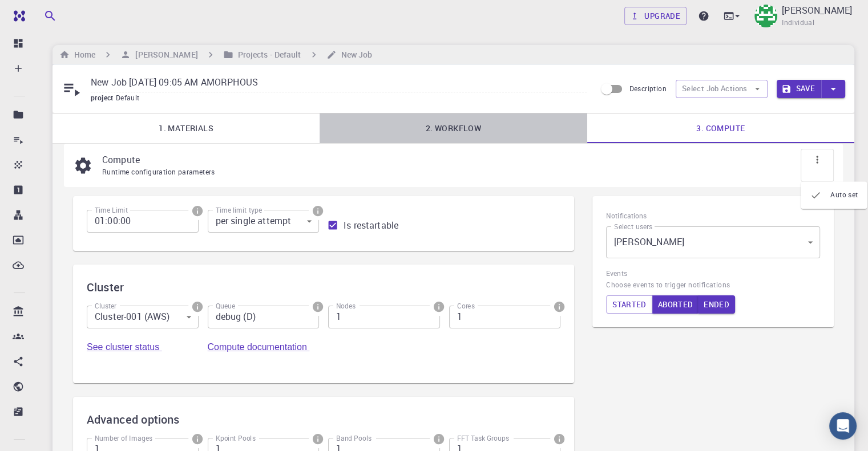
click at [441, 132] on link "2. Workflow" at bounding box center [453, 129] width 267 height 30
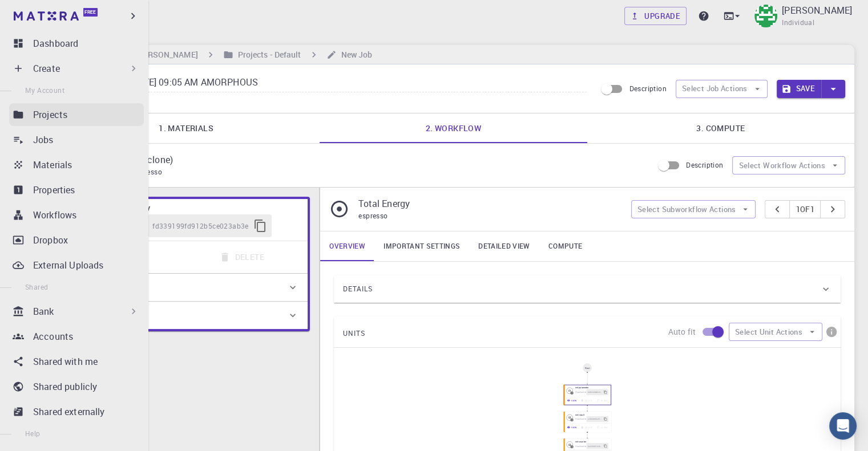
click at [37, 112] on p "Projects" at bounding box center [50, 115] width 34 height 14
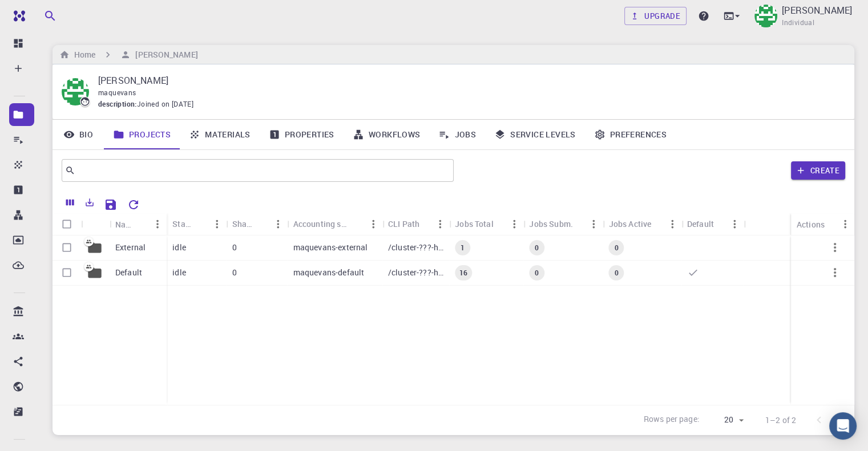
click at [318, 131] on link "Properties" at bounding box center [302, 135] width 84 height 30
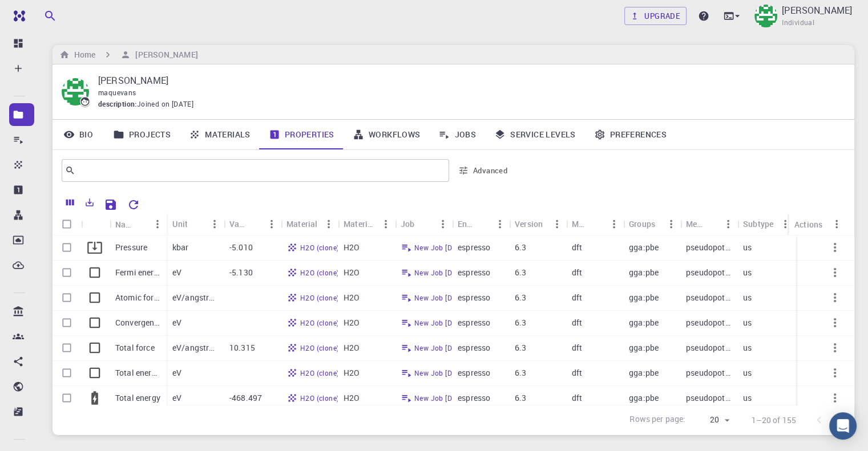
click at [460, 135] on link "Jobs" at bounding box center [457, 135] width 56 height 30
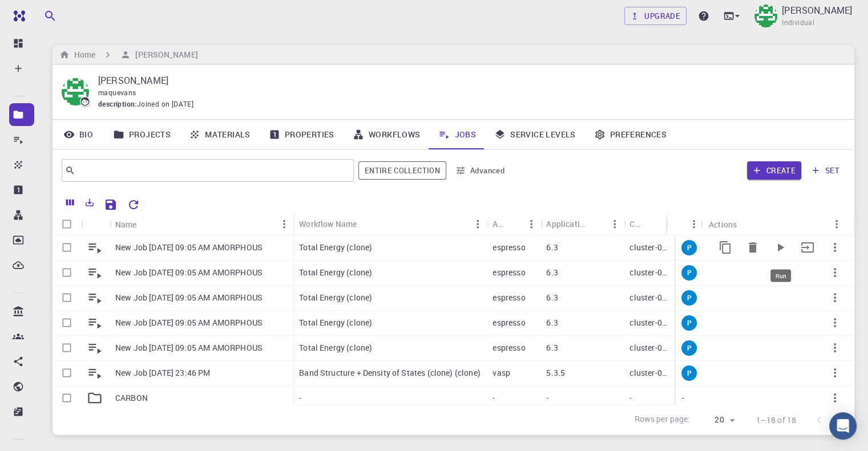
click at [774, 246] on icon "Run" at bounding box center [780, 248] width 14 height 14
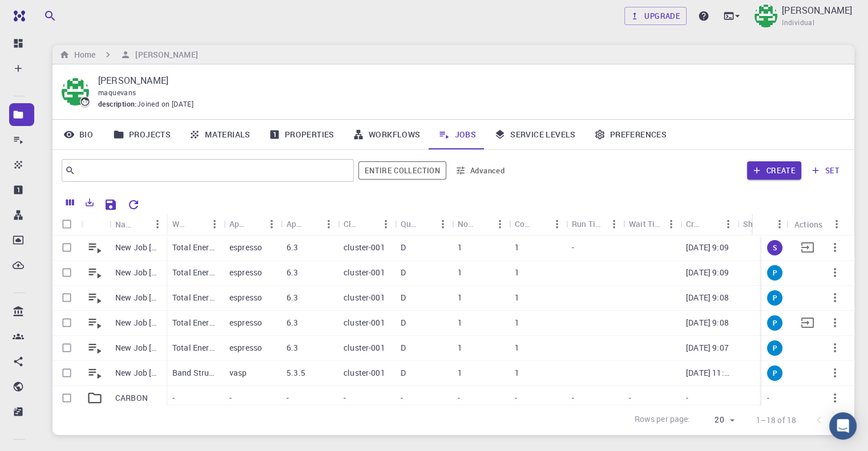
click at [183, 242] on p "Total Energy (clone)" at bounding box center [195, 247] width 46 height 11
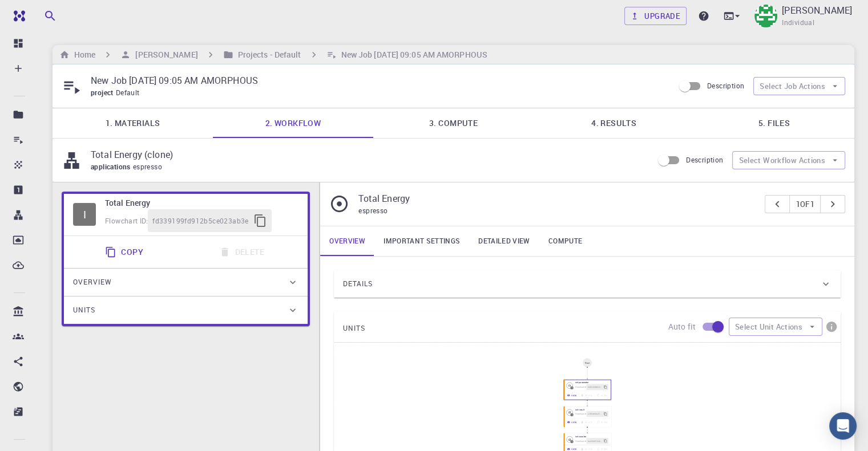
click at [451, 119] on link "3. Compute" at bounding box center [453, 123] width 160 height 30
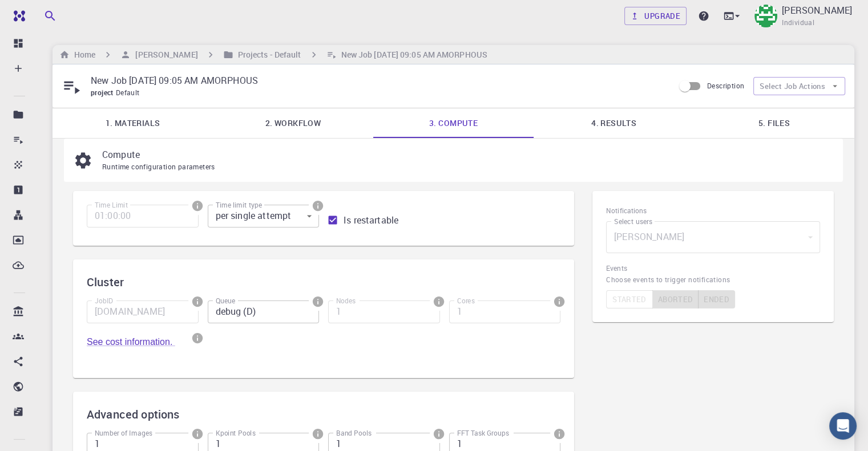
click at [132, 116] on link "1. Materials" at bounding box center [132, 123] width 160 height 30
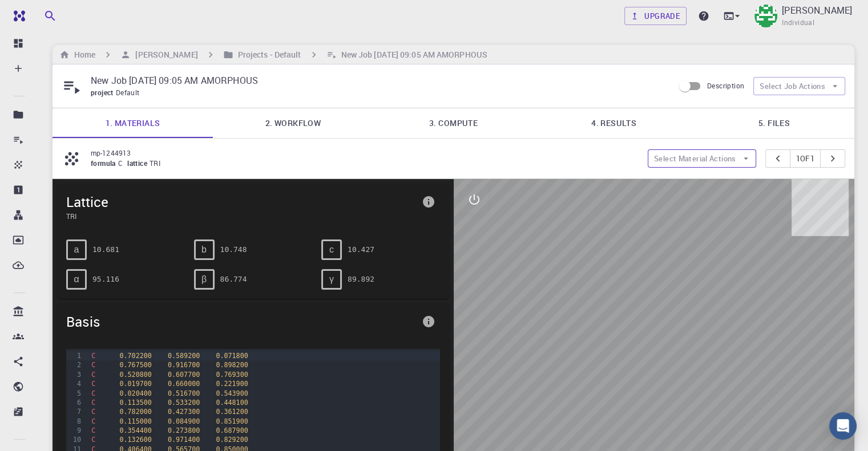
click at [741, 159] on icon "button" at bounding box center [746, 159] width 10 height 10
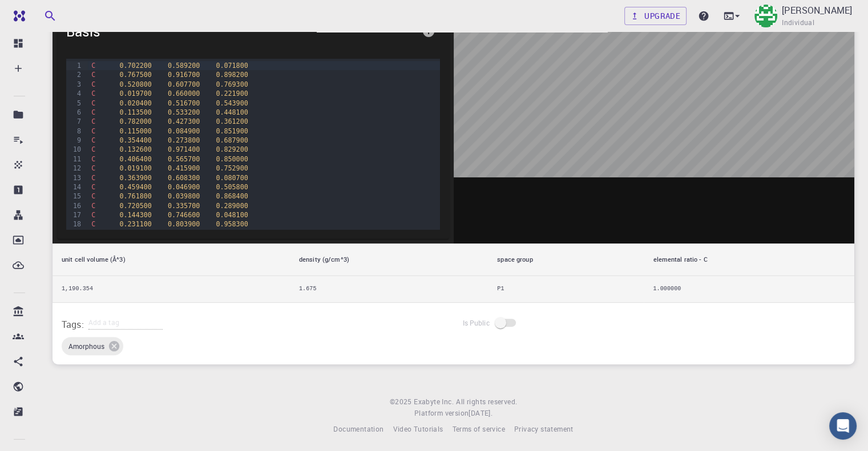
scroll to position [5, 0]
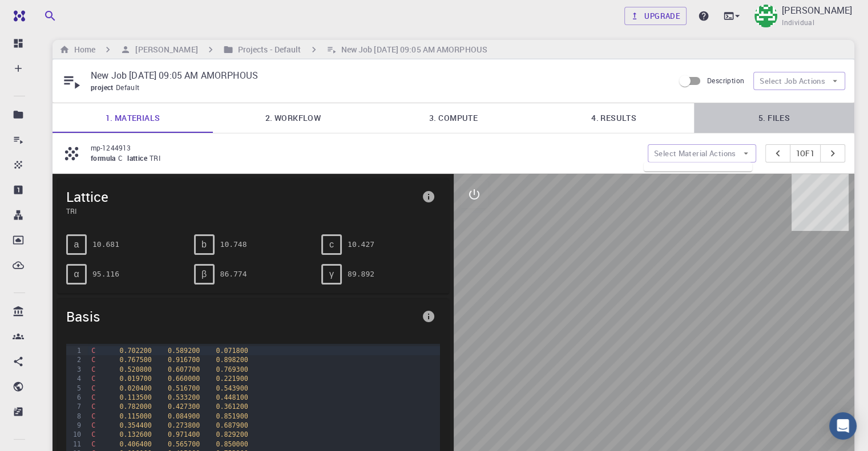
click at [764, 114] on link "5. Files" at bounding box center [774, 118] width 160 height 30
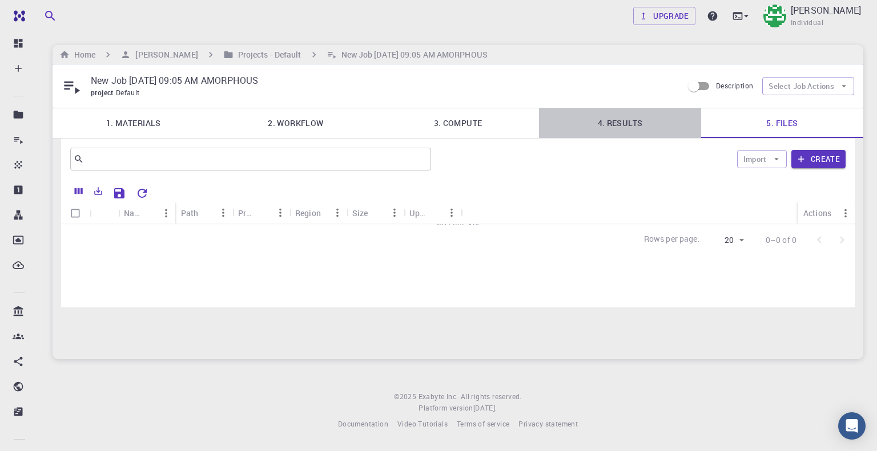
click at [628, 132] on link "4. Results" at bounding box center [620, 123] width 162 height 30
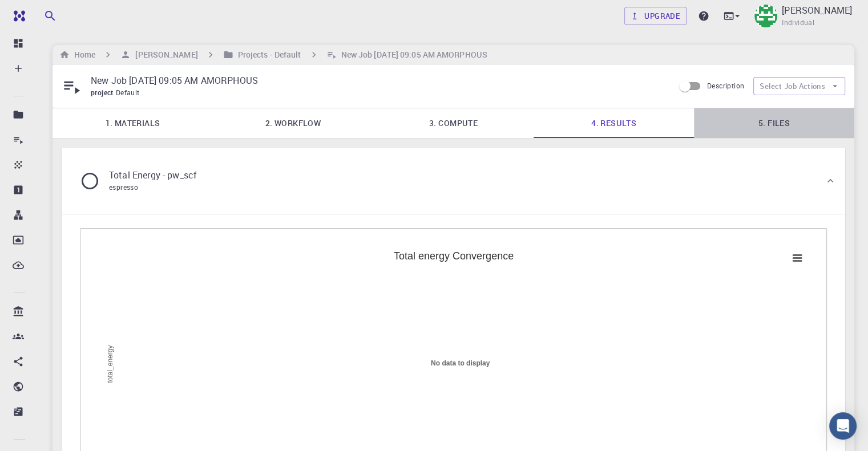
click at [778, 126] on link "5. Files" at bounding box center [774, 123] width 160 height 30
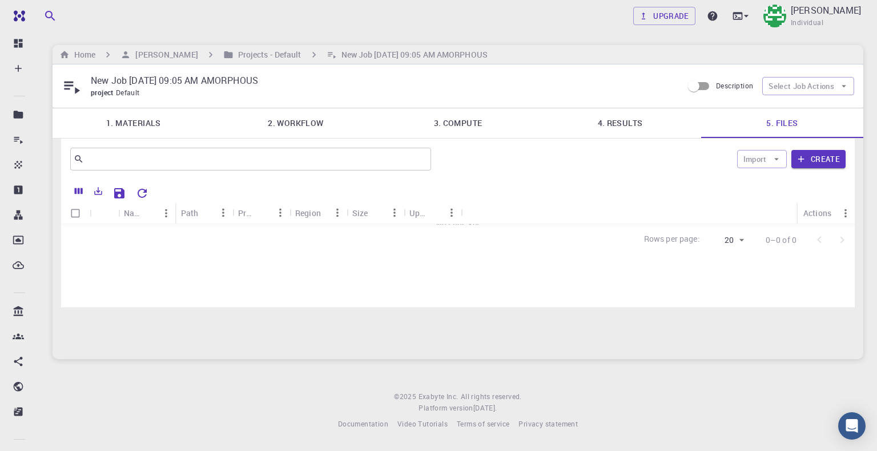
click at [447, 120] on link "3. Compute" at bounding box center [458, 123] width 162 height 30
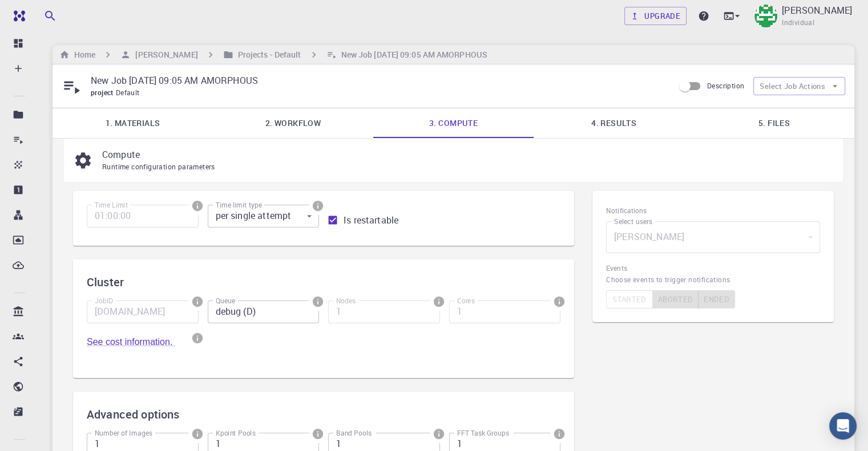
click at [308, 122] on link "2. Workflow" at bounding box center [293, 123] width 160 height 30
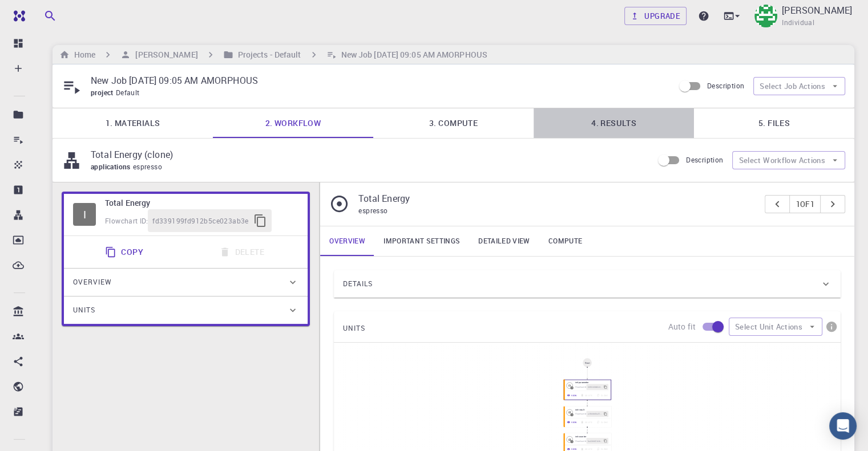
click at [609, 121] on link "4. Results" at bounding box center [614, 123] width 160 height 30
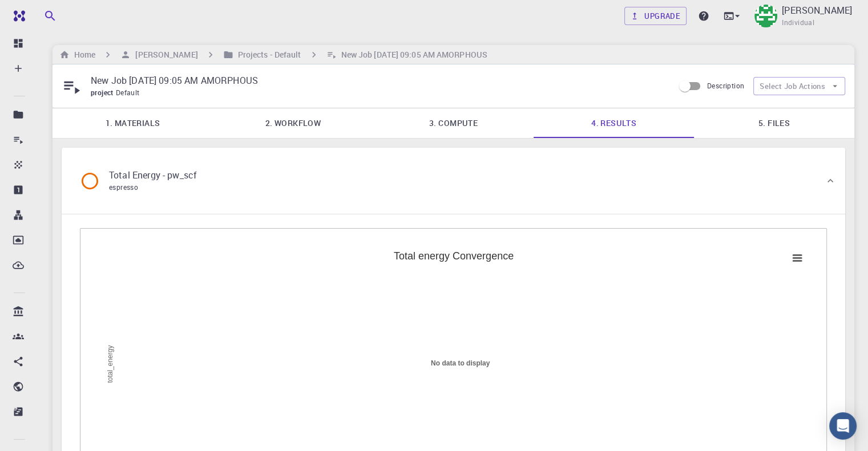
click at [465, 131] on link "3. Compute" at bounding box center [453, 123] width 160 height 30
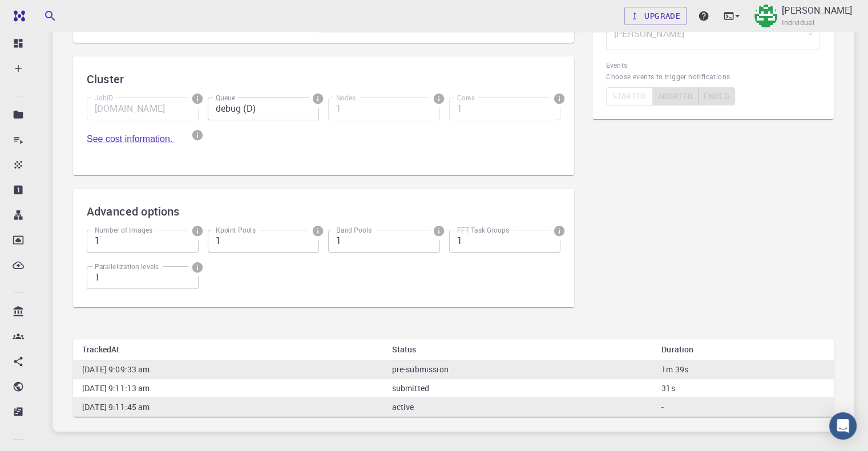
scroll to position [32, 0]
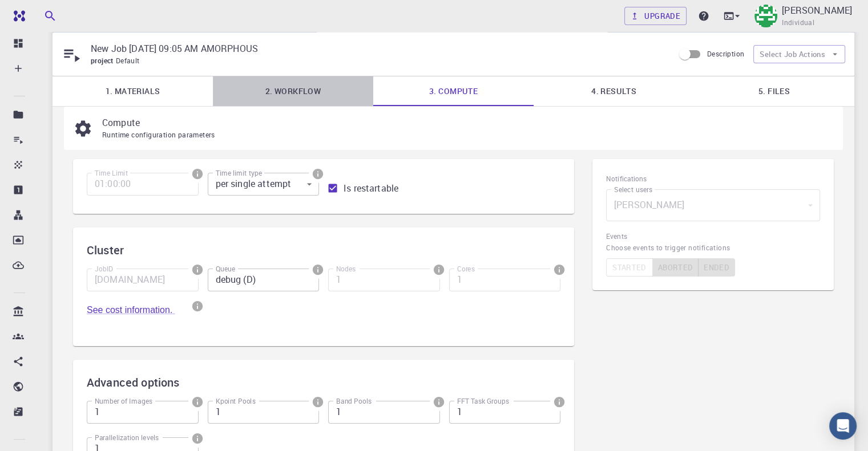
click at [305, 96] on link "2. Workflow" at bounding box center [293, 91] width 160 height 30
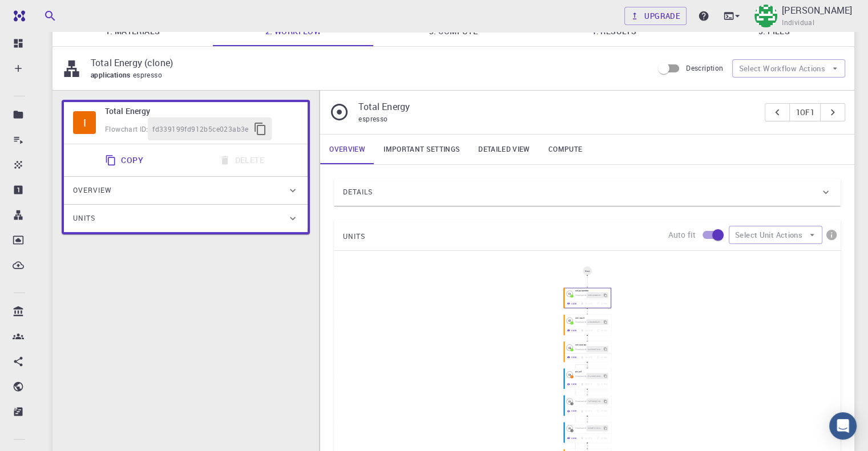
scroll to position [0, 0]
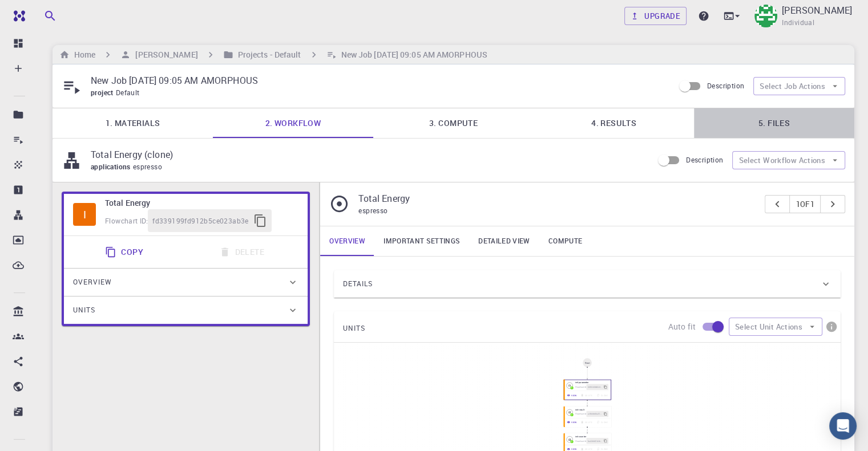
click at [758, 124] on link "5. Files" at bounding box center [774, 123] width 160 height 30
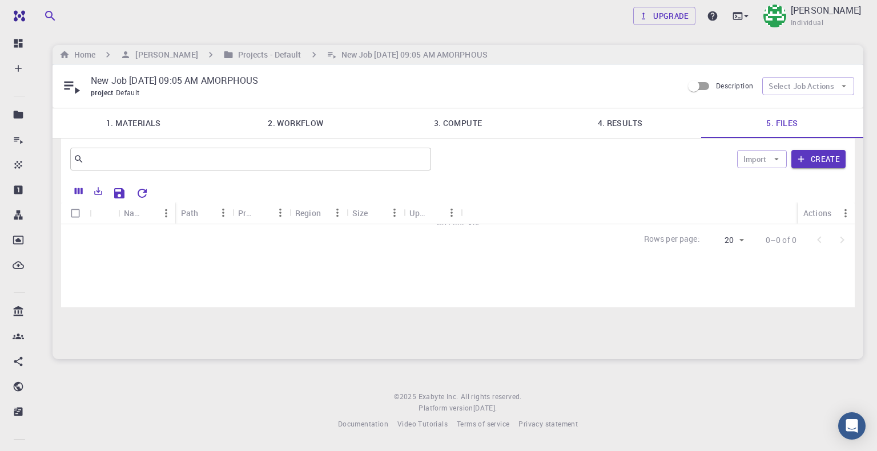
click at [628, 125] on link "4. Results" at bounding box center [620, 123] width 162 height 30
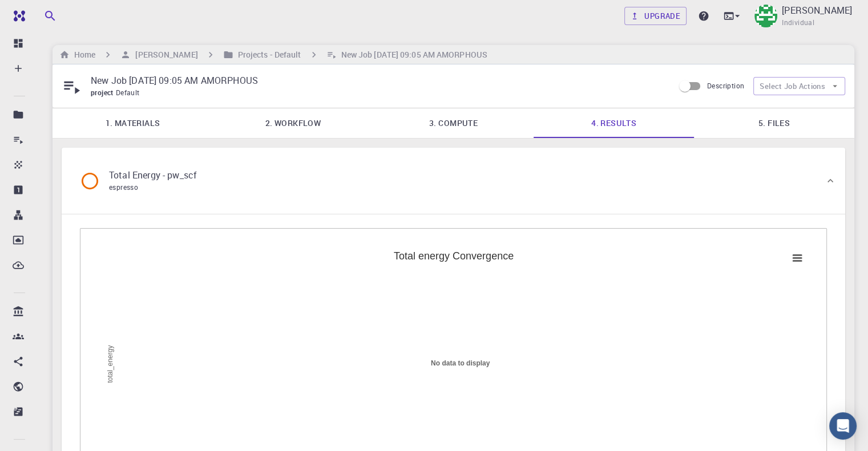
click at [453, 122] on link "3. Compute" at bounding box center [453, 123] width 160 height 30
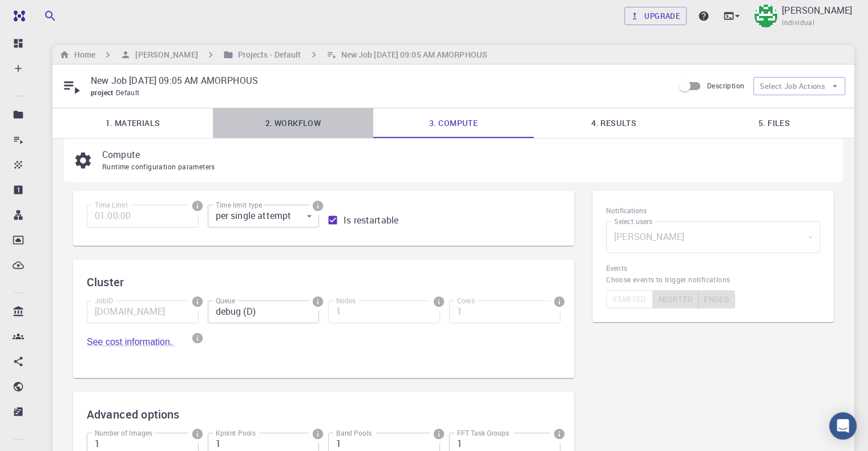
click at [297, 122] on link "2. Workflow" at bounding box center [293, 123] width 160 height 30
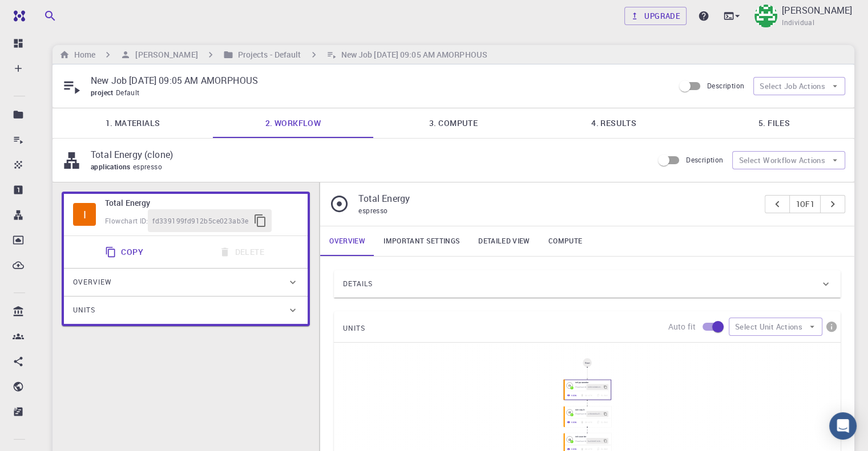
click at [583, 125] on link "4. Results" at bounding box center [614, 123] width 160 height 30
click at [619, 125] on link "4. Results" at bounding box center [614, 123] width 160 height 30
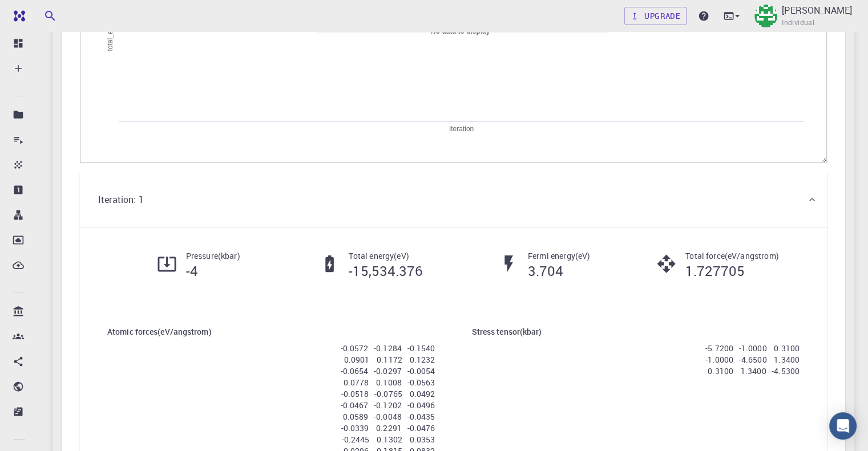
scroll to position [57, 0]
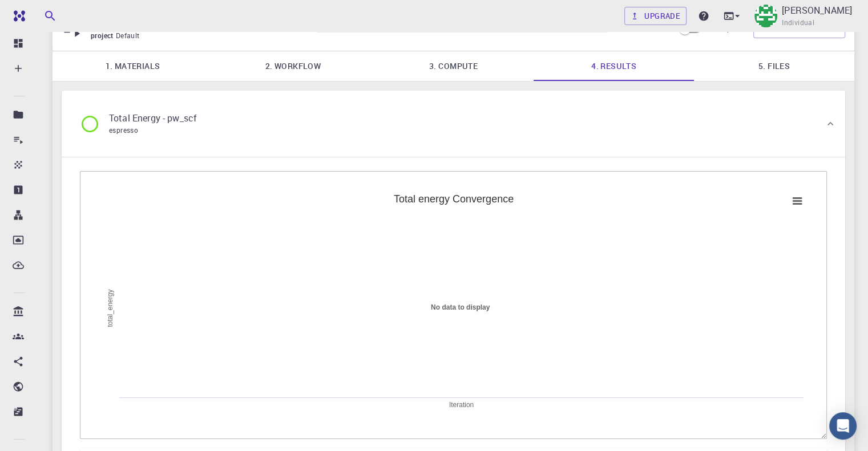
click at [791, 68] on link "5. Files" at bounding box center [774, 66] width 160 height 30
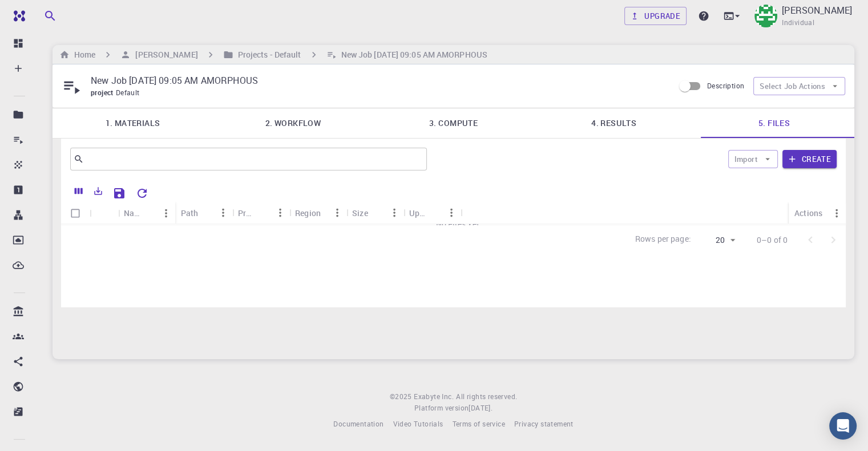
scroll to position [0, 0]
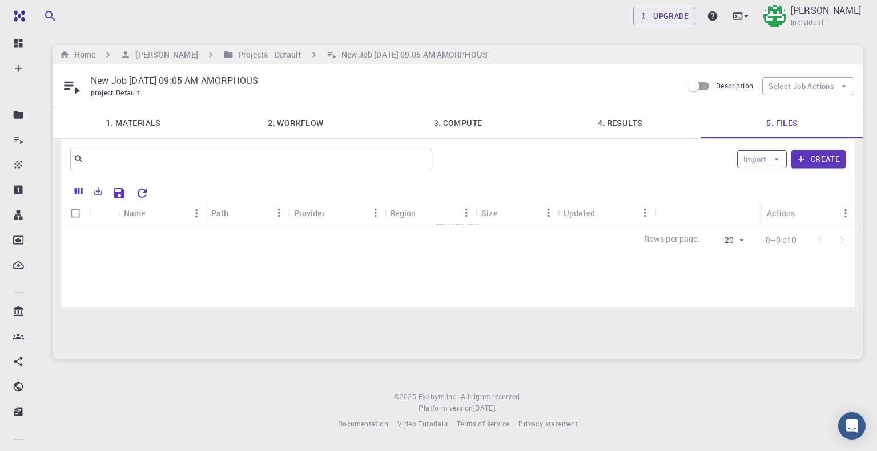
click at [779, 164] on icon "button" at bounding box center [776, 159] width 10 height 10
click at [636, 123] on link "4. Results" at bounding box center [620, 123] width 162 height 30
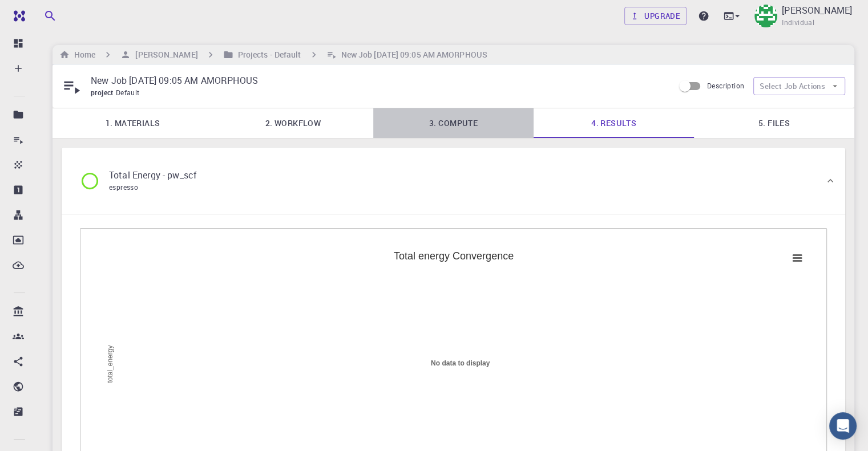
click at [461, 127] on link "3. Compute" at bounding box center [453, 123] width 160 height 30
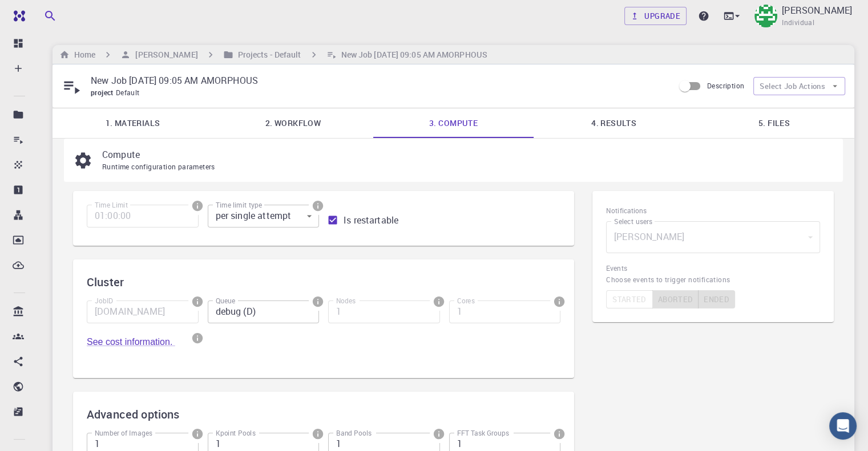
click at [142, 120] on link "1. Materials" at bounding box center [132, 123] width 160 height 30
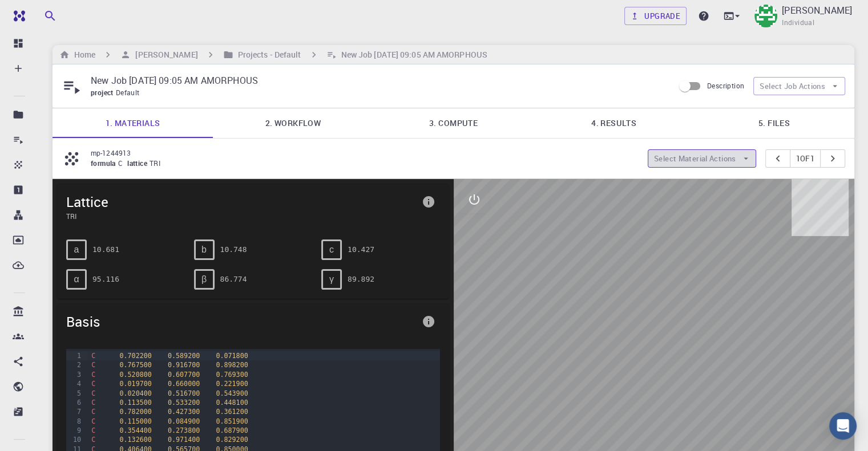
click at [741, 160] on icon "button" at bounding box center [746, 159] width 10 height 10
click at [297, 122] on link "2. Workflow" at bounding box center [293, 123] width 160 height 30
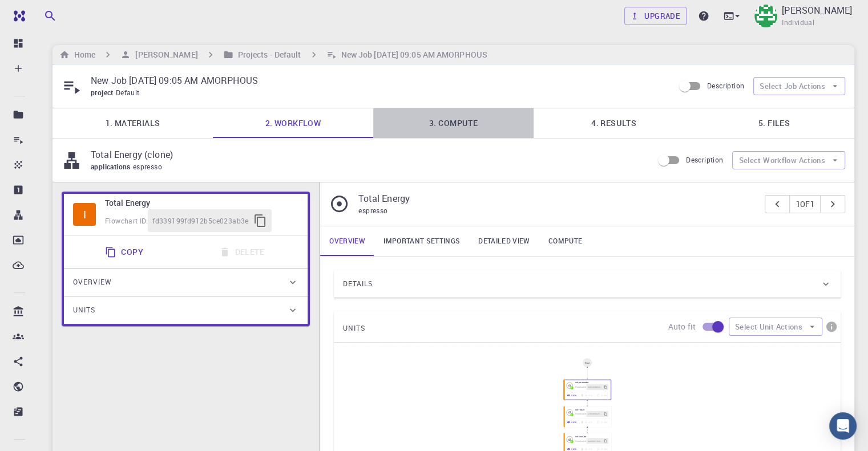
click at [471, 126] on link "3. Compute" at bounding box center [453, 123] width 160 height 30
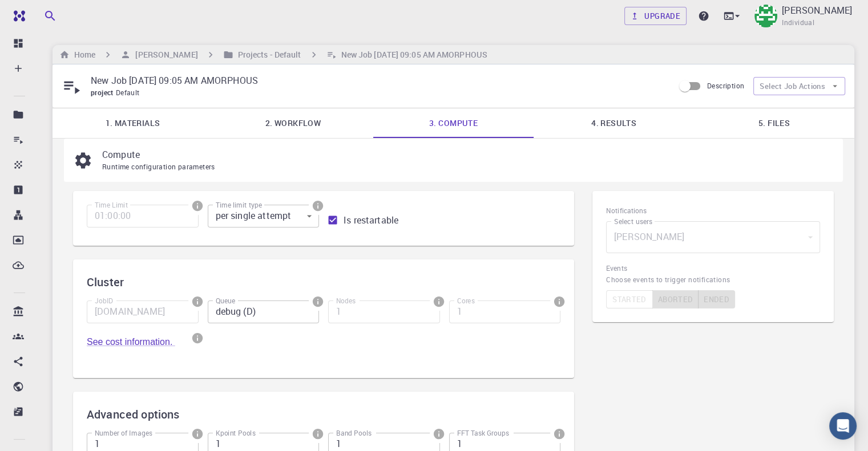
click at [624, 123] on link "4. Results" at bounding box center [614, 123] width 160 height 30
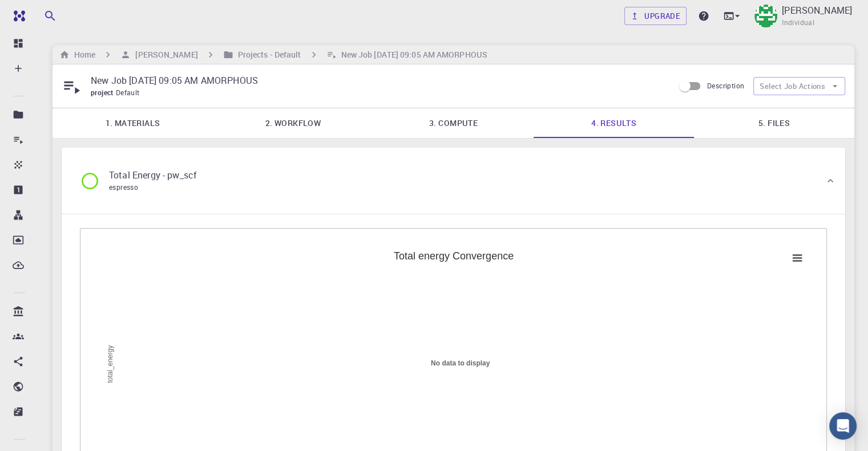
click at [810, 258] on div "Created with Highcharts 6.2.0 No data to display Iteration total_energy Chart c…" at bounding box center [453, 361] width 747 height 266
click at [799, 259] on rect at bounding box center [797, 258] width 14 height 13
click at [762, 130] on link "5. Files" at bounding box center [774, 123] width 160 height 30
